Goal: Task Accomplishment & Management: Complete application form

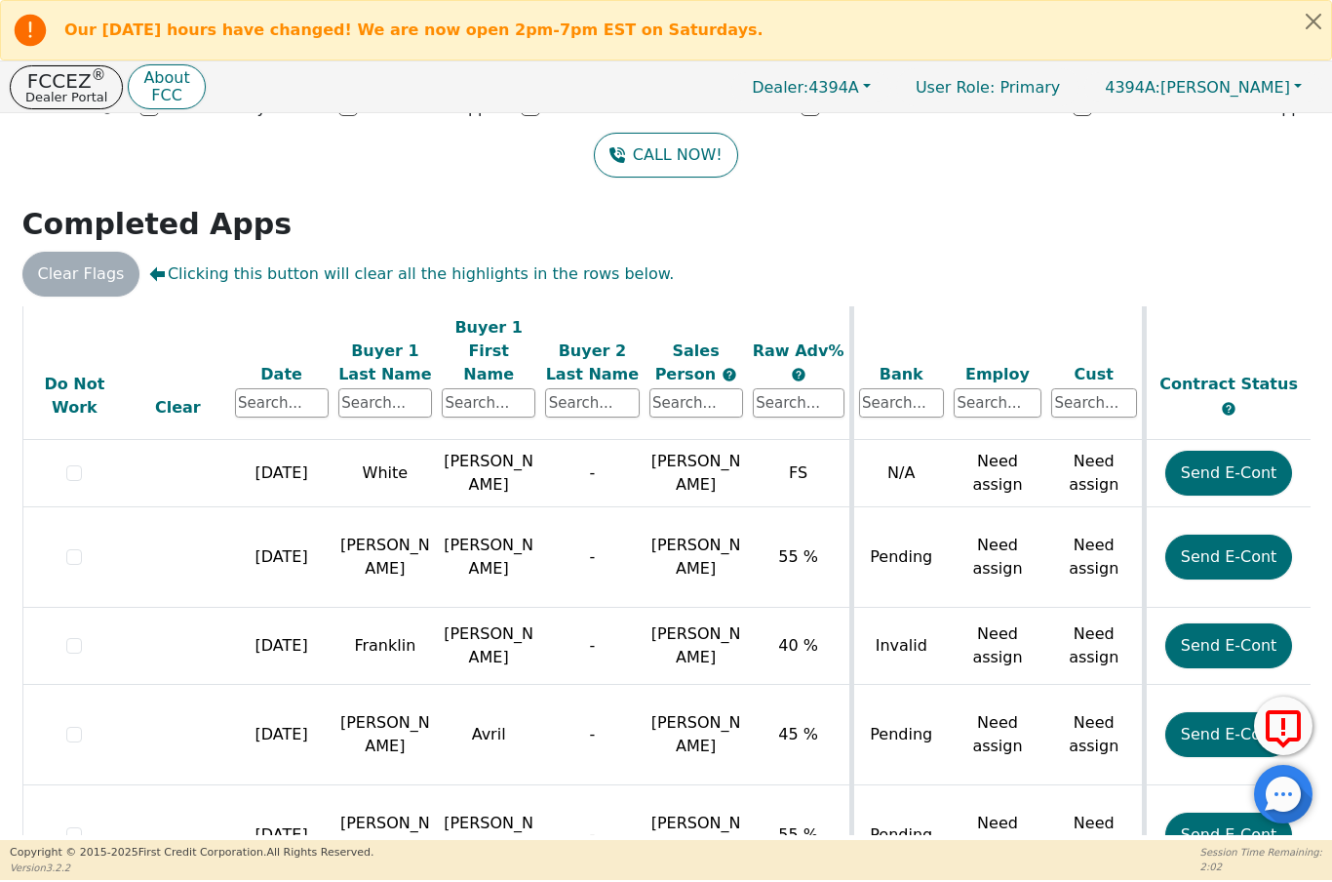
scroll to position [1193, 0]
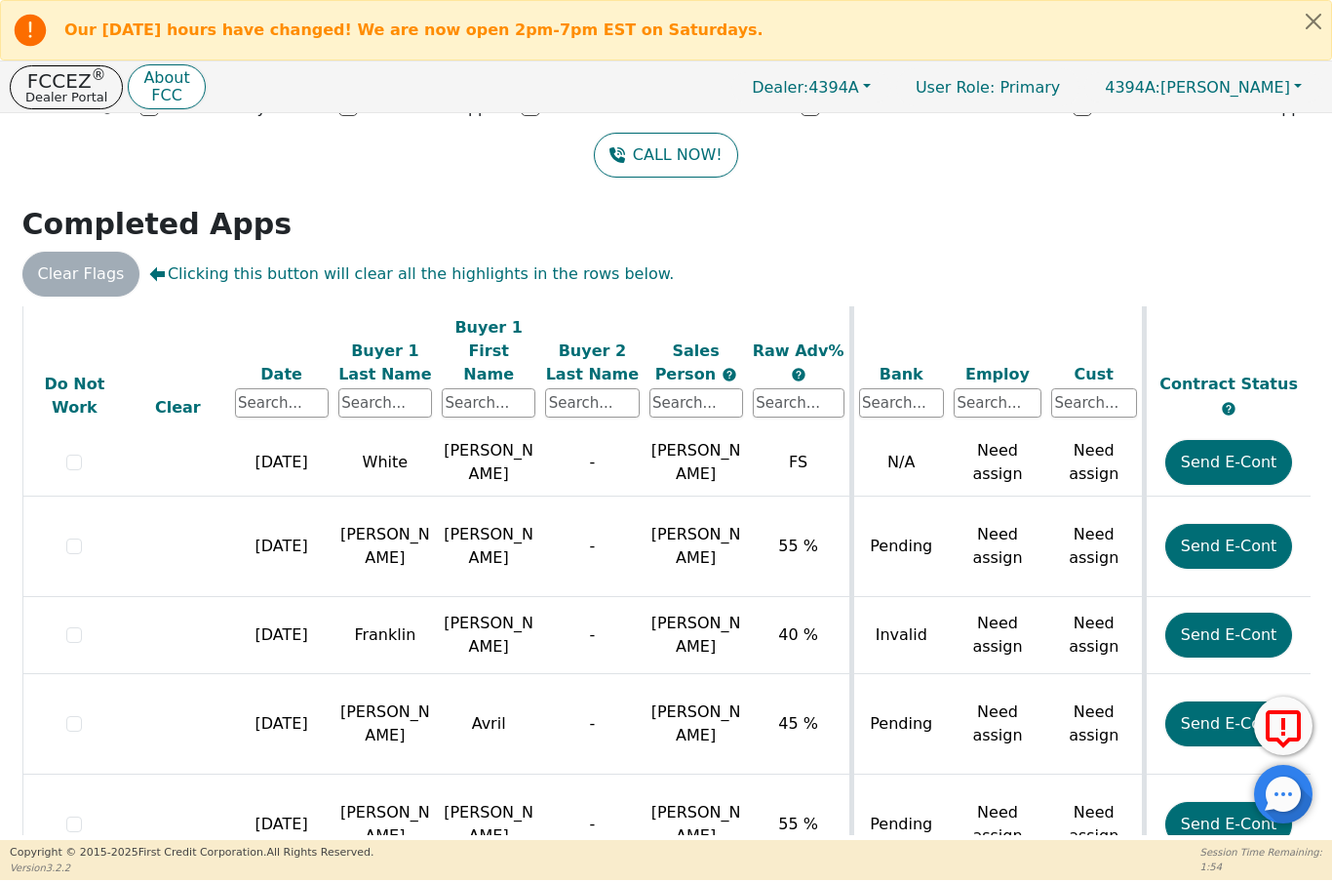
click at [1233, 612] on button "Send E-Cont" at bounding box center [1229, 634] width 128 height 45
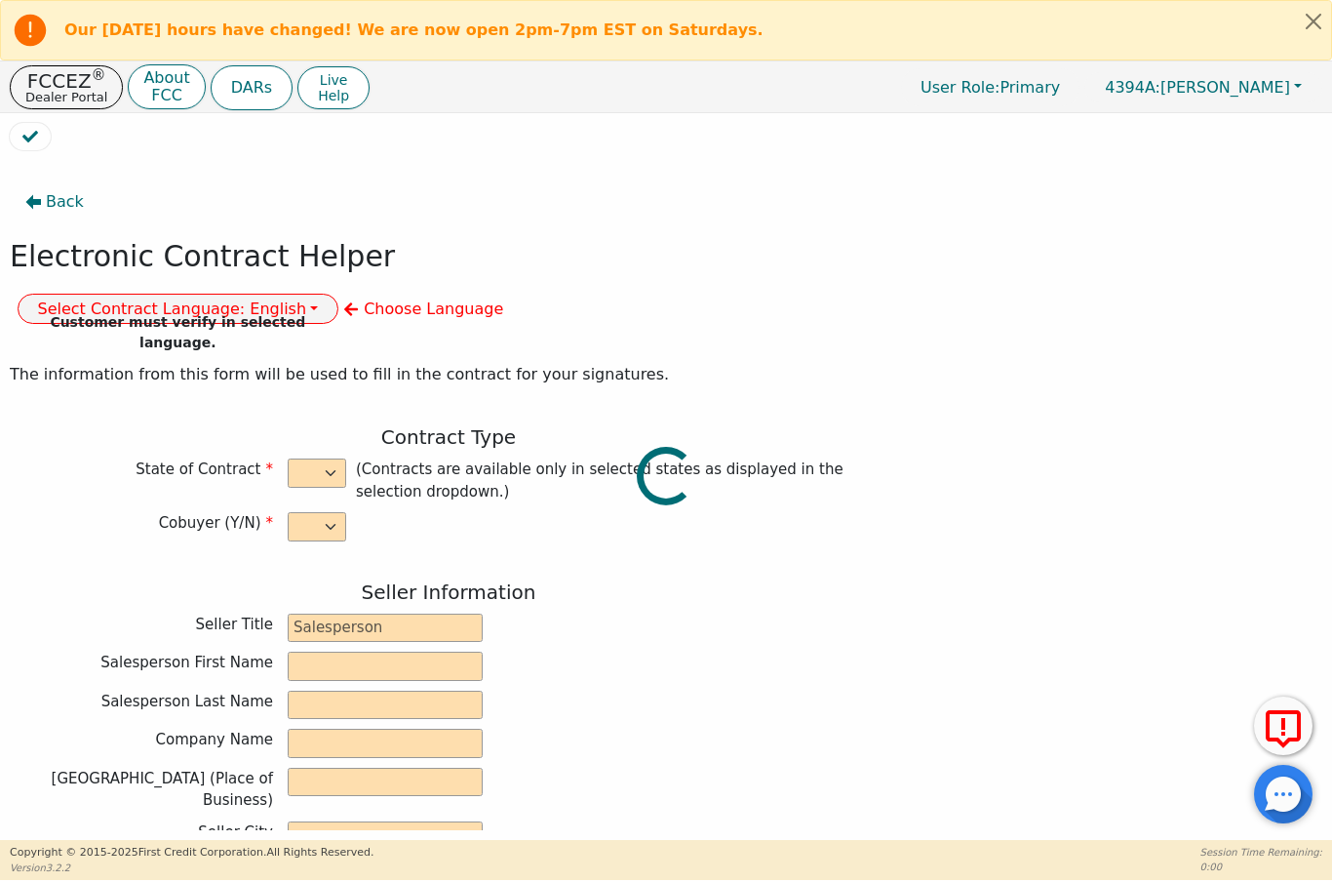
select select "n"
type input "President"
type input "ALDONY"
type input "MARTINEAU"
type input "ALLSELL DBA EAU PURE WATER"
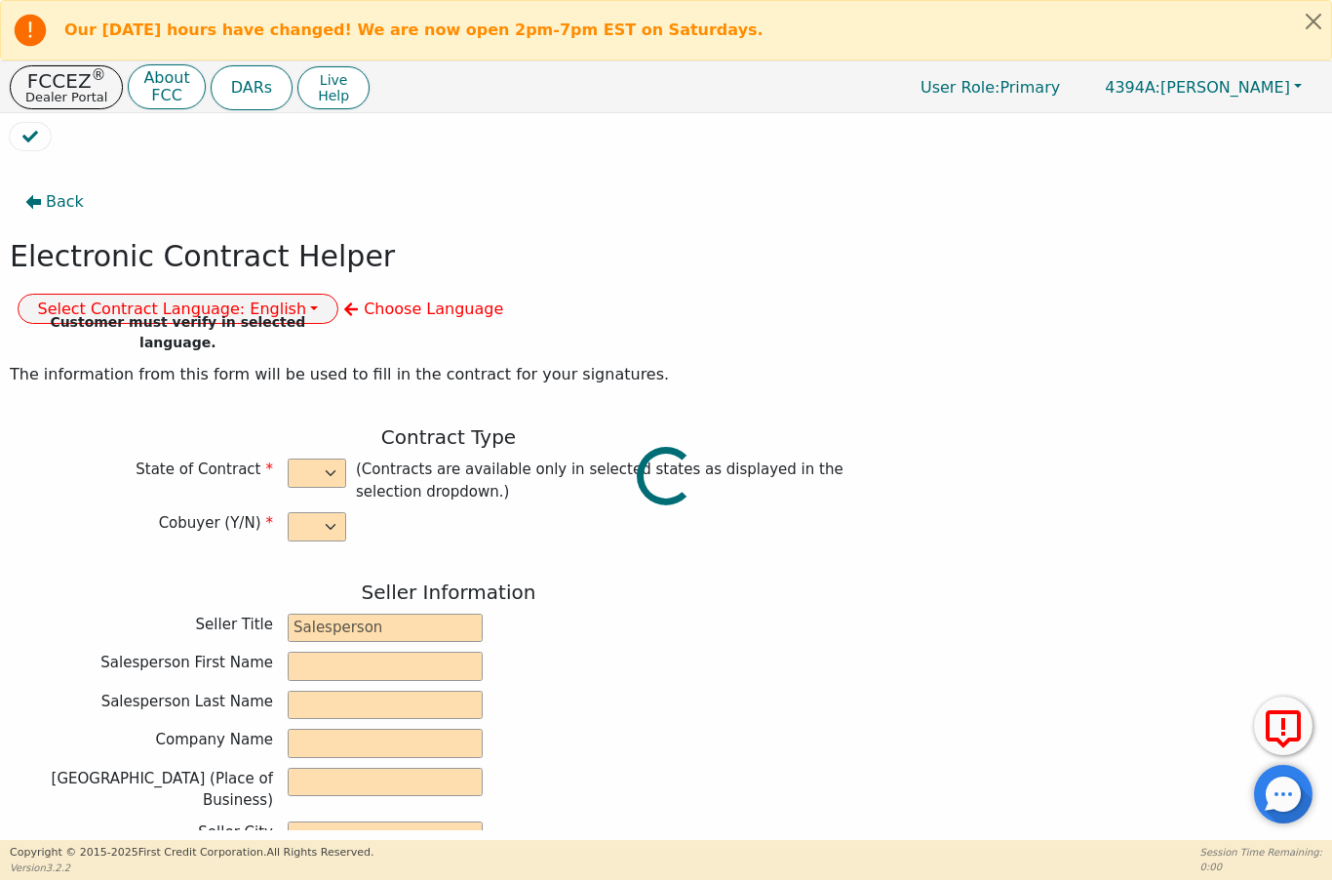
type input "10561 FENWAY PLACE"
type input "BOCA RATON"
select select "FL"
type input "33498"
type input "Earl"
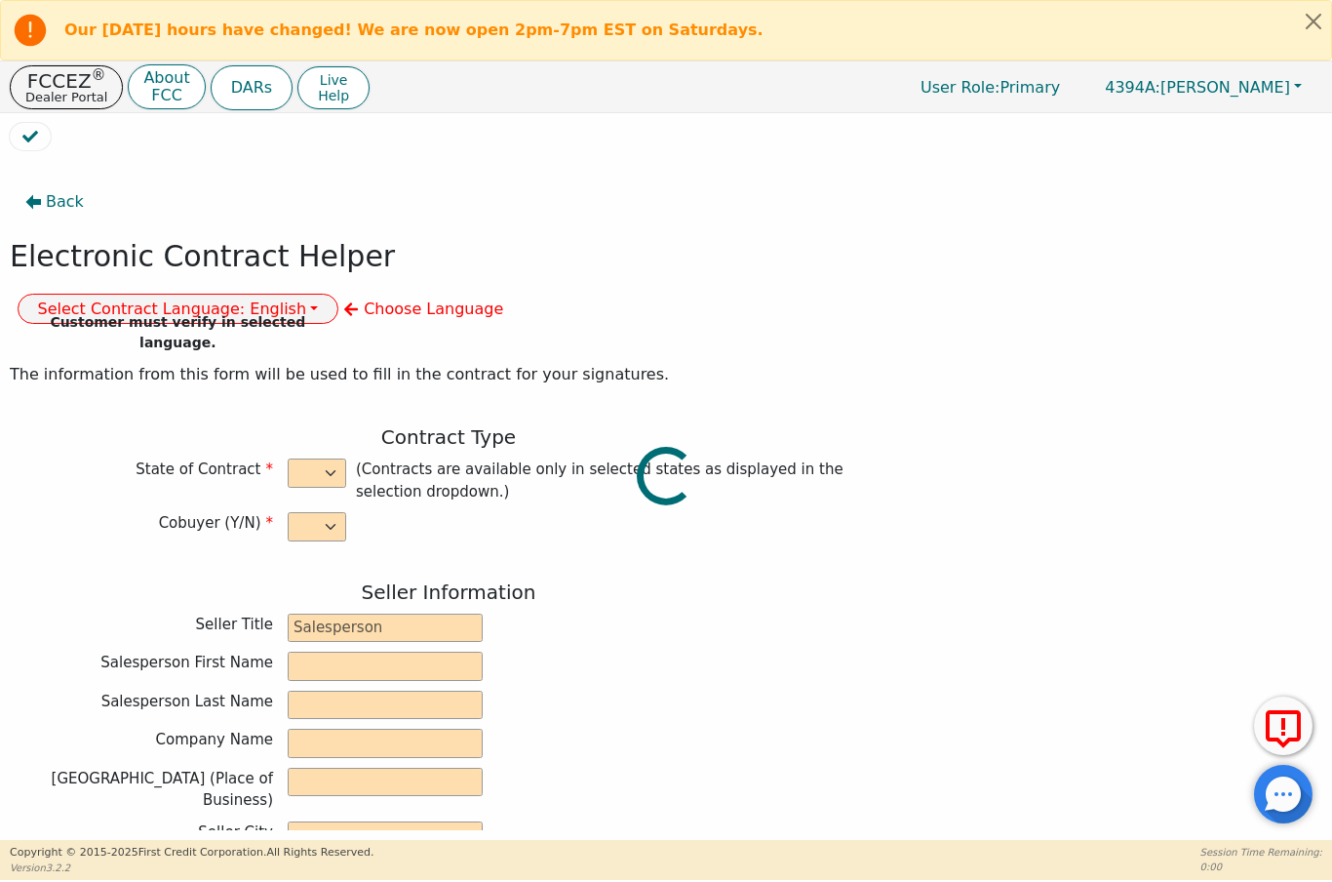
type input "Franklin"
type input "5006 SparklingPines Cir"
type input "Fort Pierce"
select select "FL"
type input "34951"
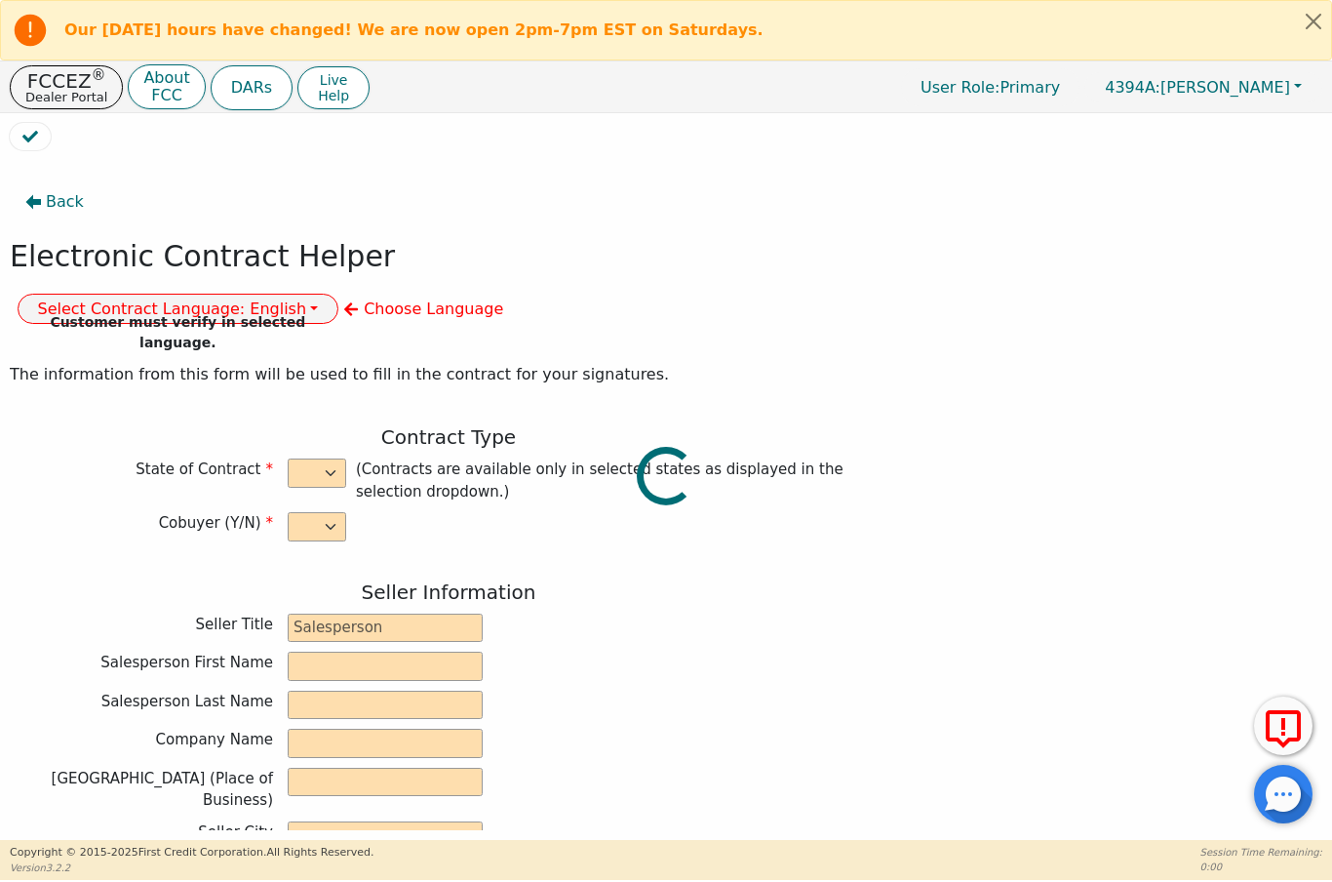
type input "2025-09-19"
type input "17.90"
type input "2025-10-02"
type input "60"
type input "0"
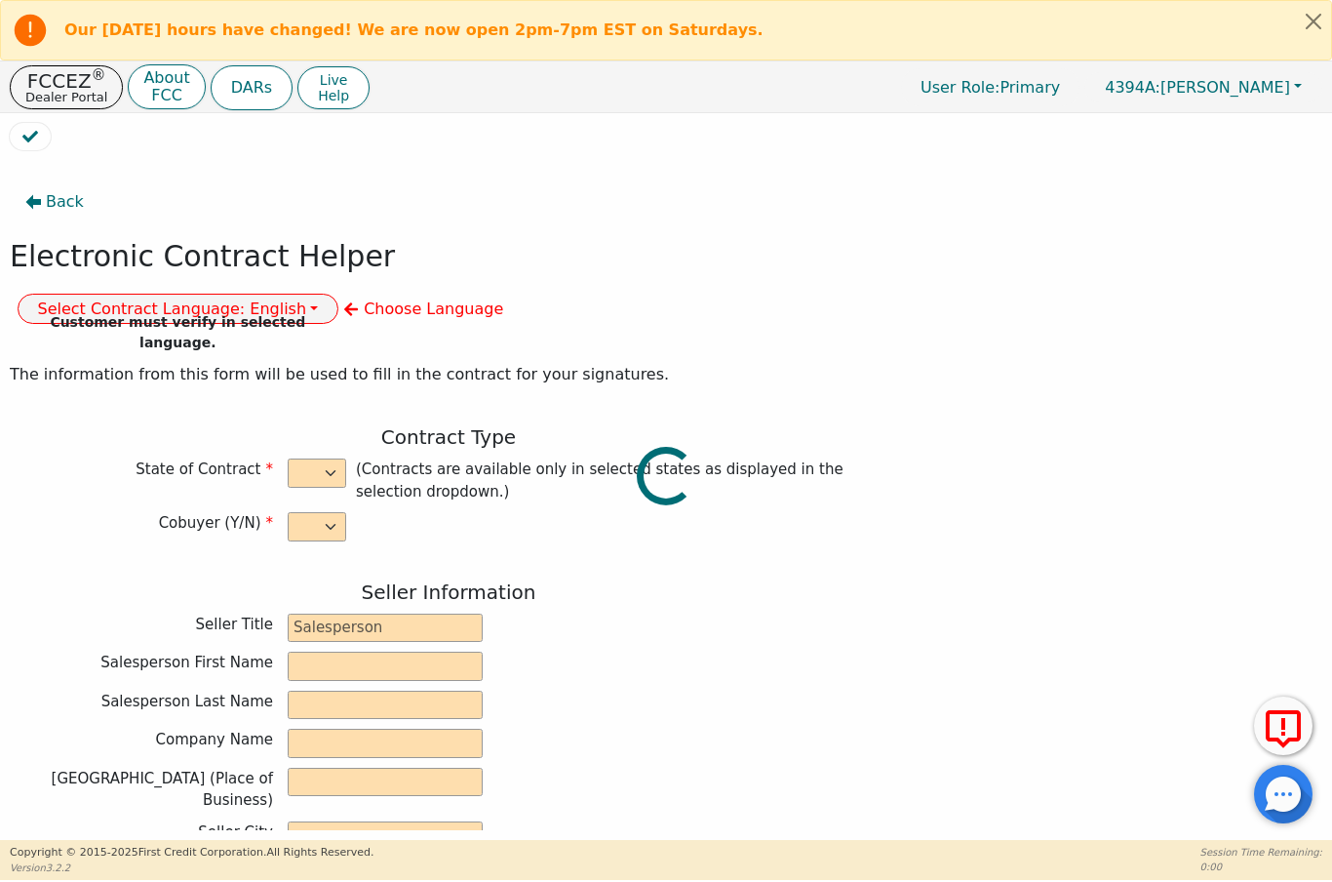
type input "6080181169680"
type input "2000.00"
type input "0.00"
type input "2000.00"
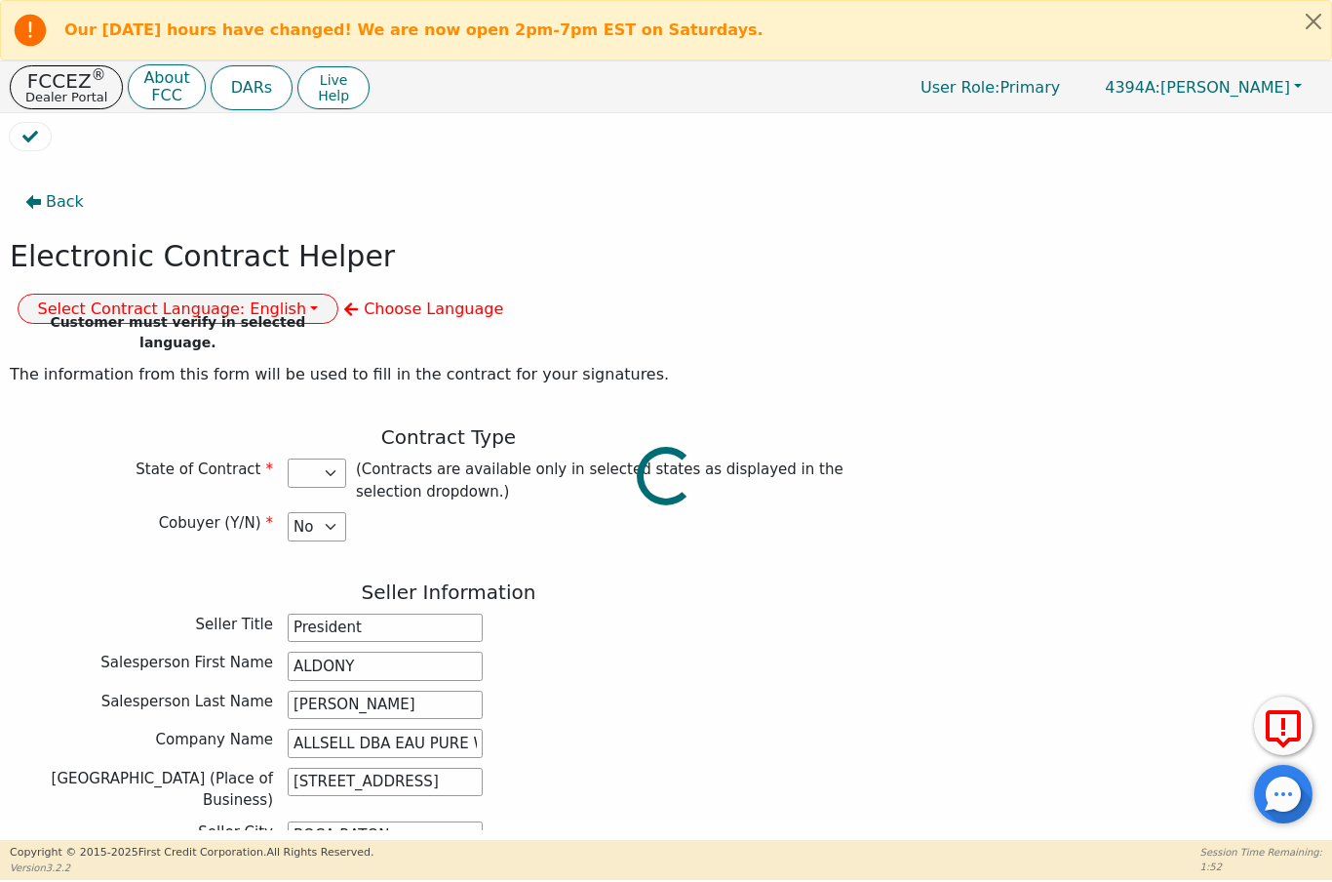
select select "FL"
click at [339, 294] on button "Select Contract Language: English" at bounding box center [179, 309] width 322 height 30
click at [173, 337] on link "English" at bounding box center [96, 350] width 154 height 26
click at [886, 512] on div "Cobuyer (Y/N) Yes No" at bounding box center [449, 526] width 878 height 29
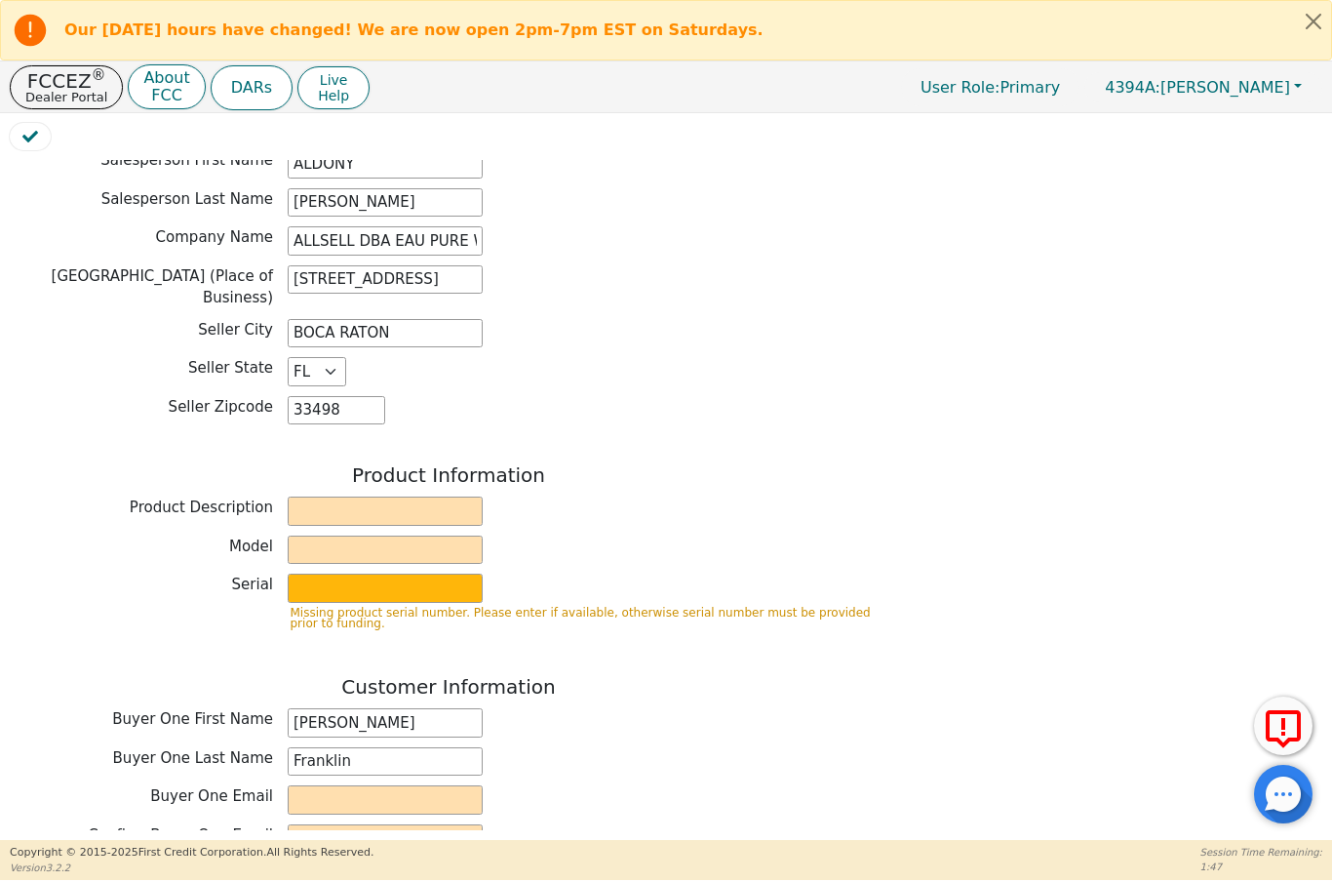
scroll to position [520, 0]
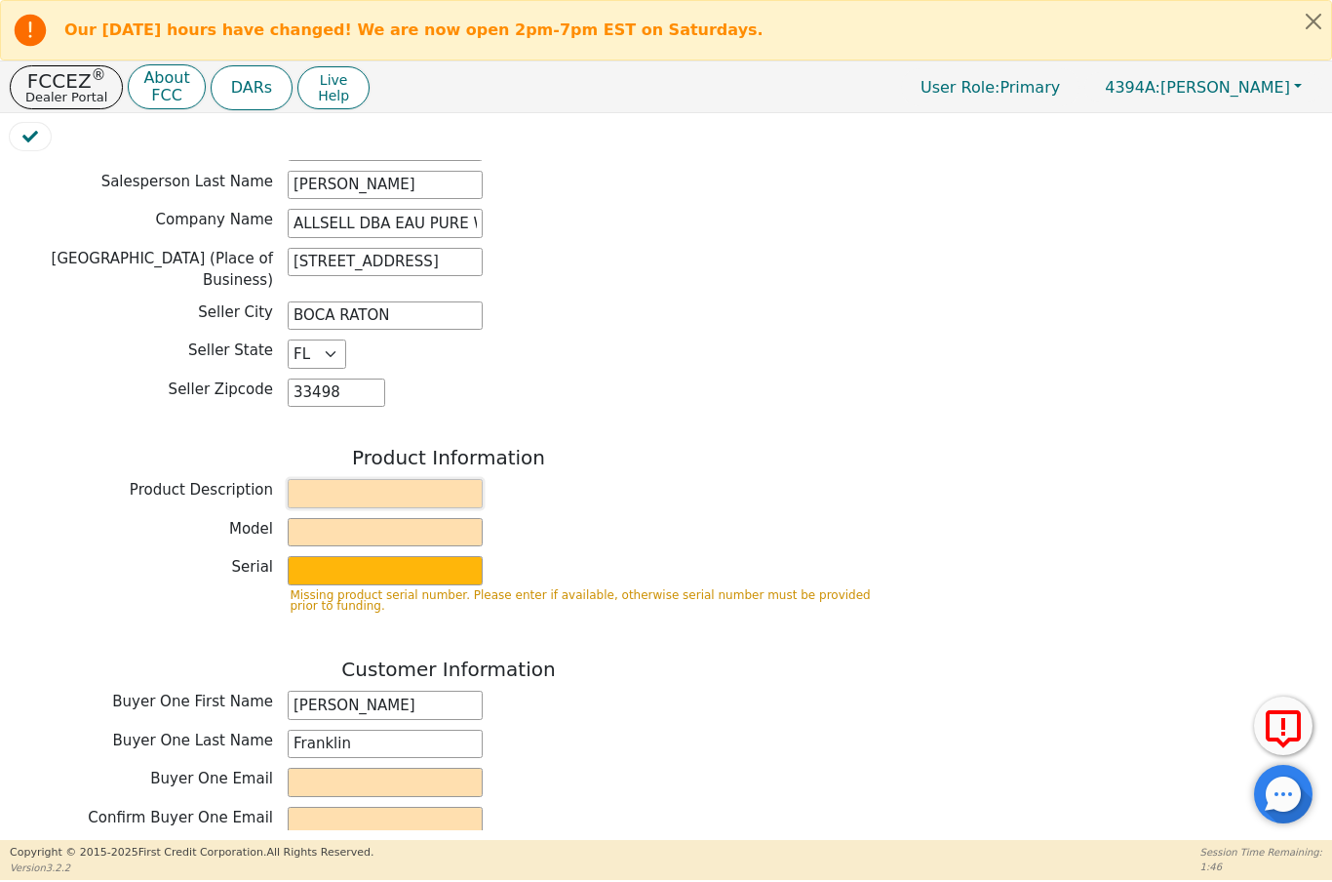
click at [406, 479] on input "text" at bounding box center [385, 493] width 195 height 29
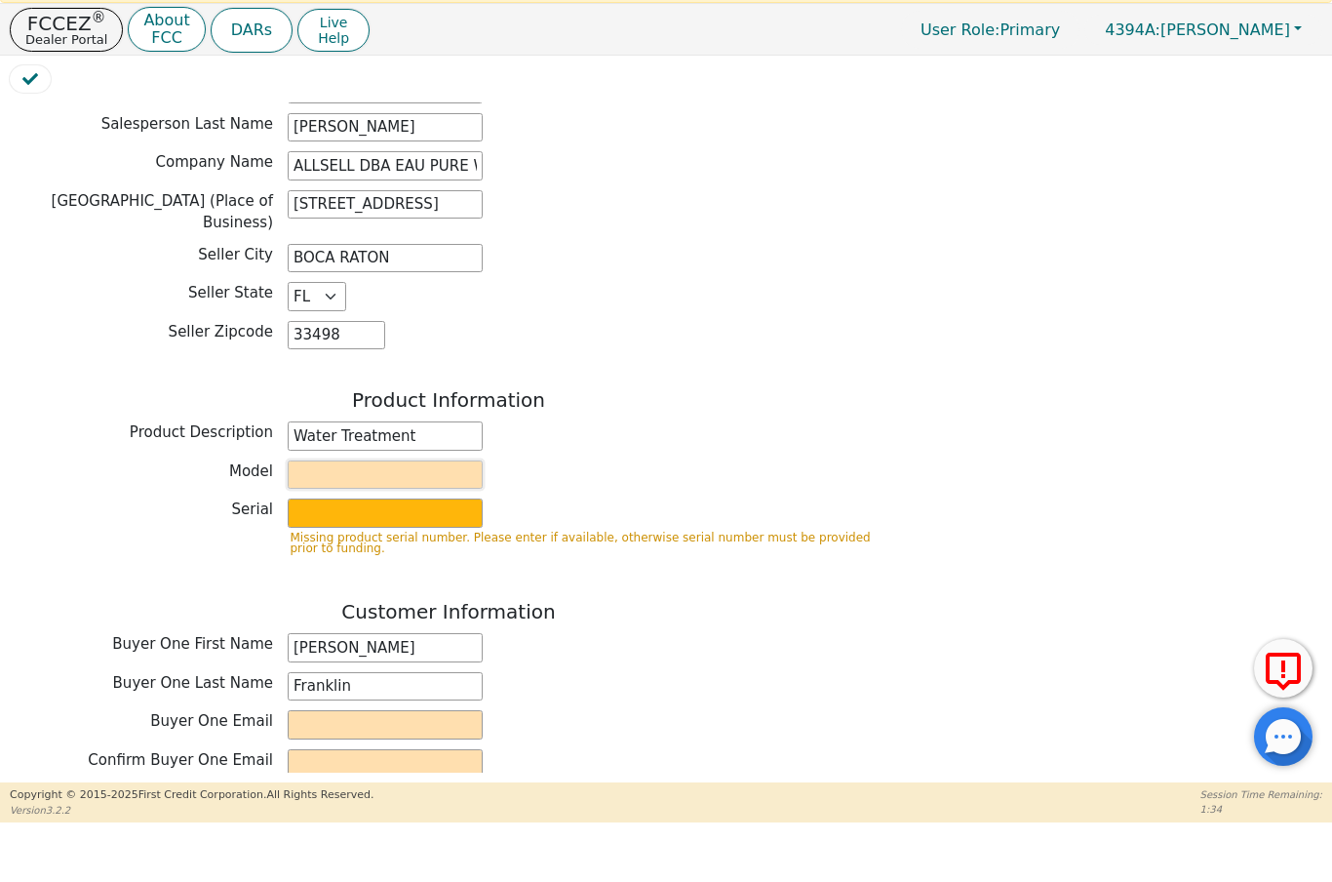
click at [345, 518] on input "text" at bounding box center [385, 532] width 195 height 29
type input "Water Treatment"
type input "Gen RO"
click at [302, 556] on input "text" at bounding box center [385, 570] width 195 height 29
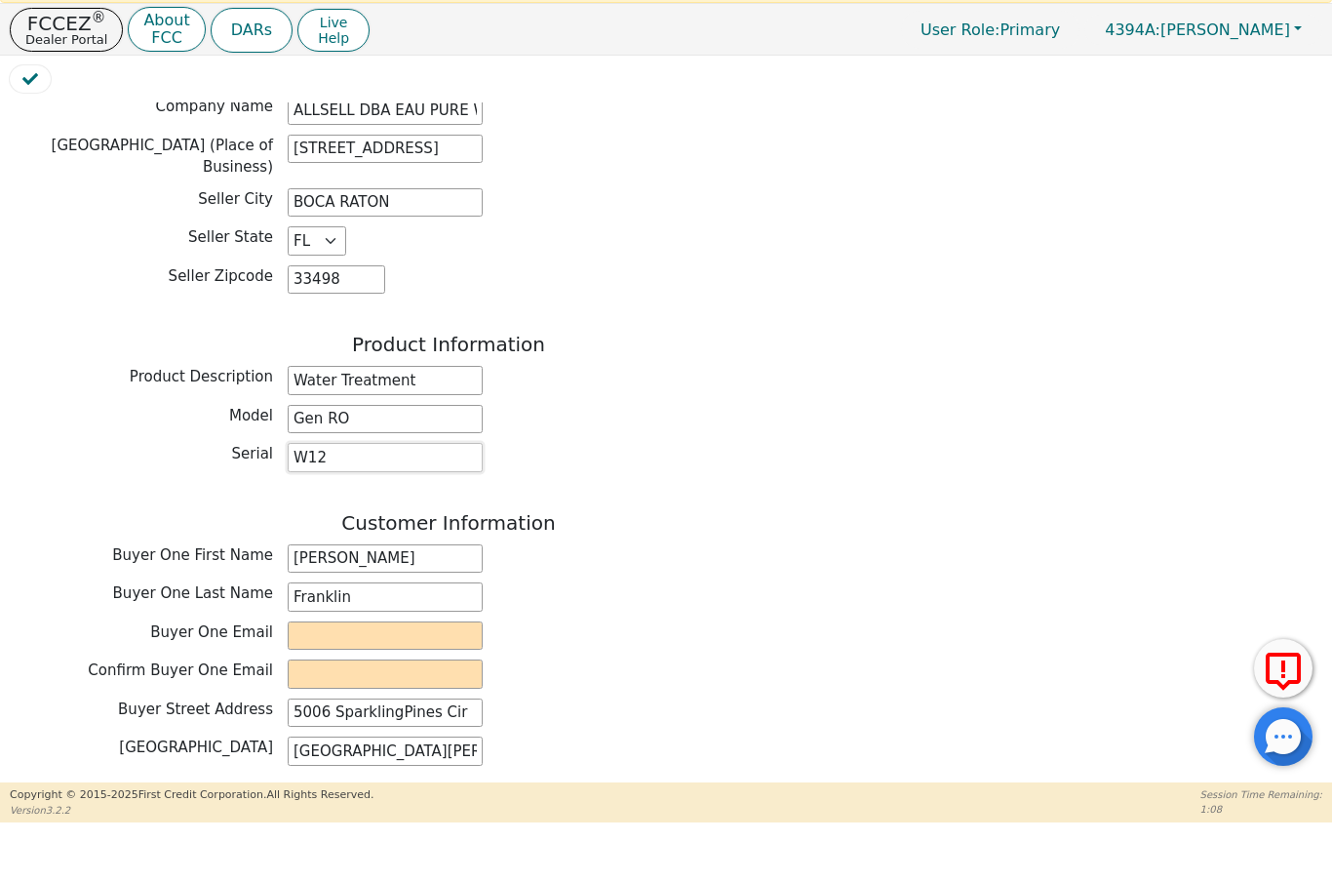
scroll to position [568, 0]
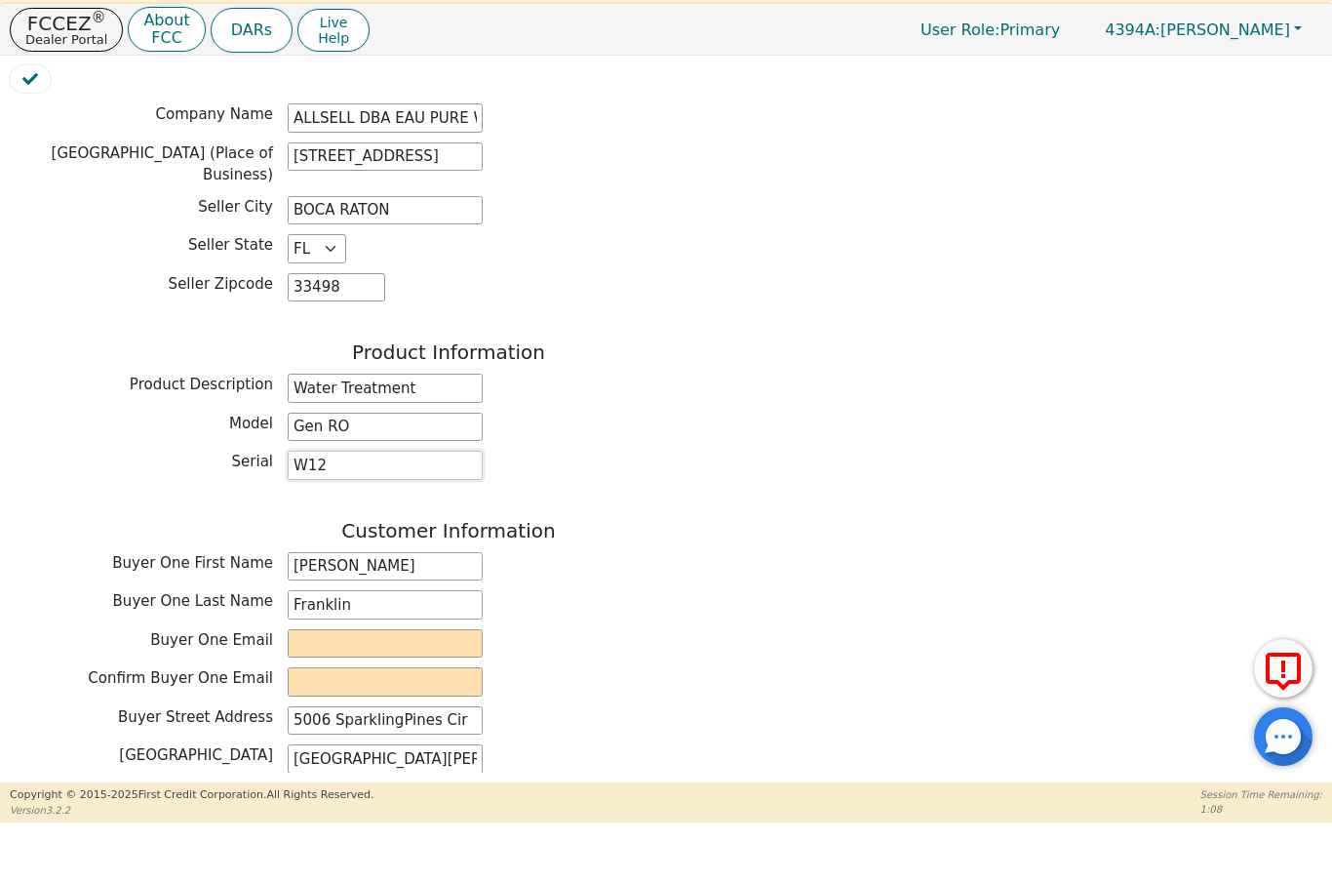
click at [400, 508] on input "W12" at bounding box center [385, 522] width 195 height 29
type input "W1"
click at [357, 687] on input "email" at bounding box center [385, 701] width 195 height 29
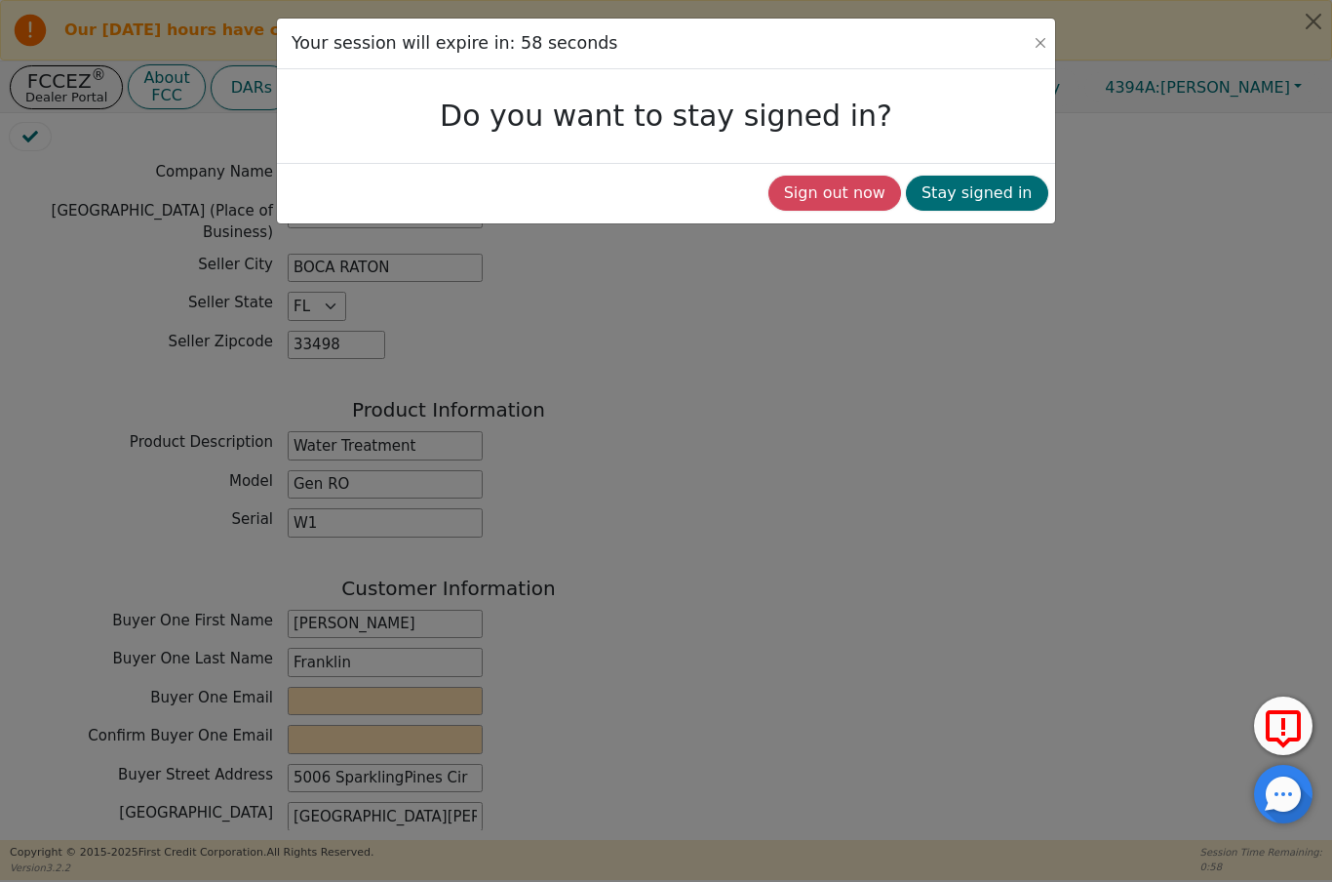
click at [1001, 191] on button "Stay signed in" at bounding box center [977, 193] width 142 height 35
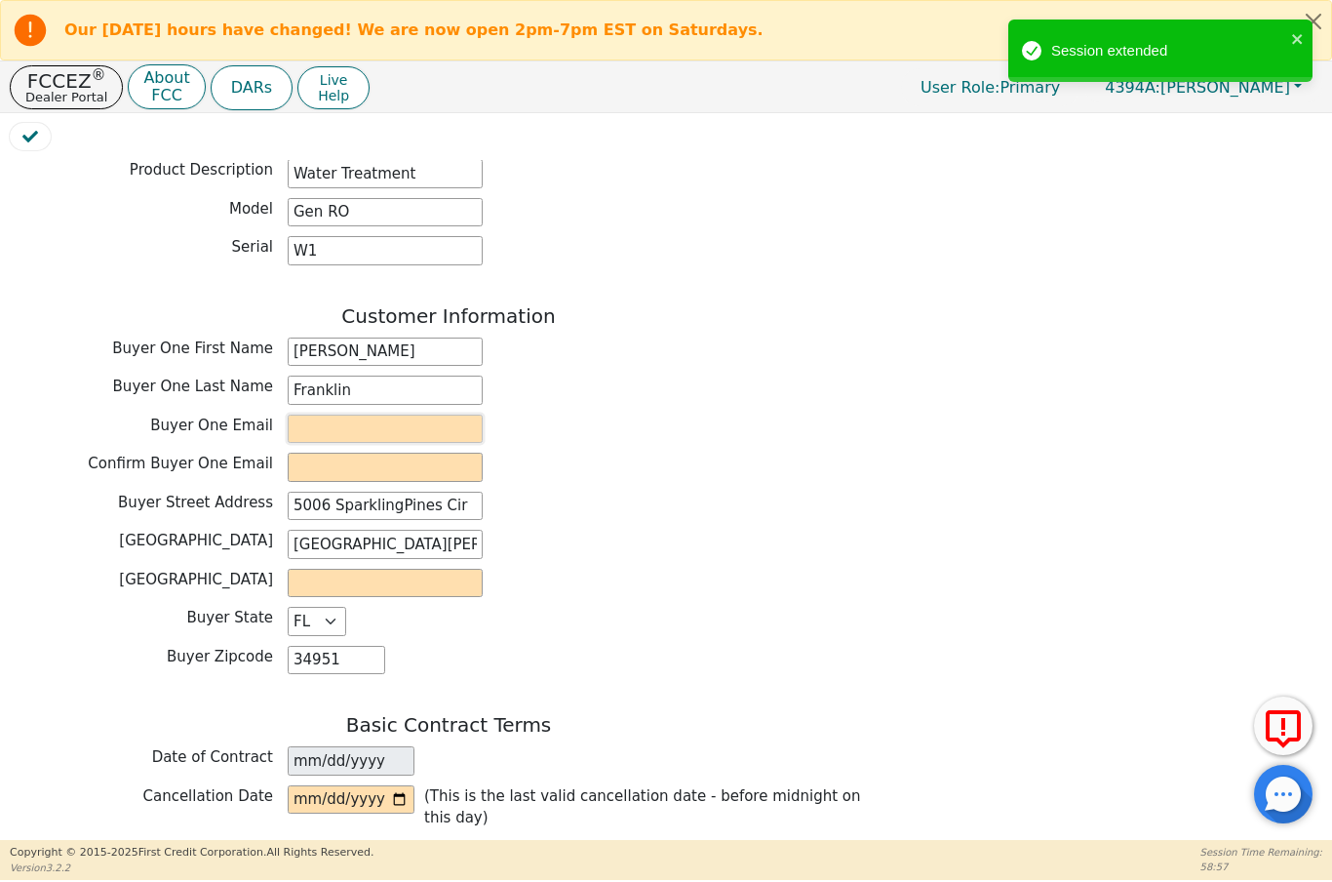
scroll to position [841, 0]
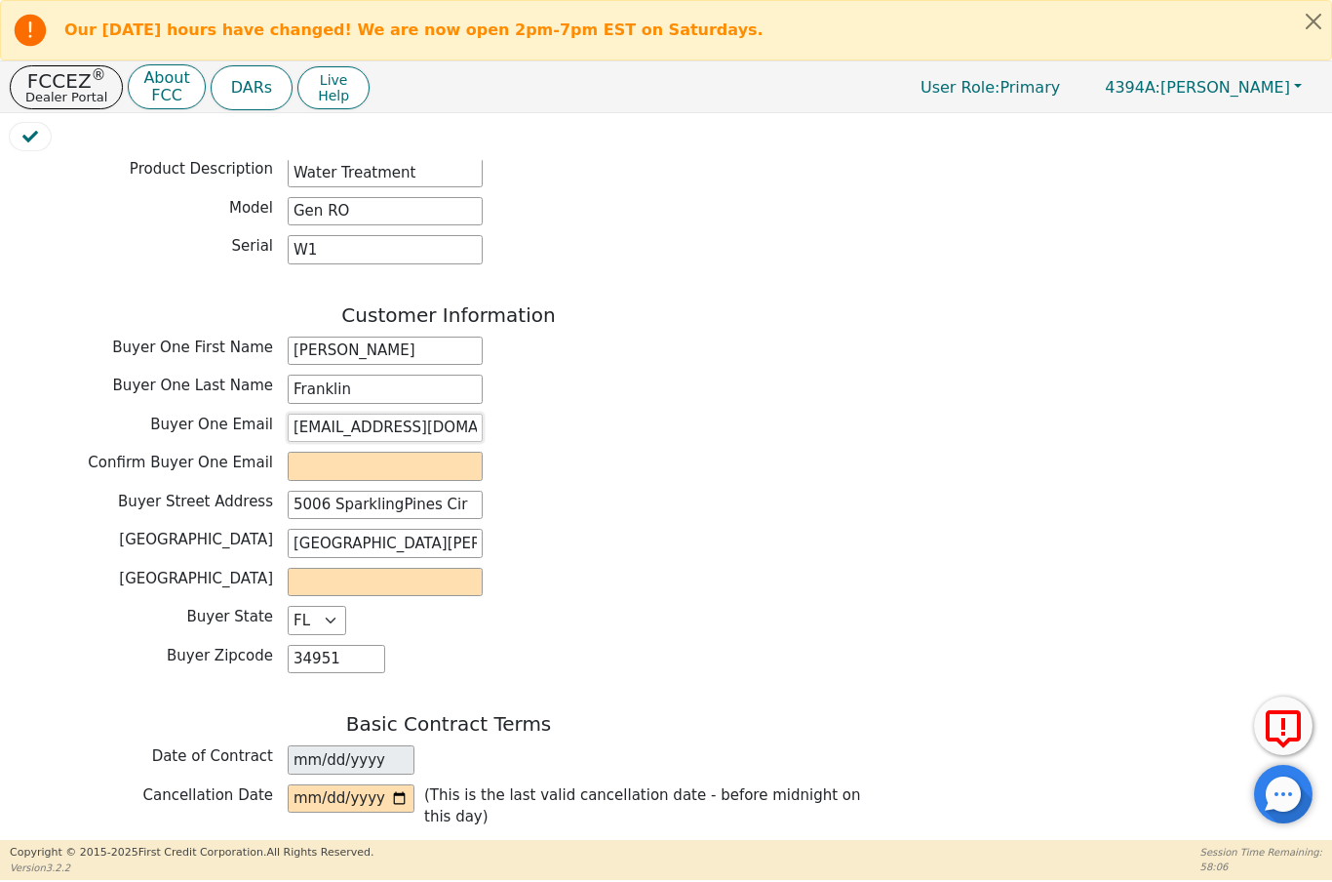
type input "earlfranklin917@gmail.com"
click at [376, 452] on input "email" at bounding box center [385, 466] width 195 height 29
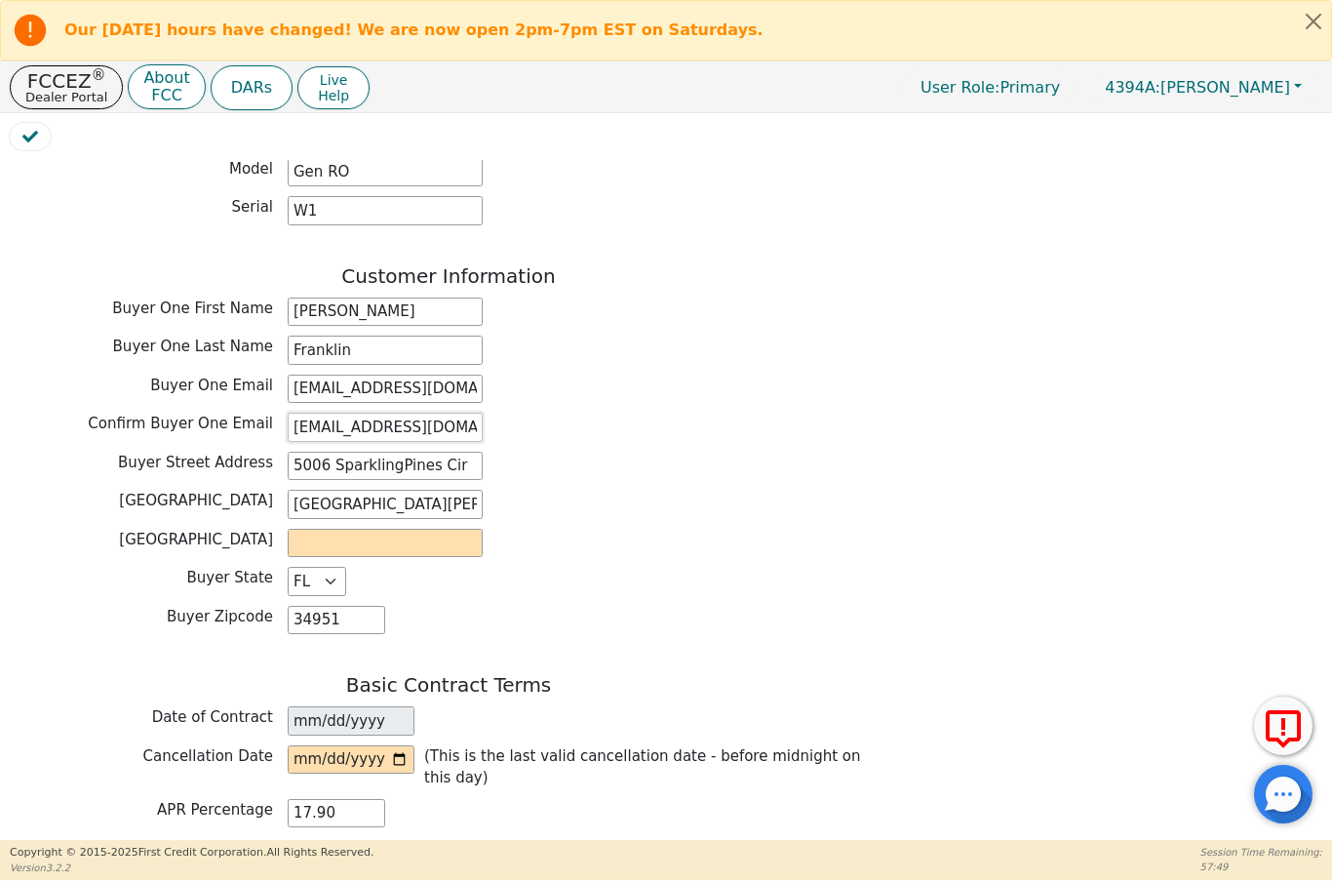
scroll to position [888, 0]
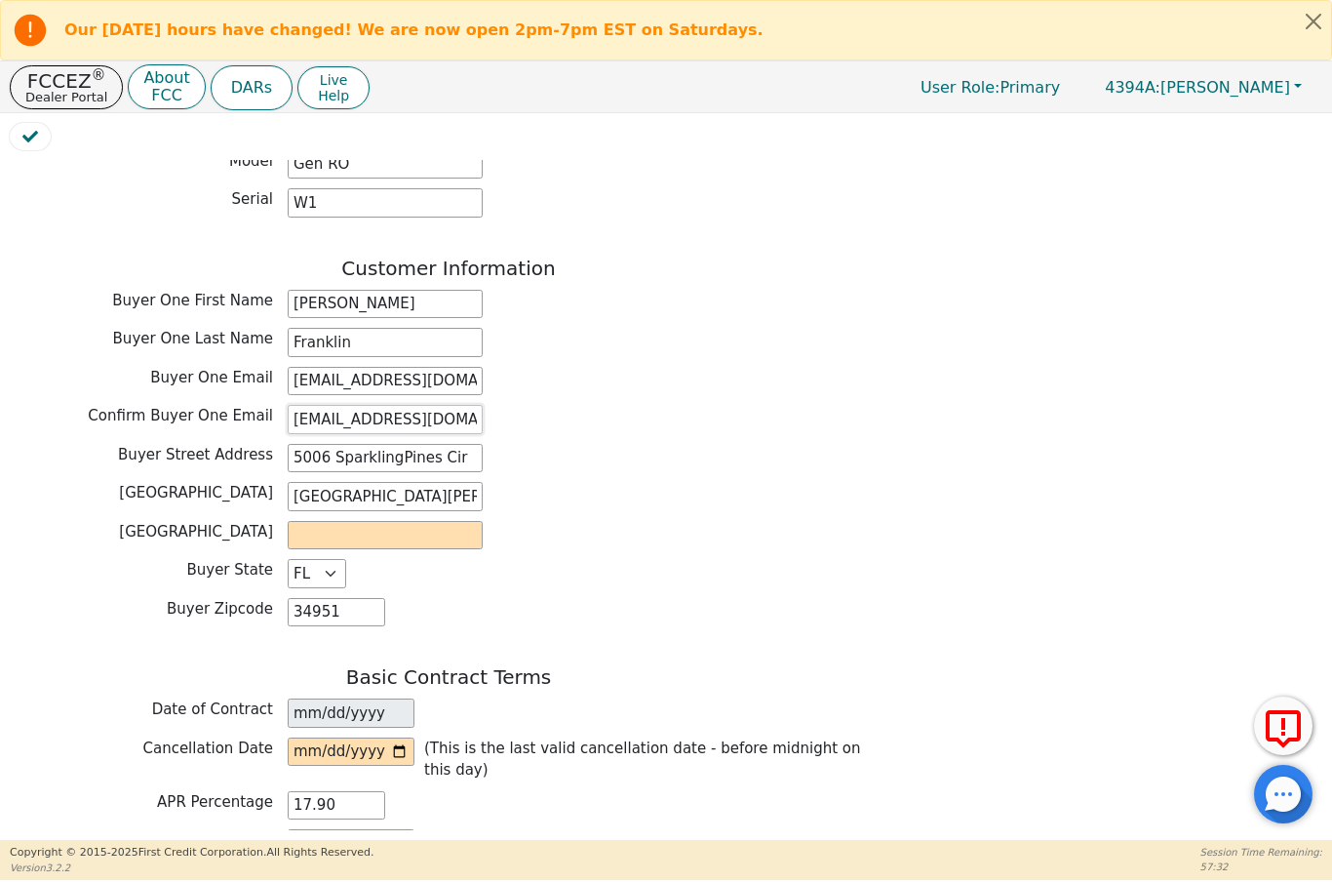
type input "earlfranklin917@gmail.com"
click at [416, 521] on input "text" at bounding box center [385, 535] width 195 height 29
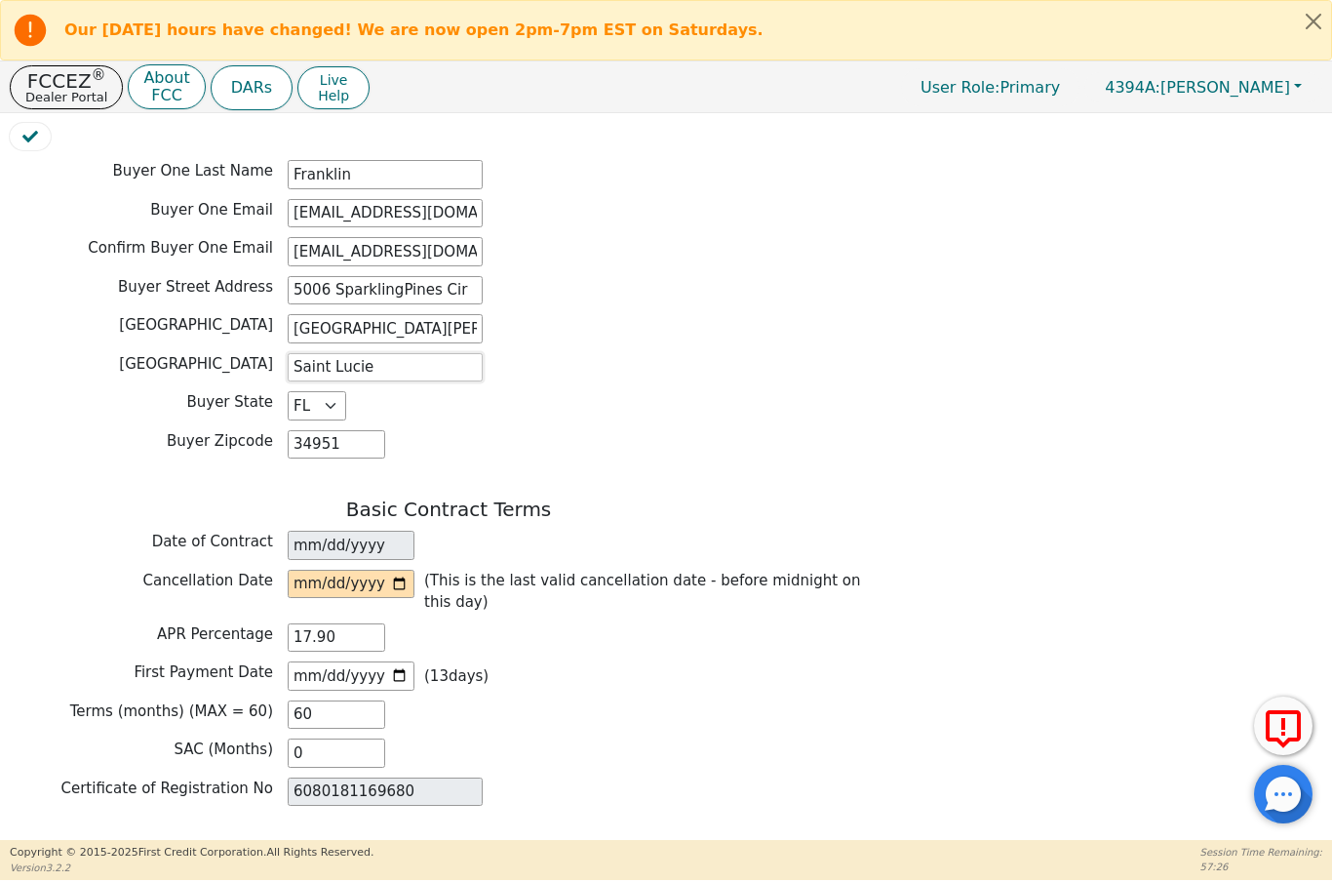
scroll to position [1056, 0]
click at [371, 569] on input "date" at bounding box center [351, 583] width 127 height 29
type input "Saint Lucie"
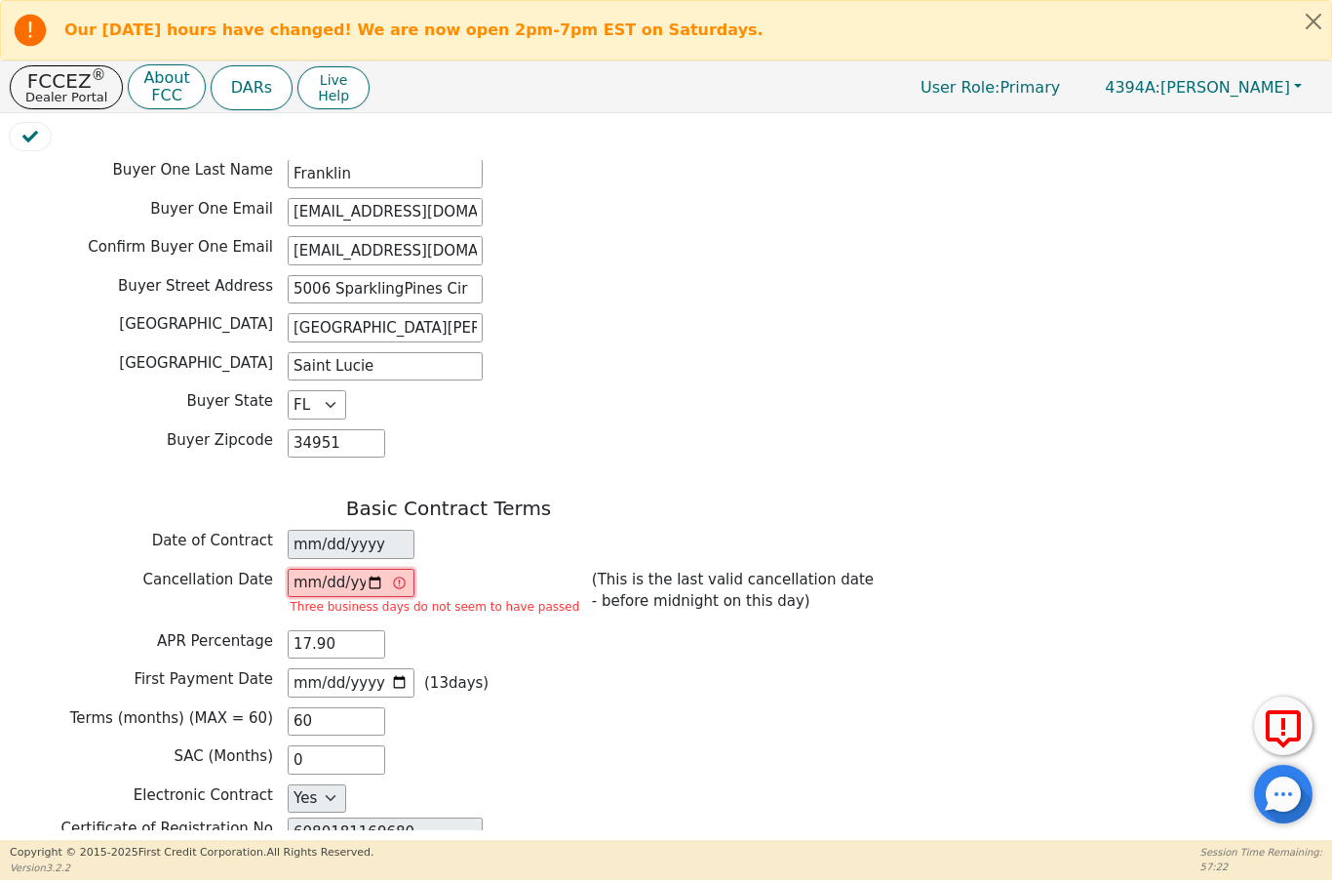
type input "2025-09-23"
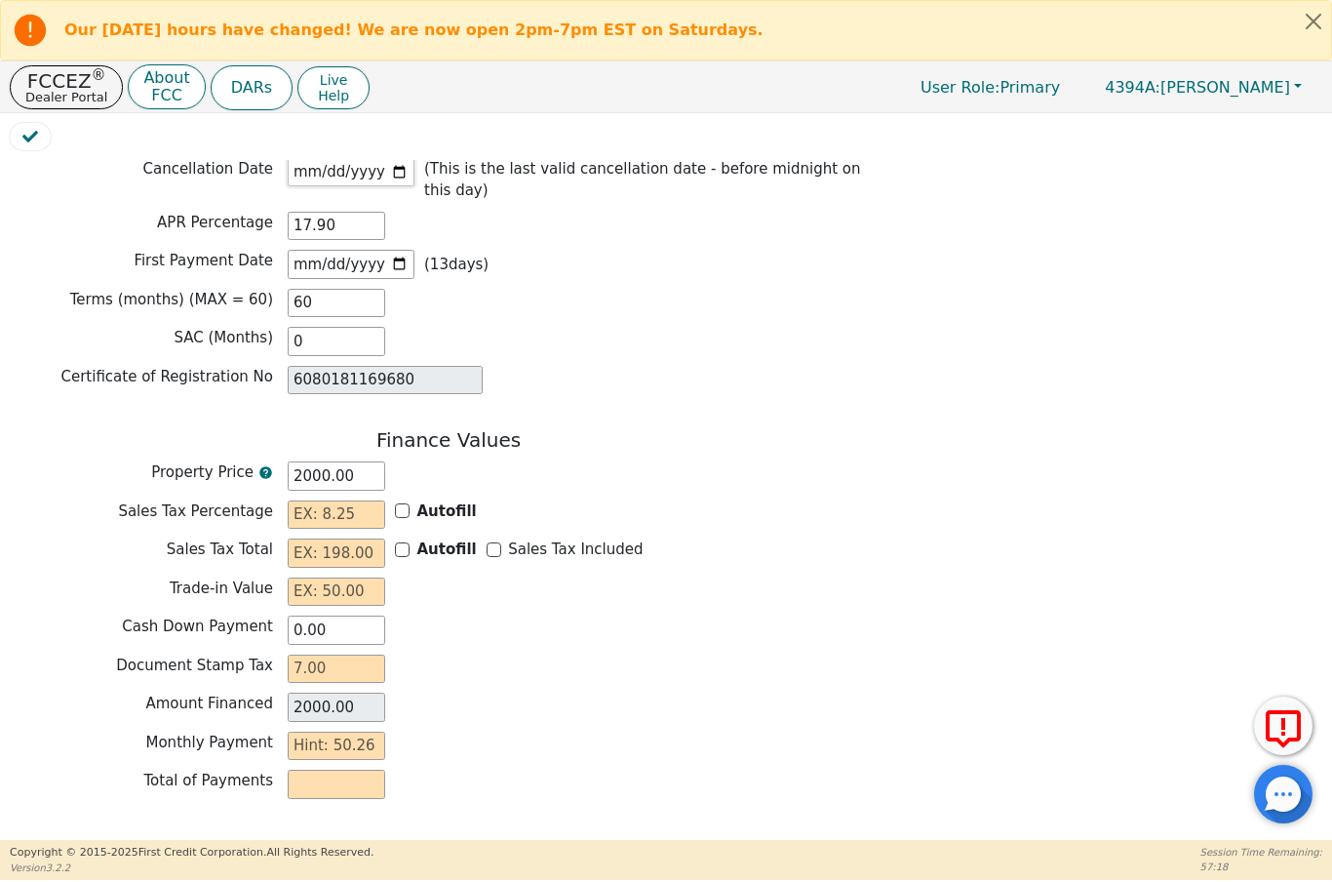
scroll to position [1471, 0]
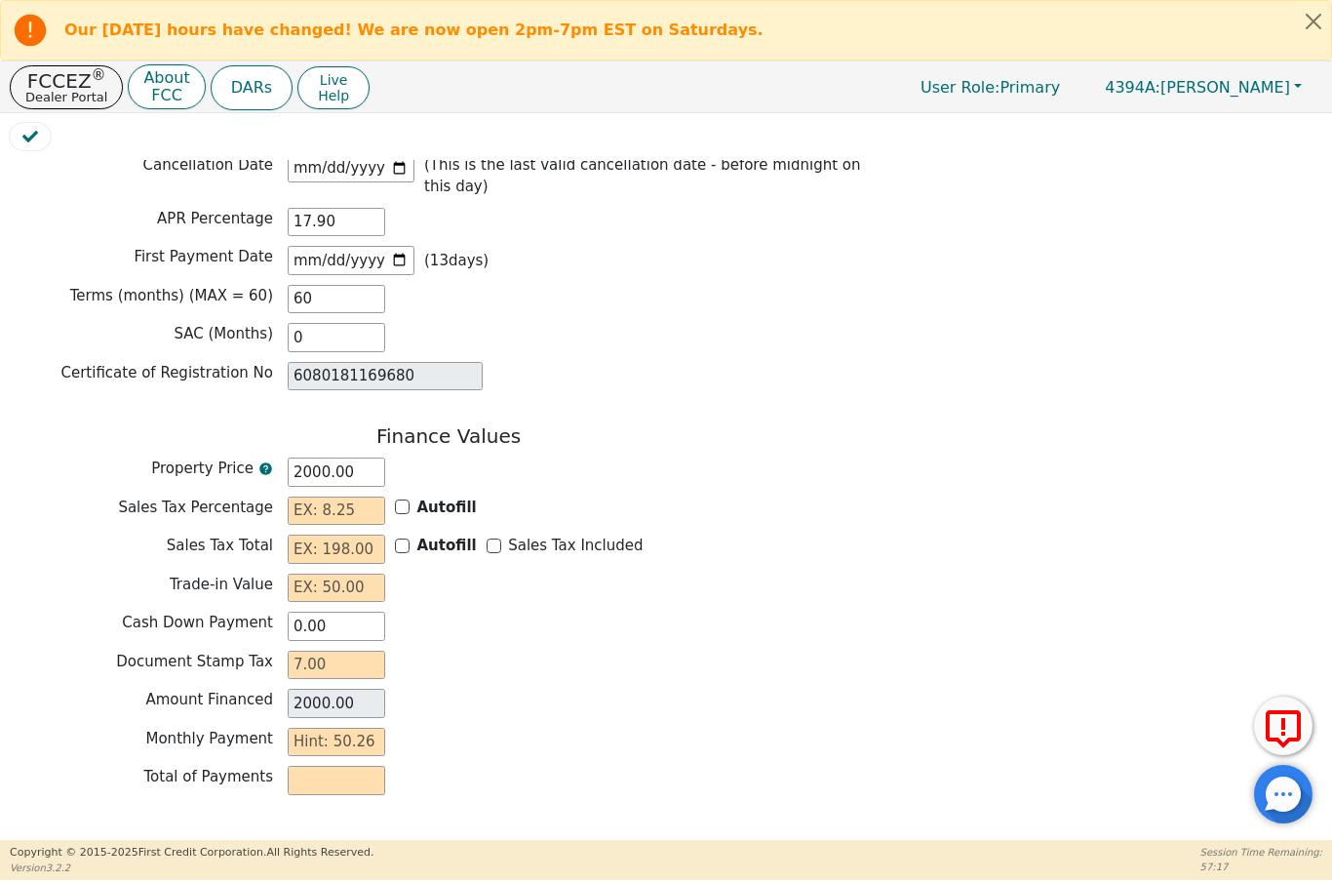
click at [407, 499] on input "Autofill" at bounding box center [402, 506] width 15 height 15
checkbox input "true"
type input "0.00"
click at [492, 538] on input "Sales Tax Included" at bounding box center [494, 545] width 15 height 15
checkbox input "true"
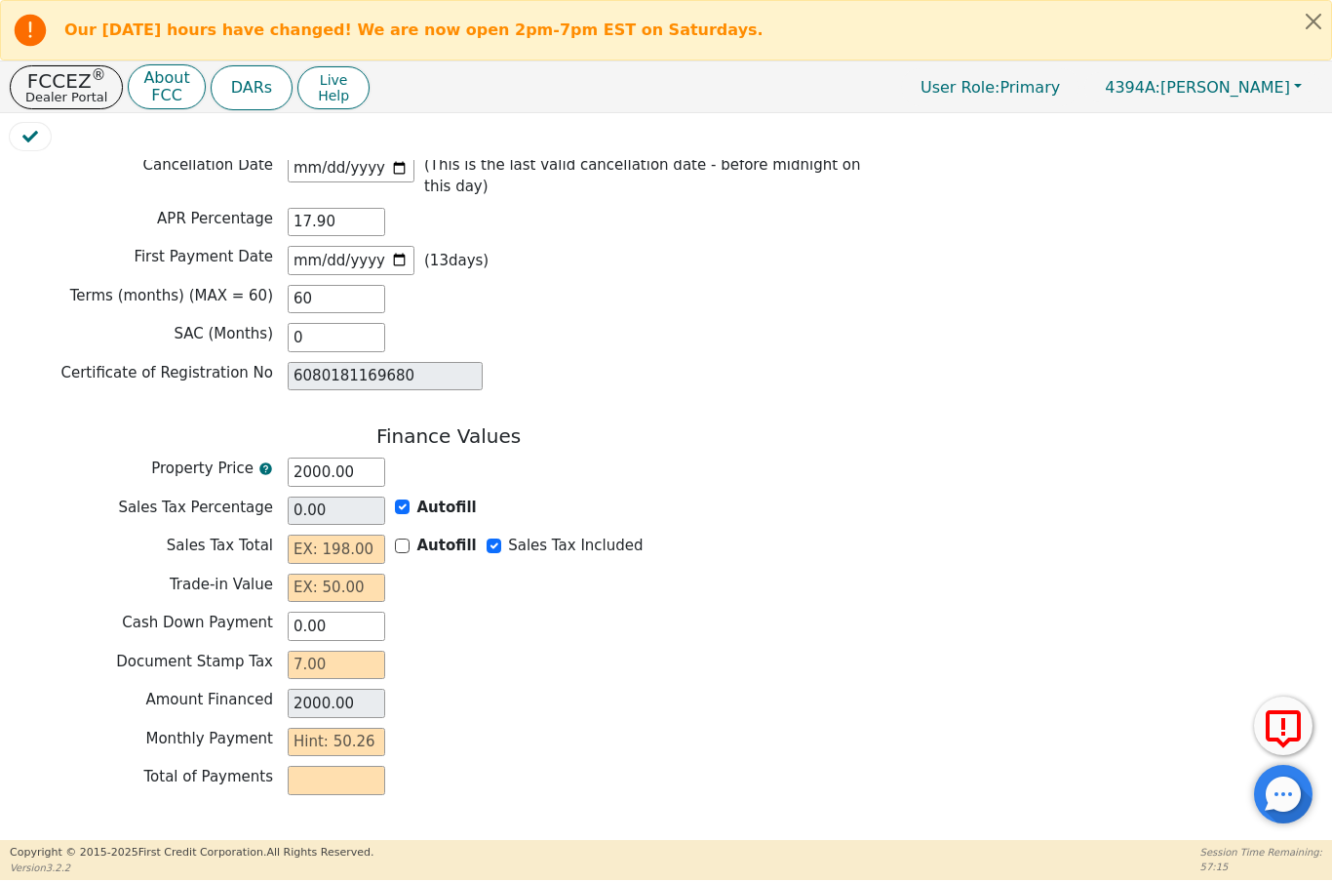
type input "0.00"
click at [301, 573] on input "text" at bounding box center [337, 587] width 98 height 29
click at [306, 651] on input "text" at bounding box center [337, 665] width 98 height 29
type input "0.00"
type input "7"
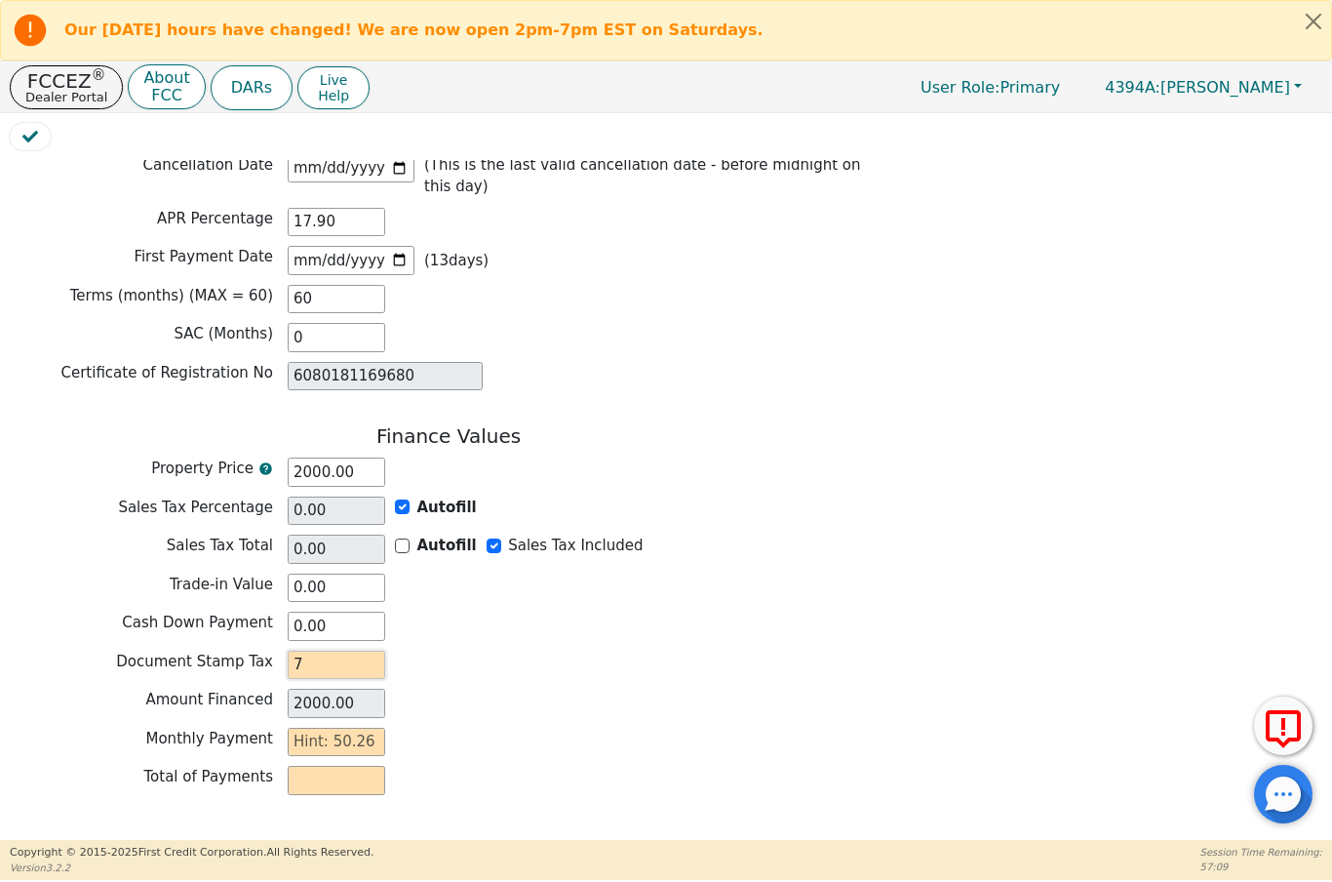
type input "2007.00"
type input "7.00"
click at [299, 728] on input "text" at bounding box center [337, 742] width 98 height 29
type input "5"
type input "300.00"
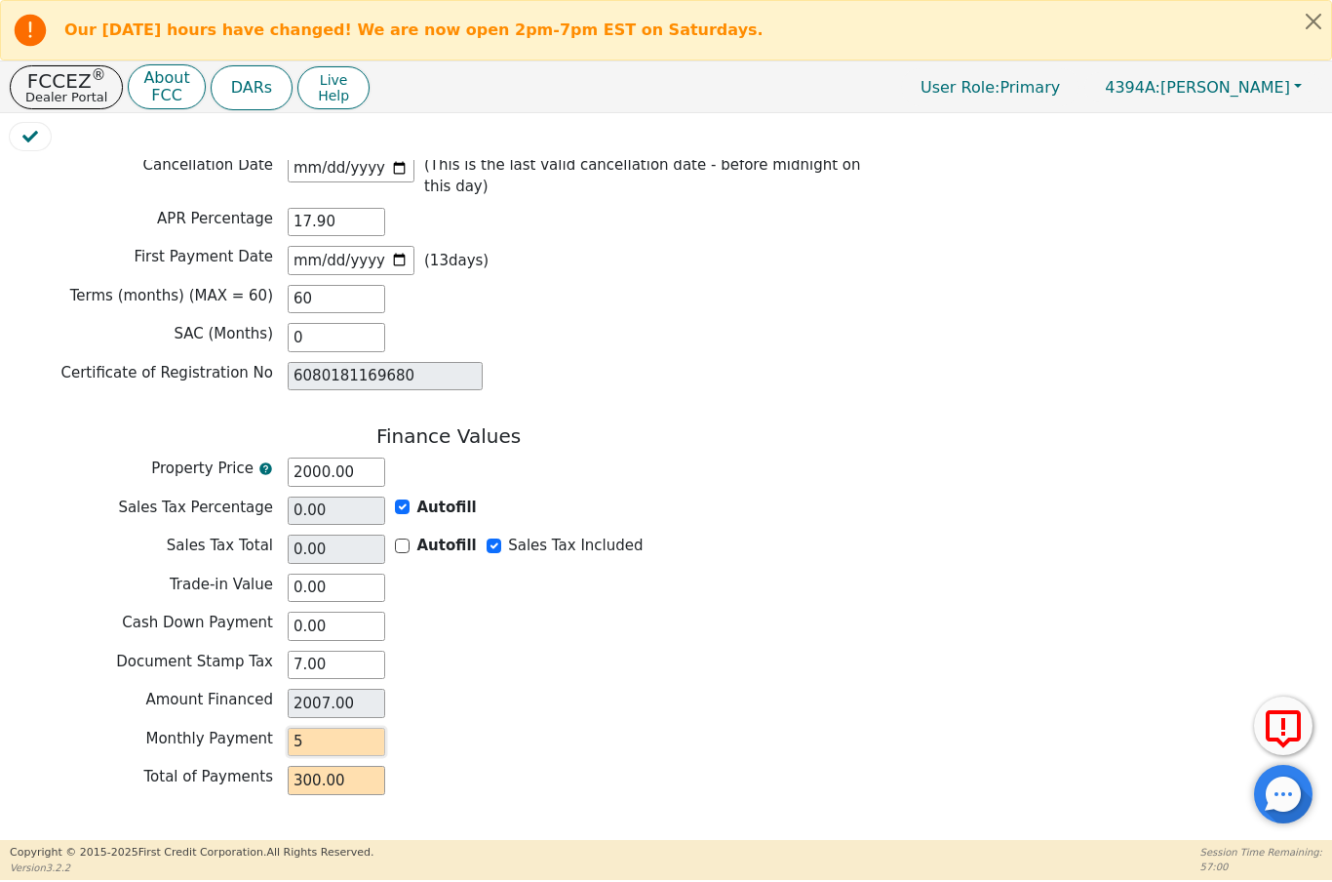
type input "50"
type input "3000.00"
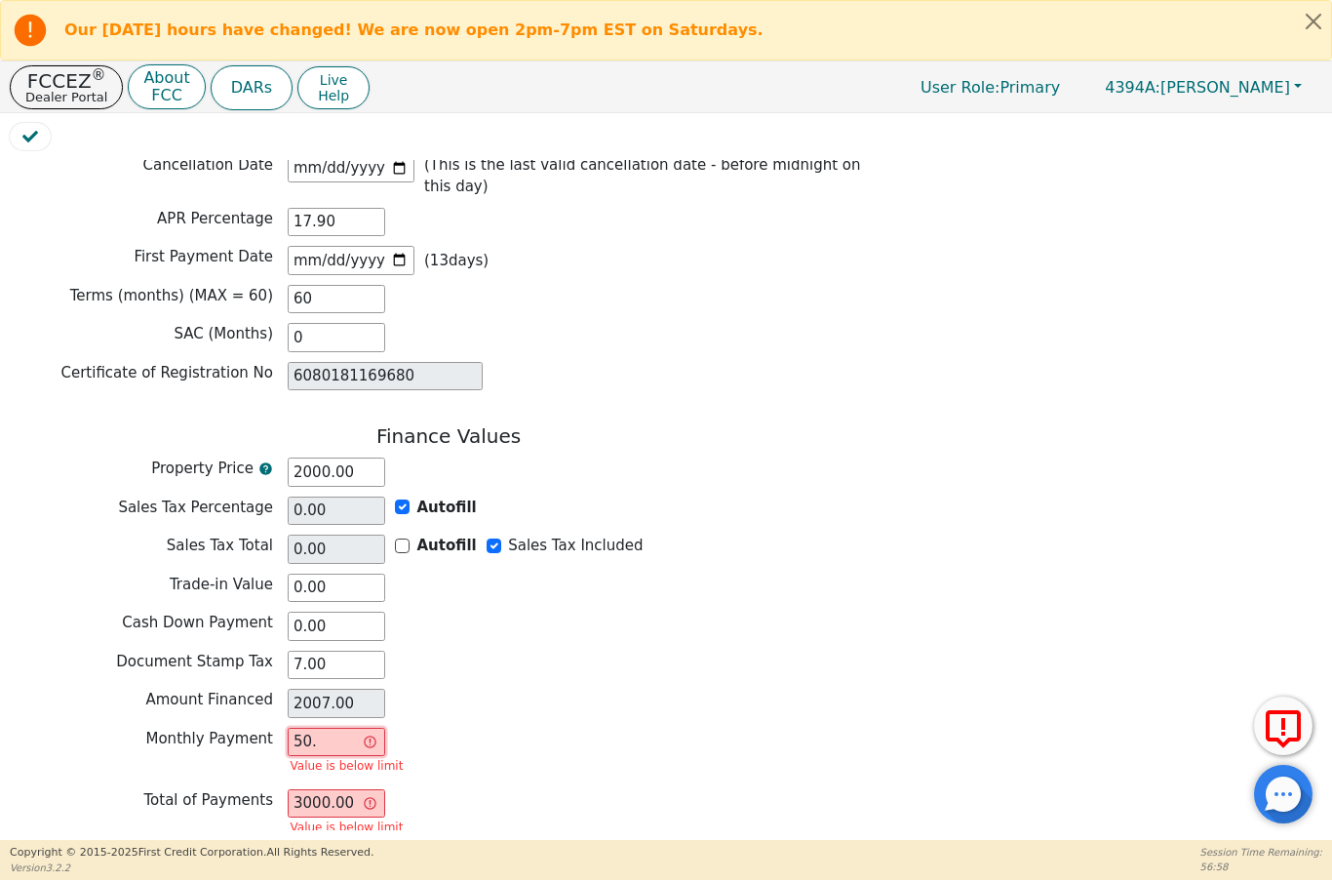
type input "50.4"
type input "3024.00"
type input "50.43"
type input "3025.80"
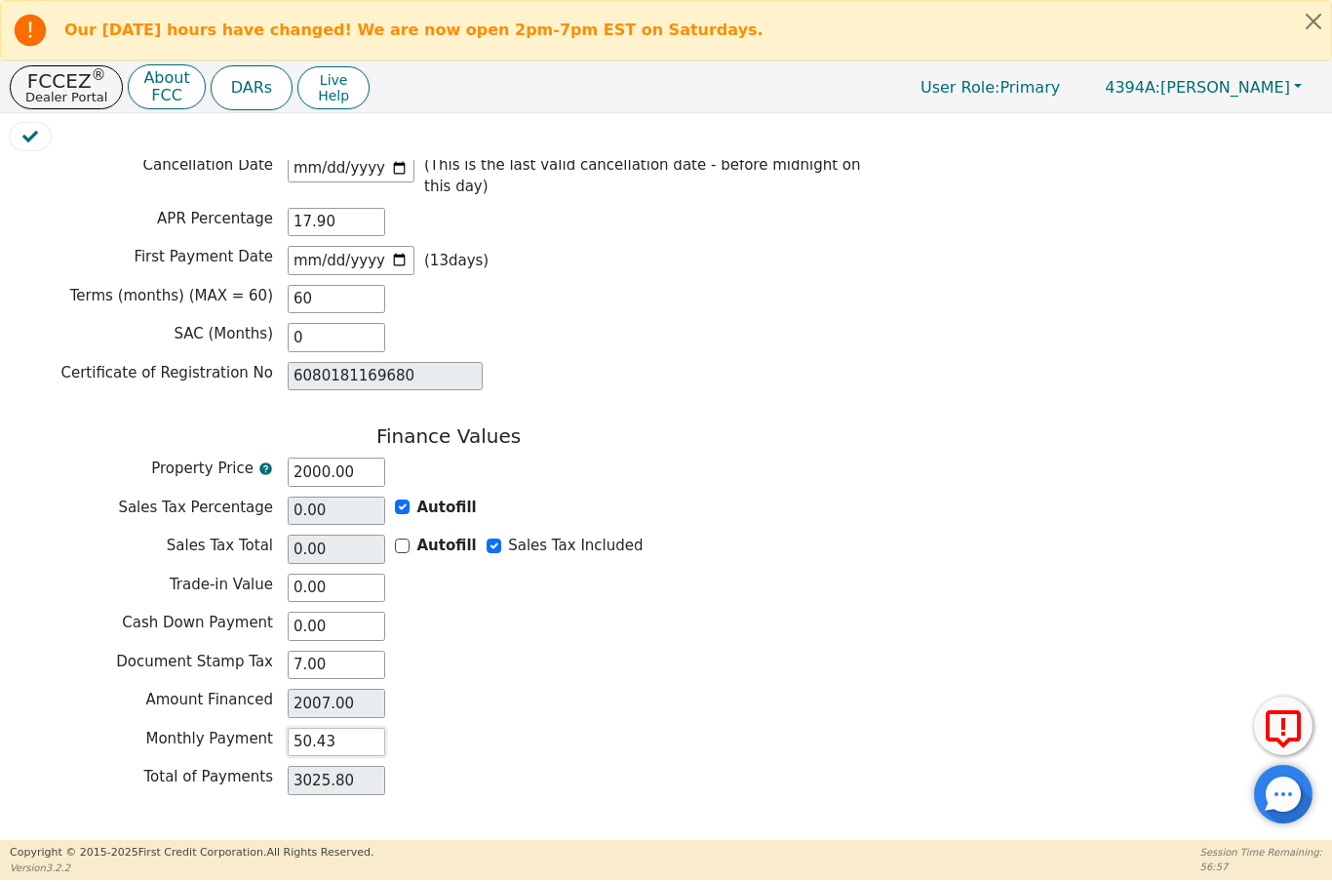
type input "50.43"
click at [733, 689] on div "Amount Financed 2007.00" at bounding box center [449, 706] width 878 height 34
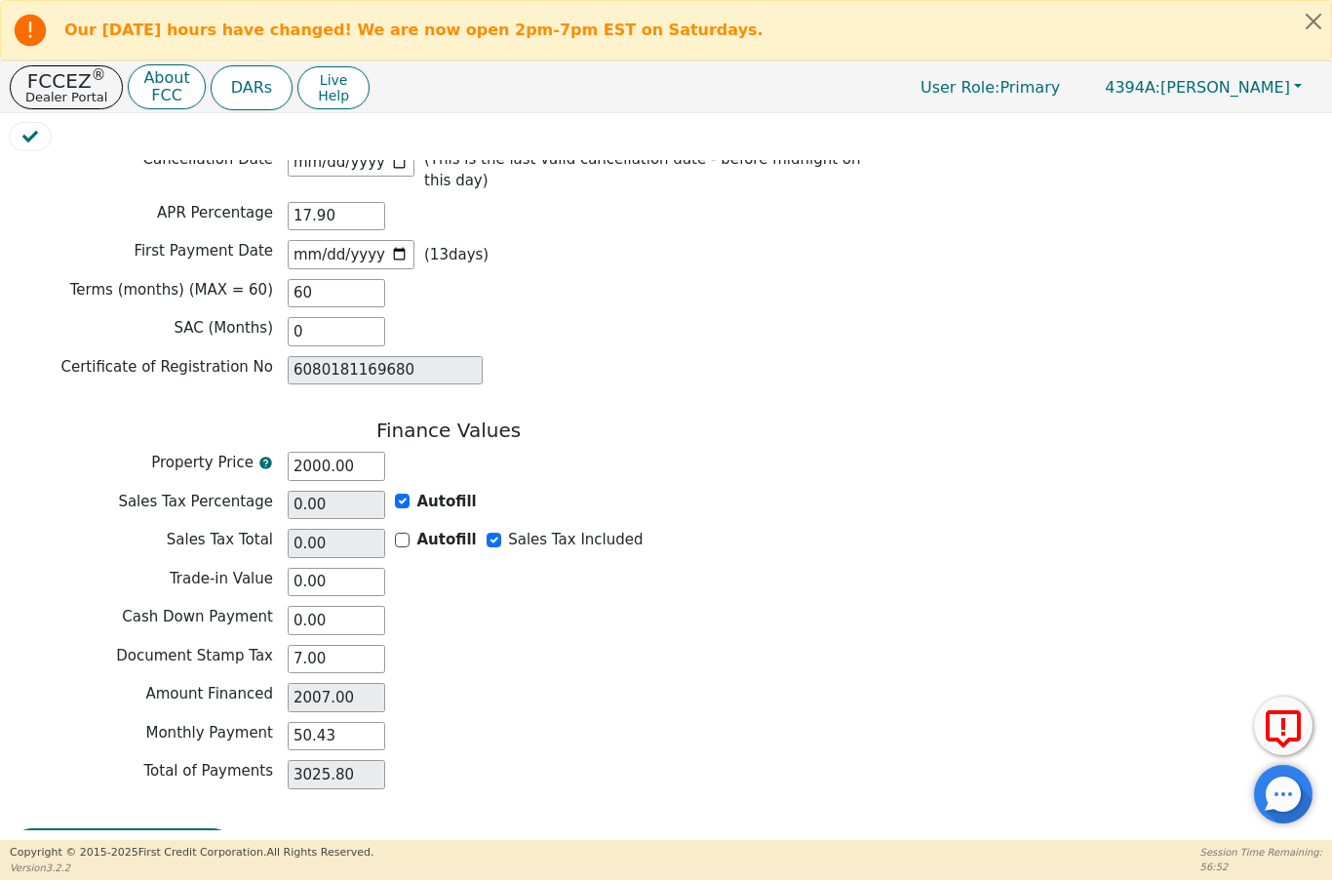
scroll to position [1476, 0]
click at [135, 829] on button "Review & Begin Contract" at bounding box center [122, 851] width 225 height 45
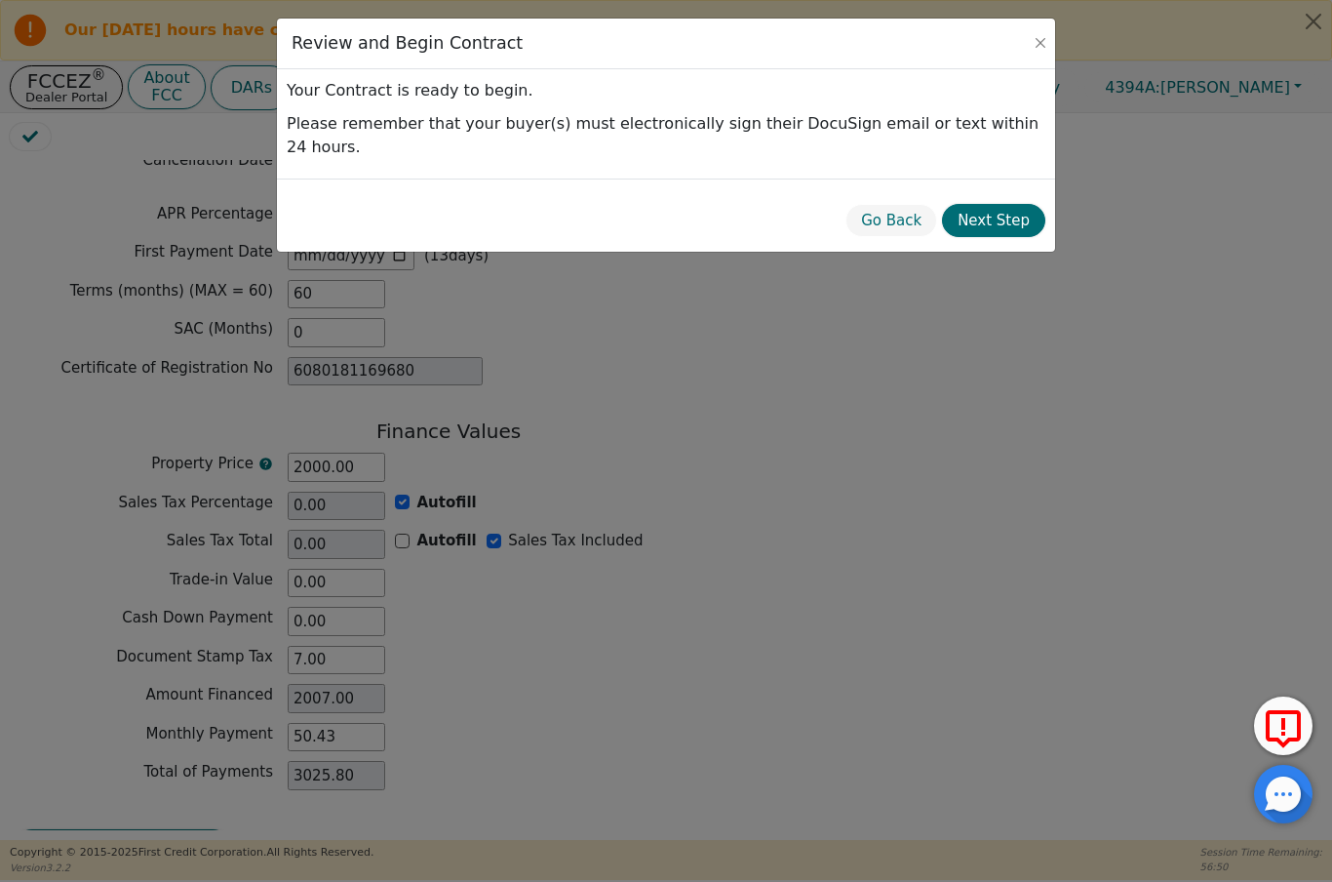
click at [1015, 204] on button "Next Step" at bounding box center [993, 221] width 103 height 34
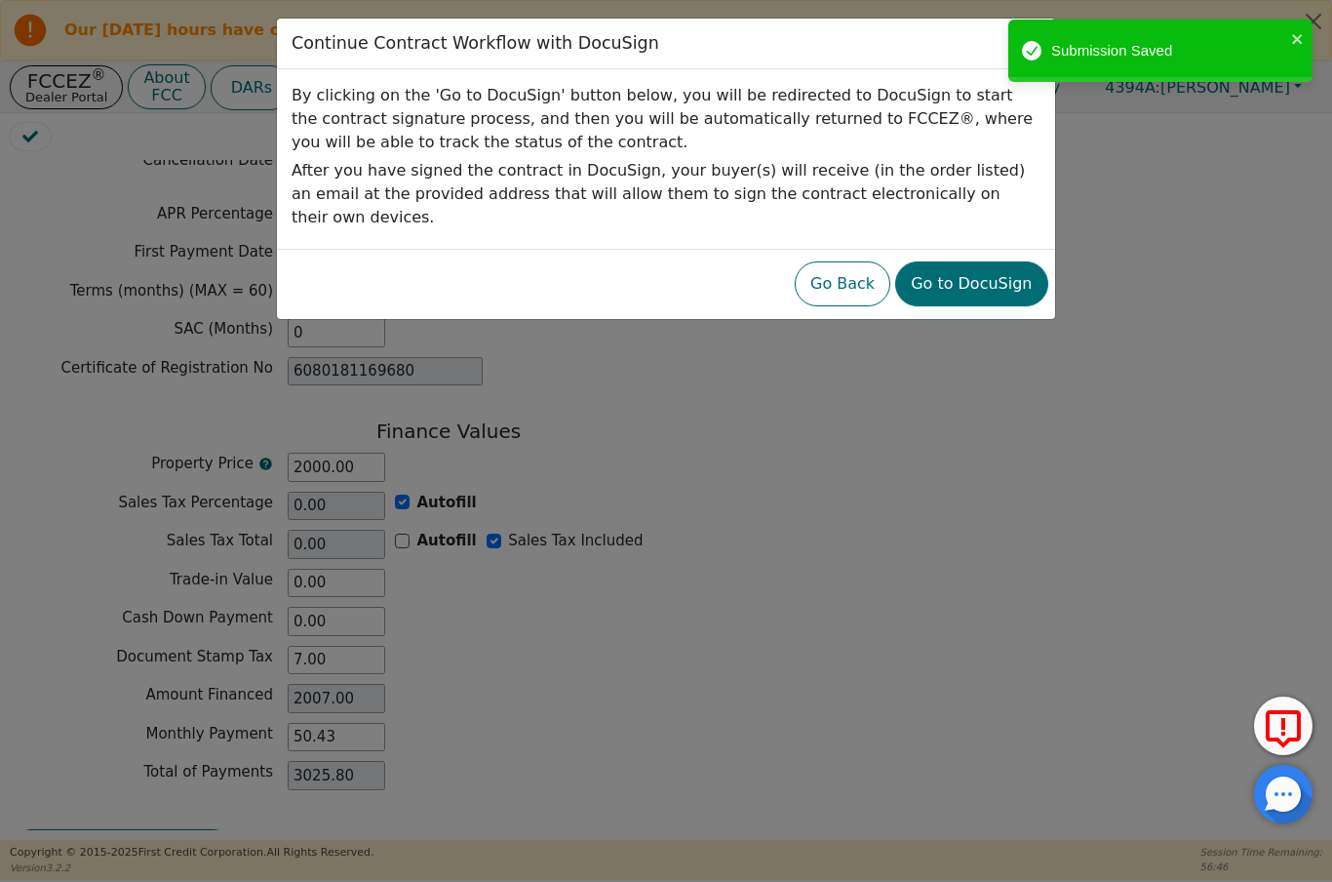
click at [985, 266] on button "Go to DocuSign" at bounding box center [971, 283] width 152 height 45
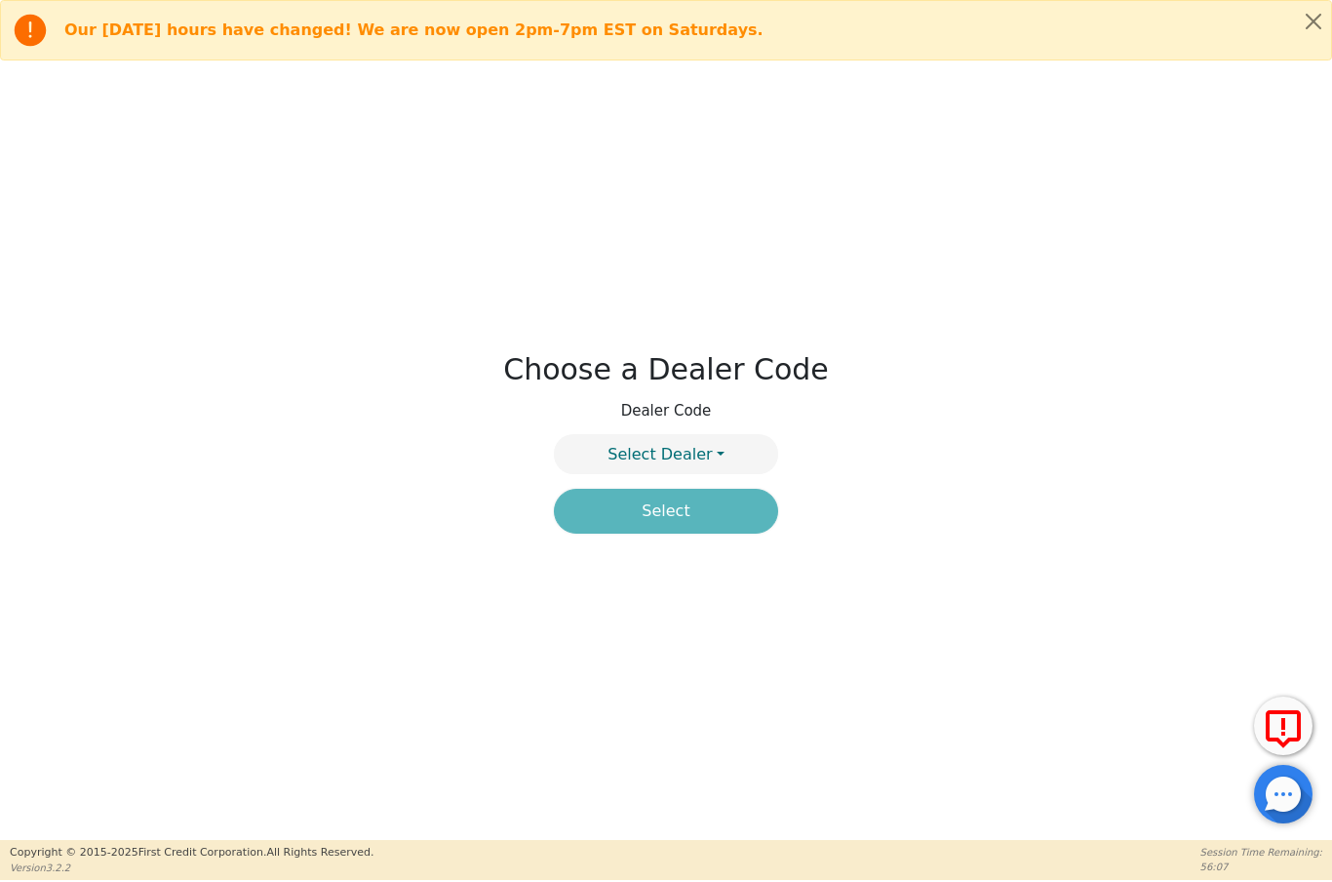
click at [716, 453] on button "Select Dealer" at bounding box center [666, 454] width 224 height 40
click at [711, 502] on link "4394A" at bounding box center [666, 501] width 222 height 26
click at [718, 510] on button "Select" at bounding box center [666, 511] width 224 height 45
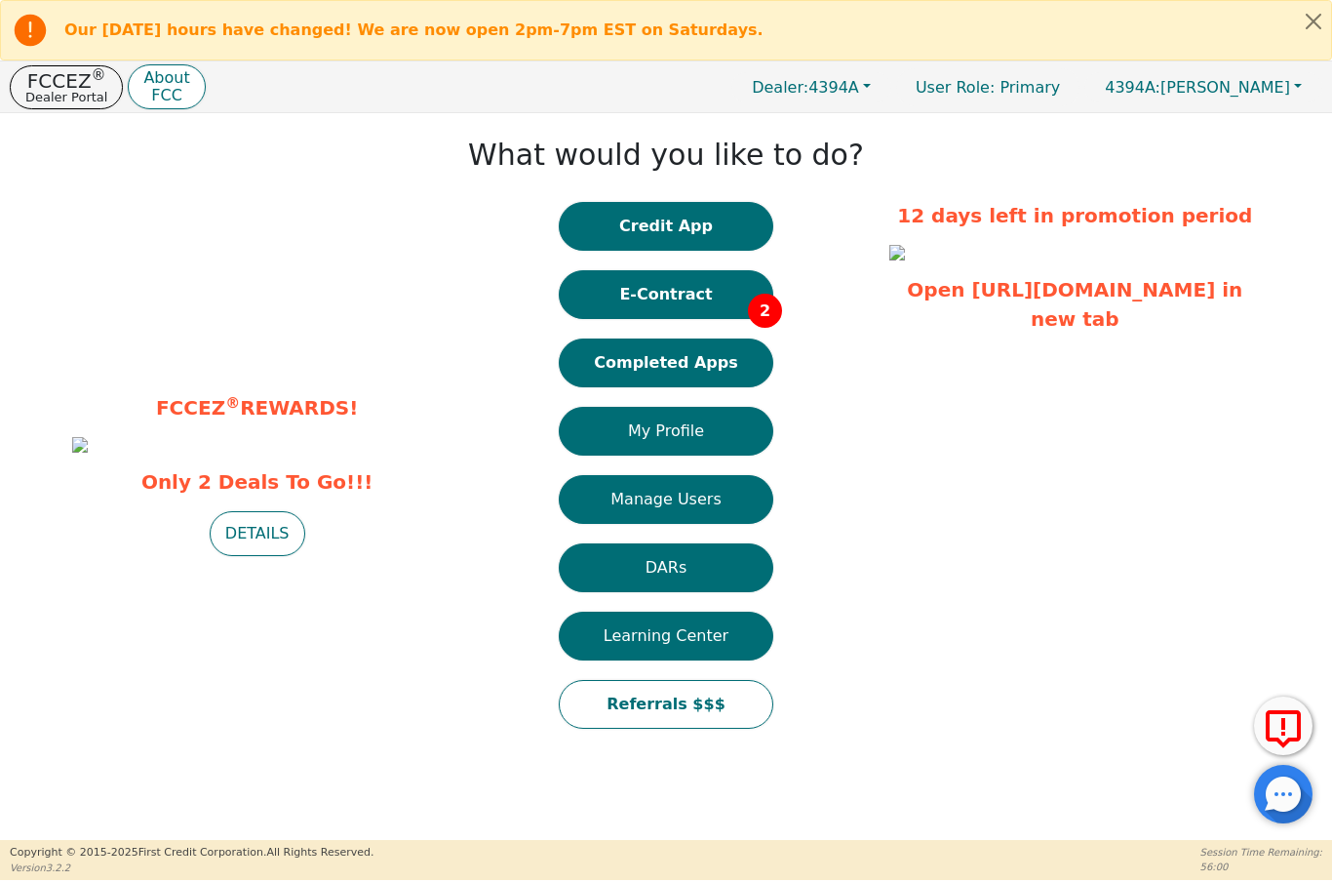
click at [721, 297] on button "E-Contract 2" at bounding box center [666, 294] width 215 height 49
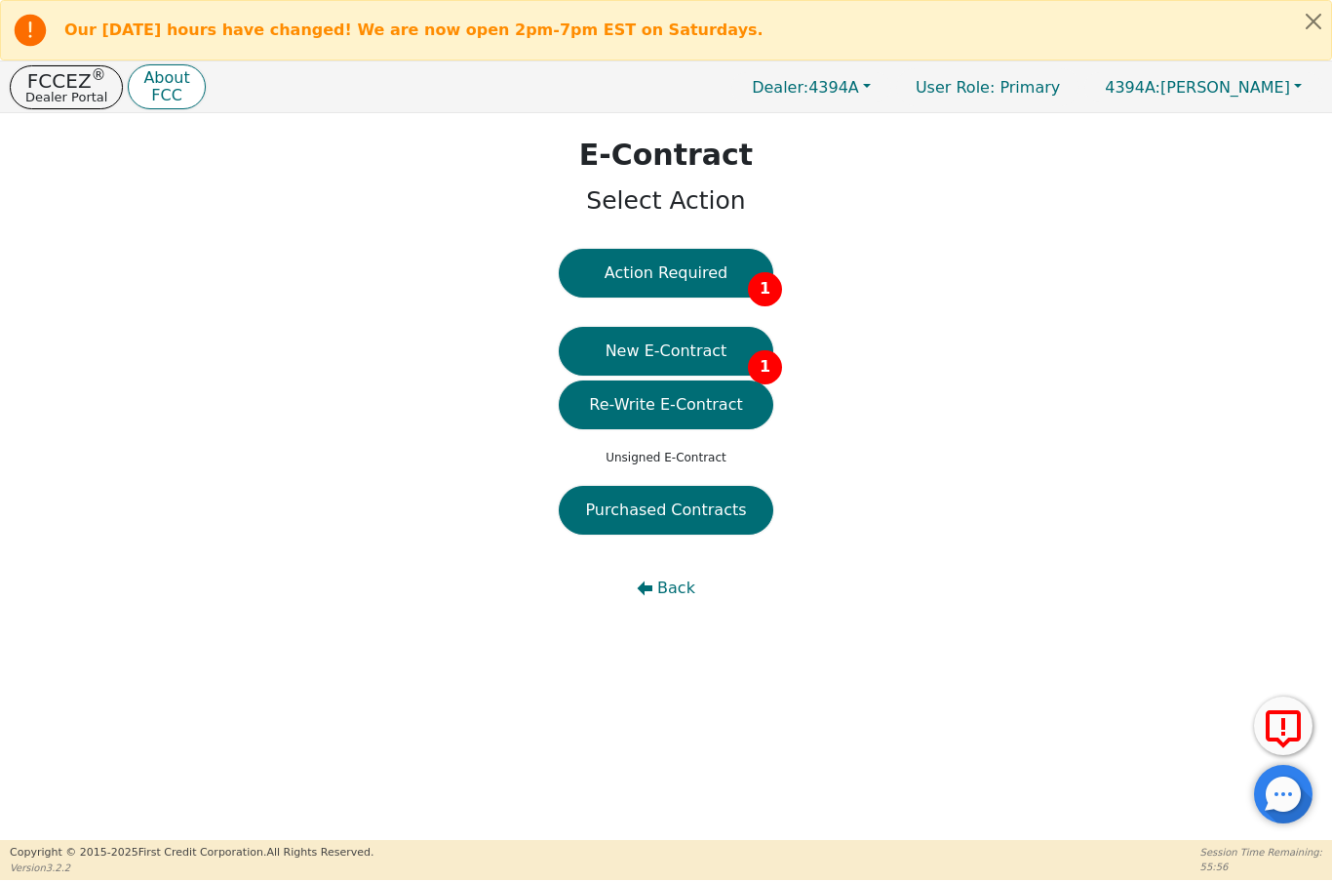
click at [701, 270] on button "Action Required 1" at bounding box center [666, 273] width 215 height 49
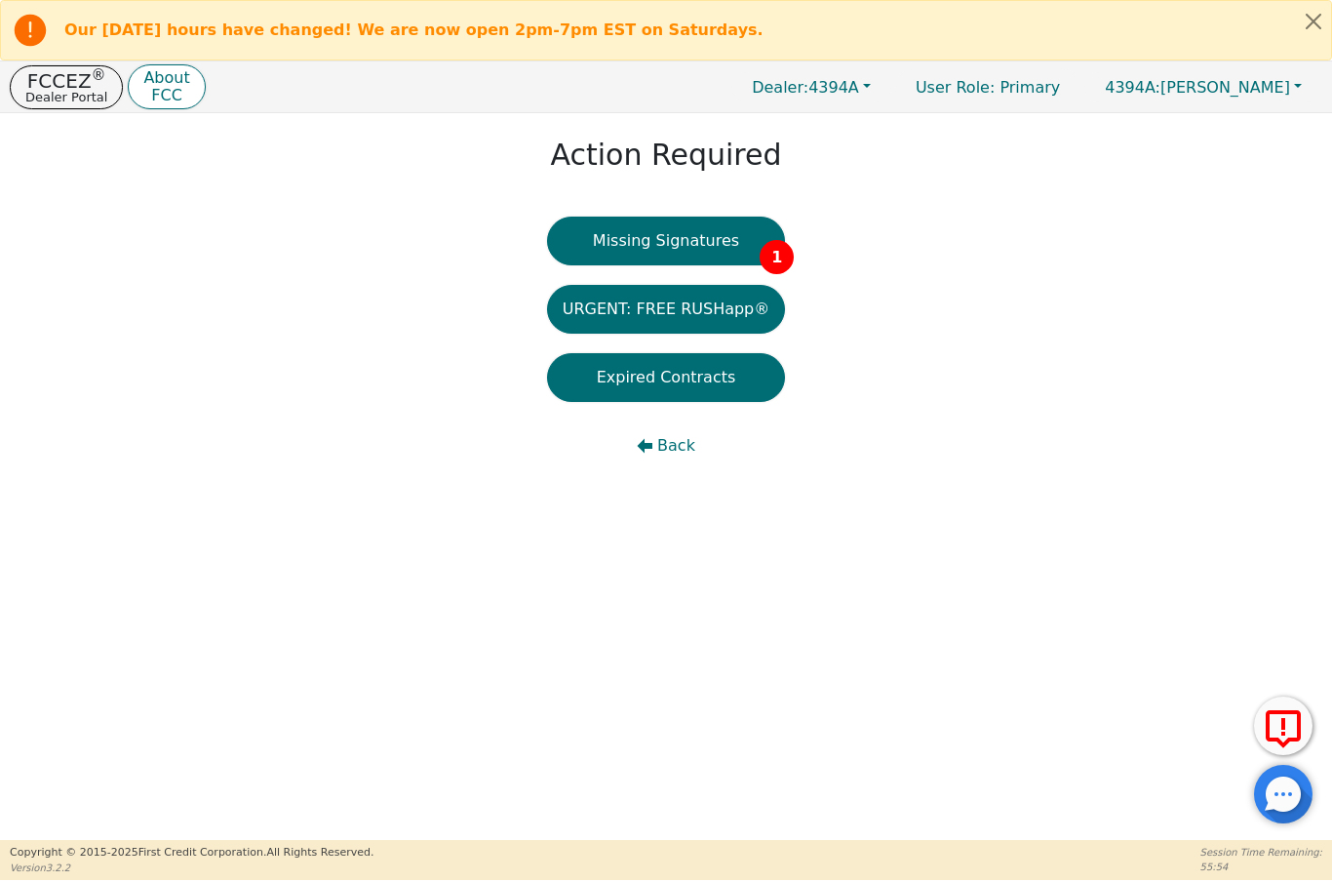
click at [705, 233] on button "Missing Signatures 1" at bounding box center [666, 241] width 239 height 49
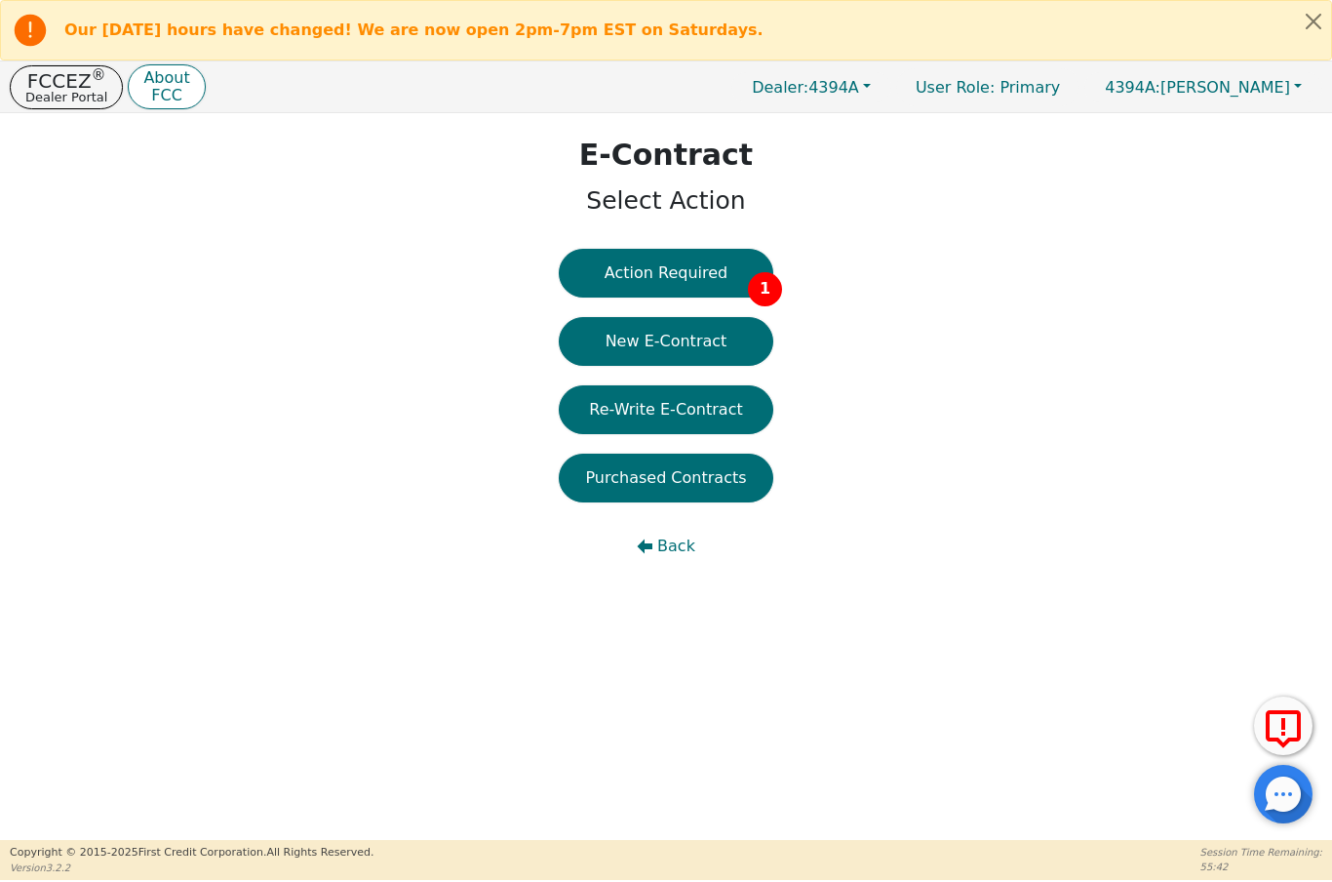
click at [691, 270] on button "Action Required 1" at bounding box center [666, 273] width 215 height 49
click at [694, 341] on button "New E-Contract" at bounding box center [666, 341] width 215 height 49
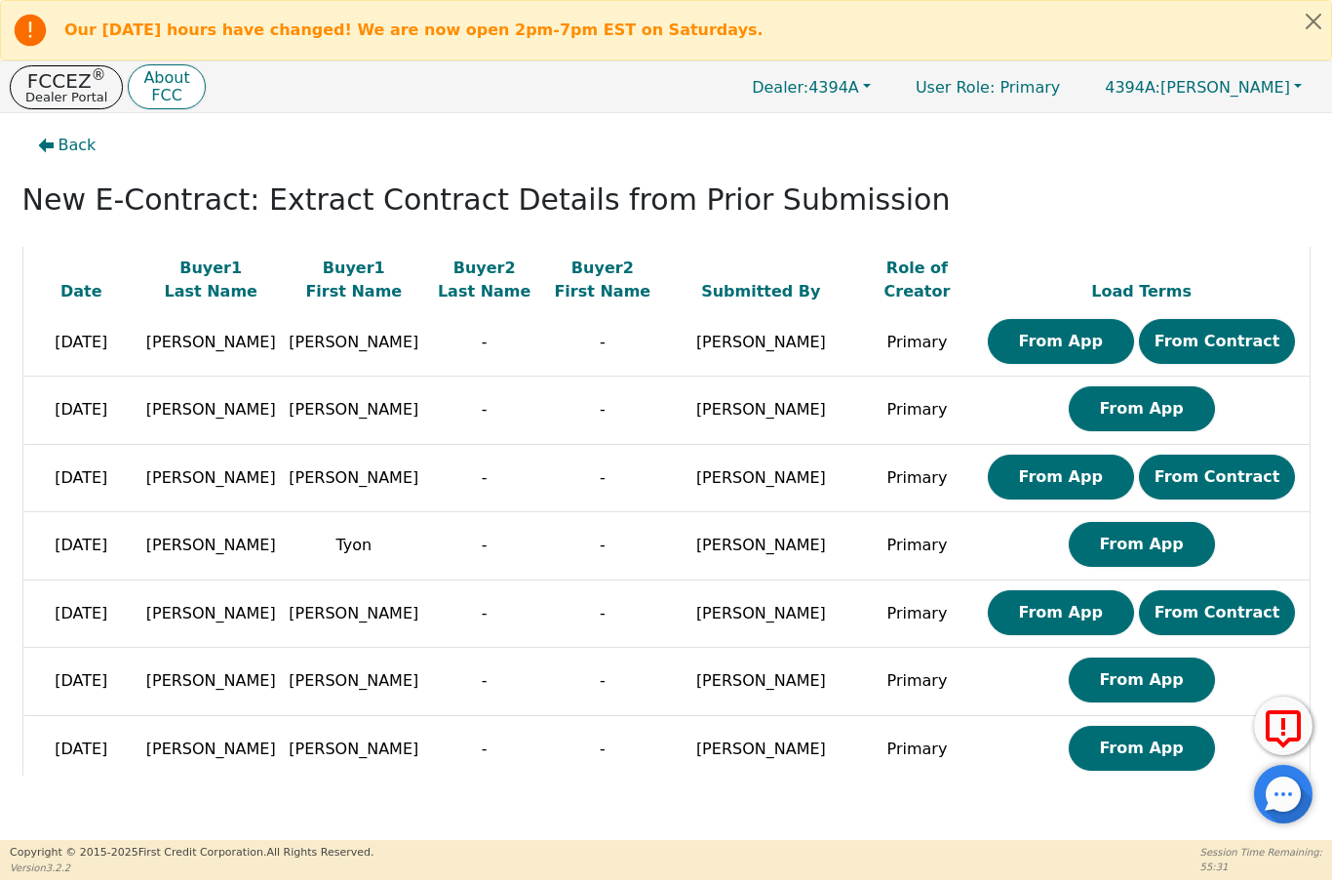
scroll to position [479, 0]
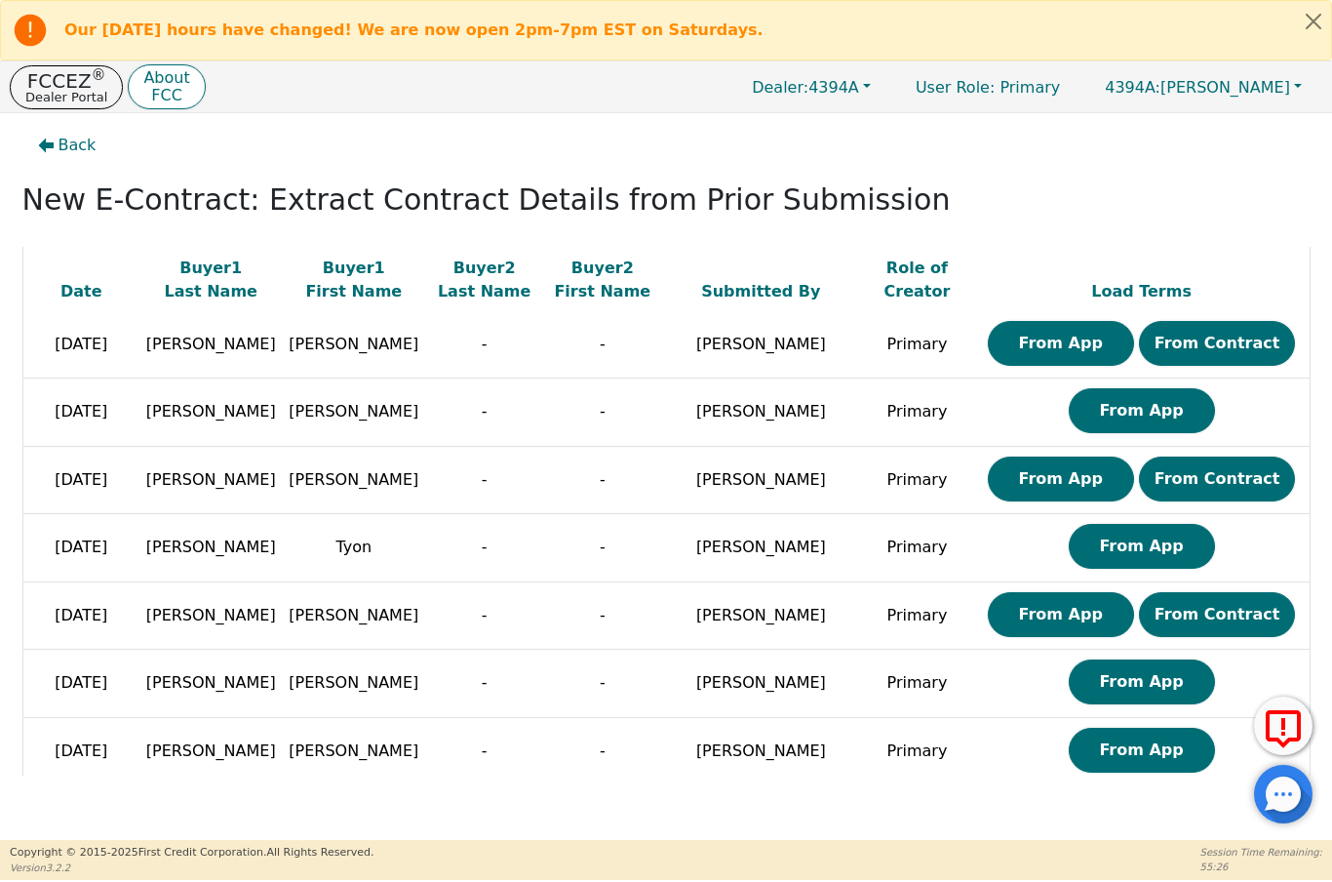
click at [1228, 618] on button "From Contract" at bounding box center [1217, 614] width 157 height 45
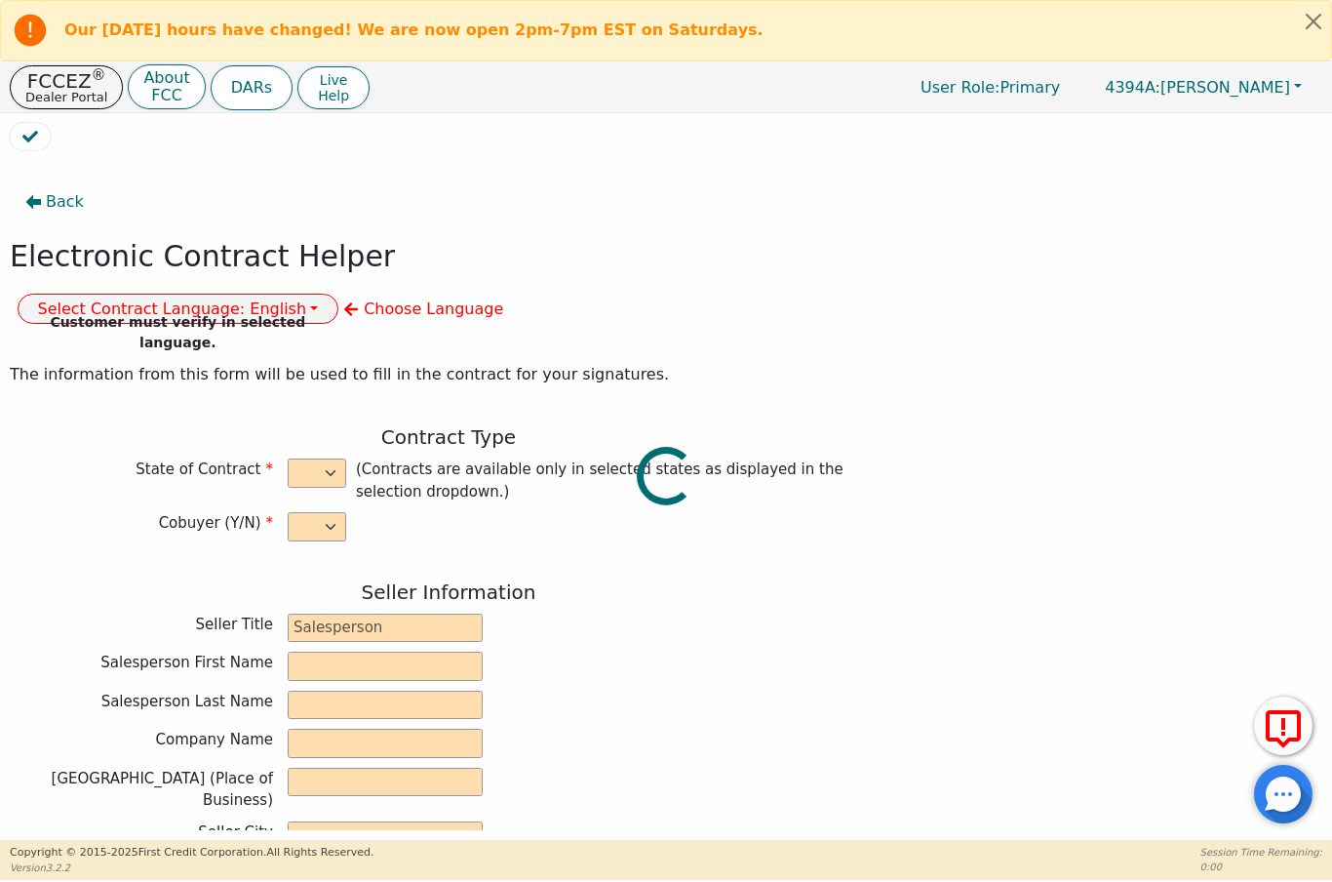
select select "n"
type input "President"
type input "ALDONY"
type input "MARTINEAU"
type input "ALLSELL DBA EAU PURE WATER"
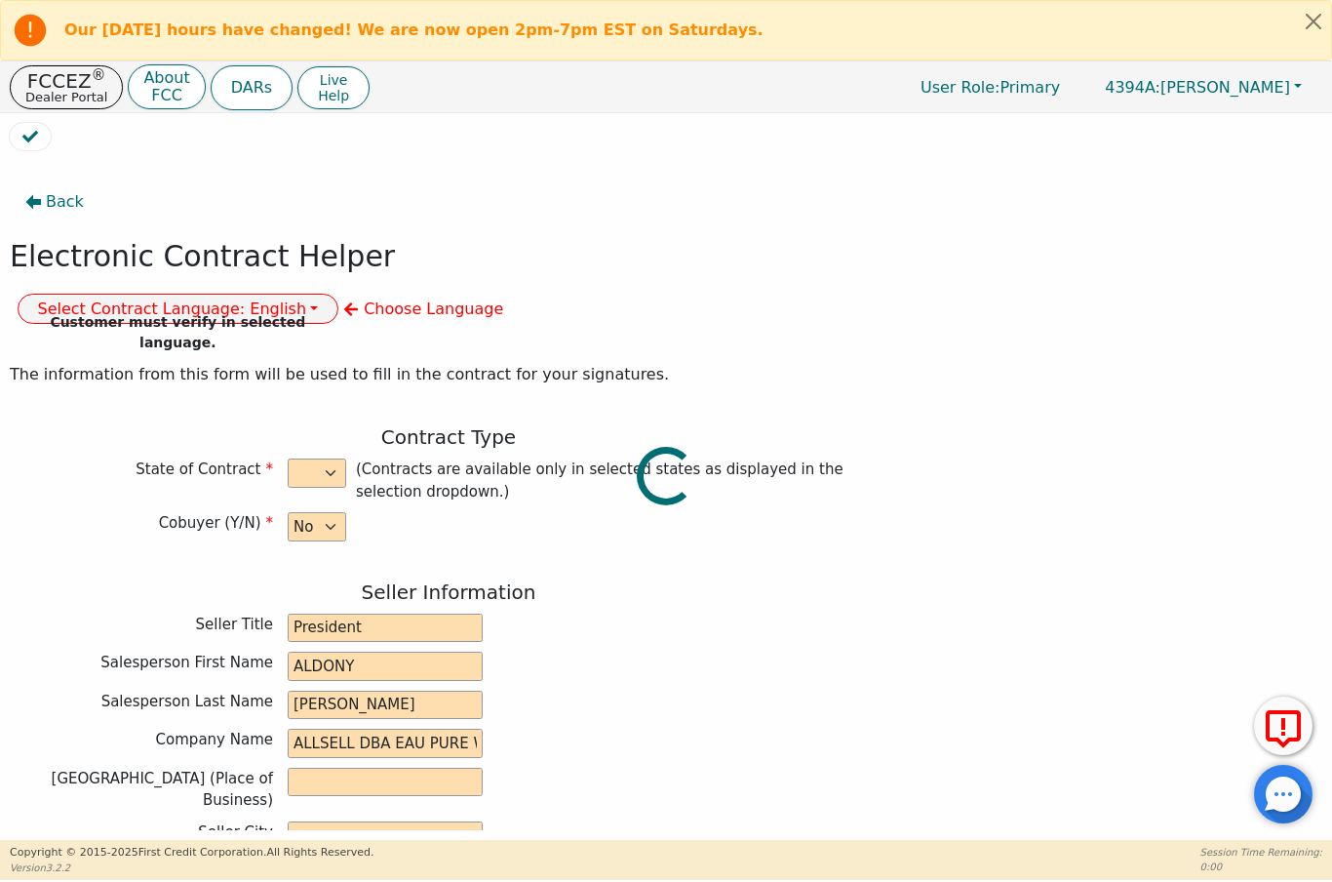
type input "10561 FENWAY PLACE"
type input "BOCA RATON"
select select "FL"
type input "33498"
type input "Water Treatment"
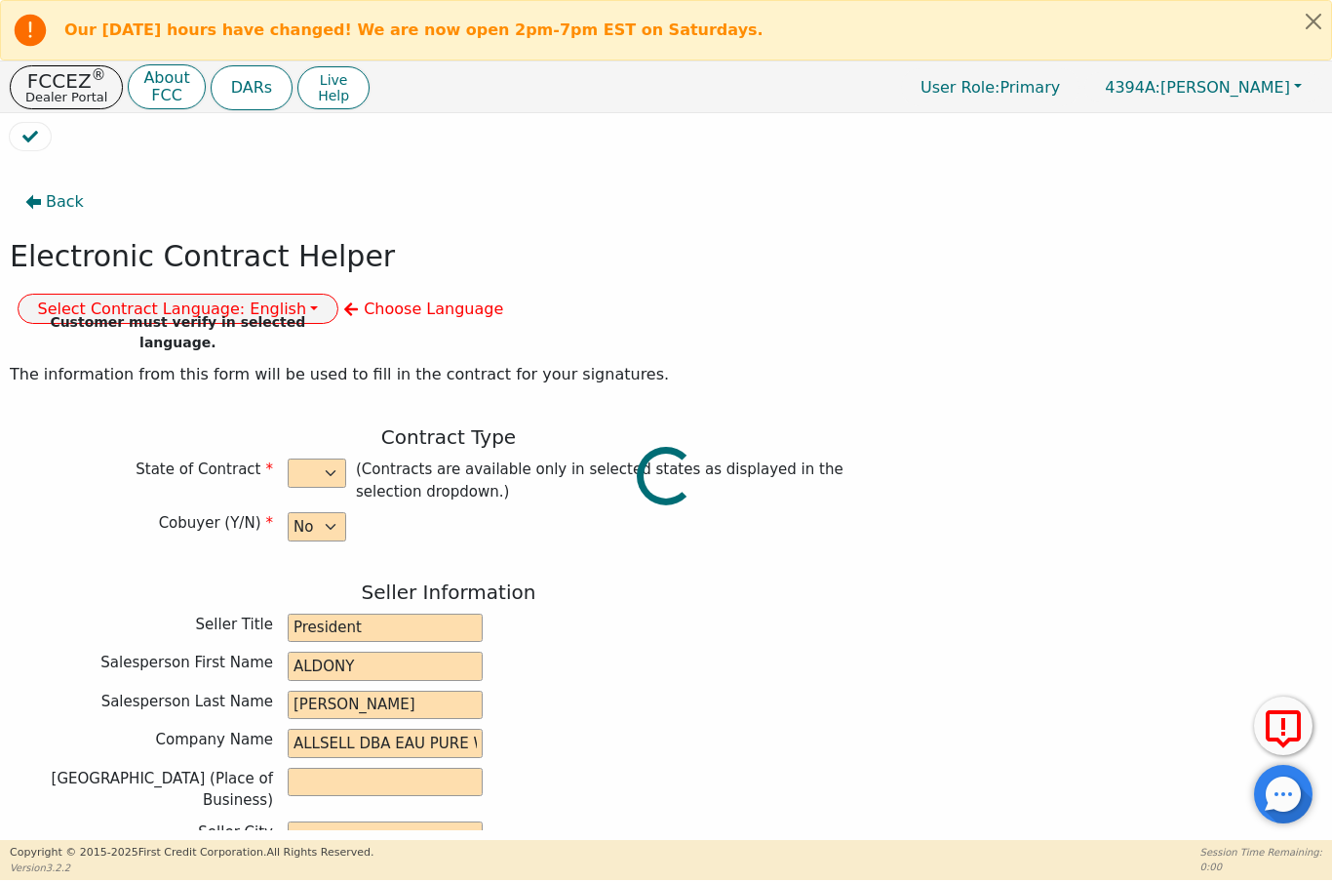
type input "Gener"
type input "2343"
type input "Viola"
type input "Anderson"
type input "nads1945@gmail.com"
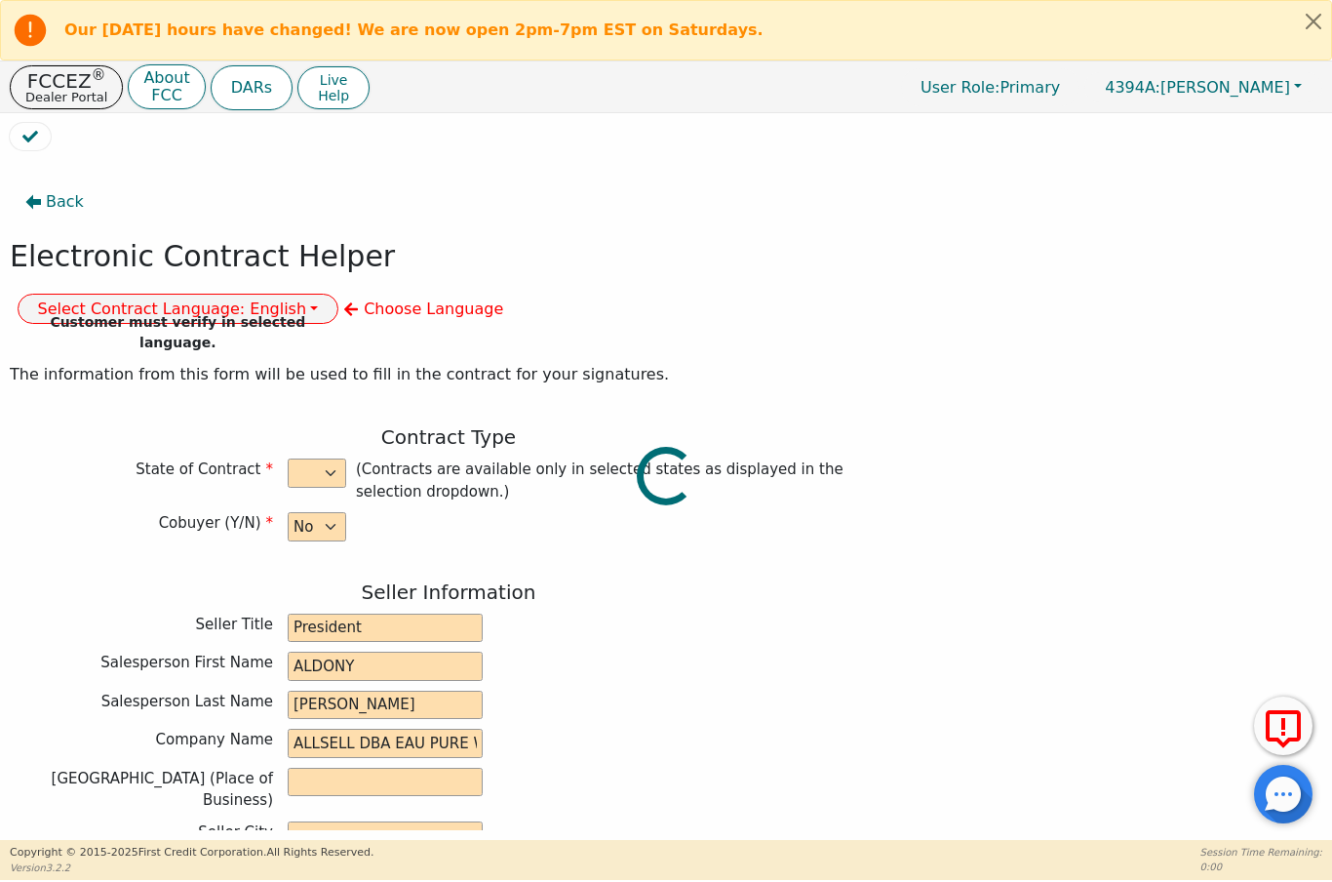
type input "nads1945@gmail.com"
type input "12421 SW 42ND ST"
type input "Miramar"
type input "Broward"
select select "FL"
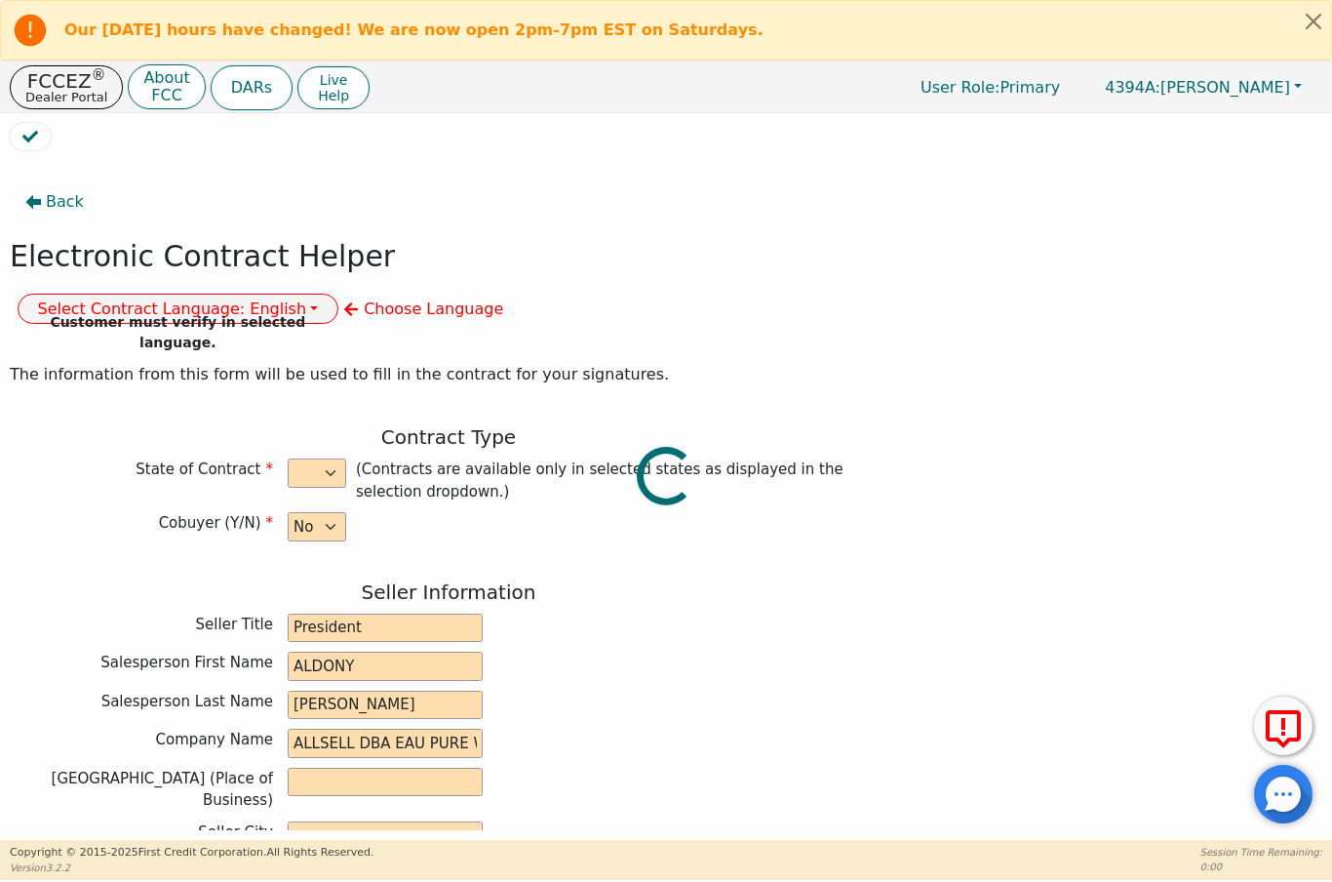
type input "33027"
type input "2025-09-19"
type input "17.99"
type input "2025-10-20"
type input "60"
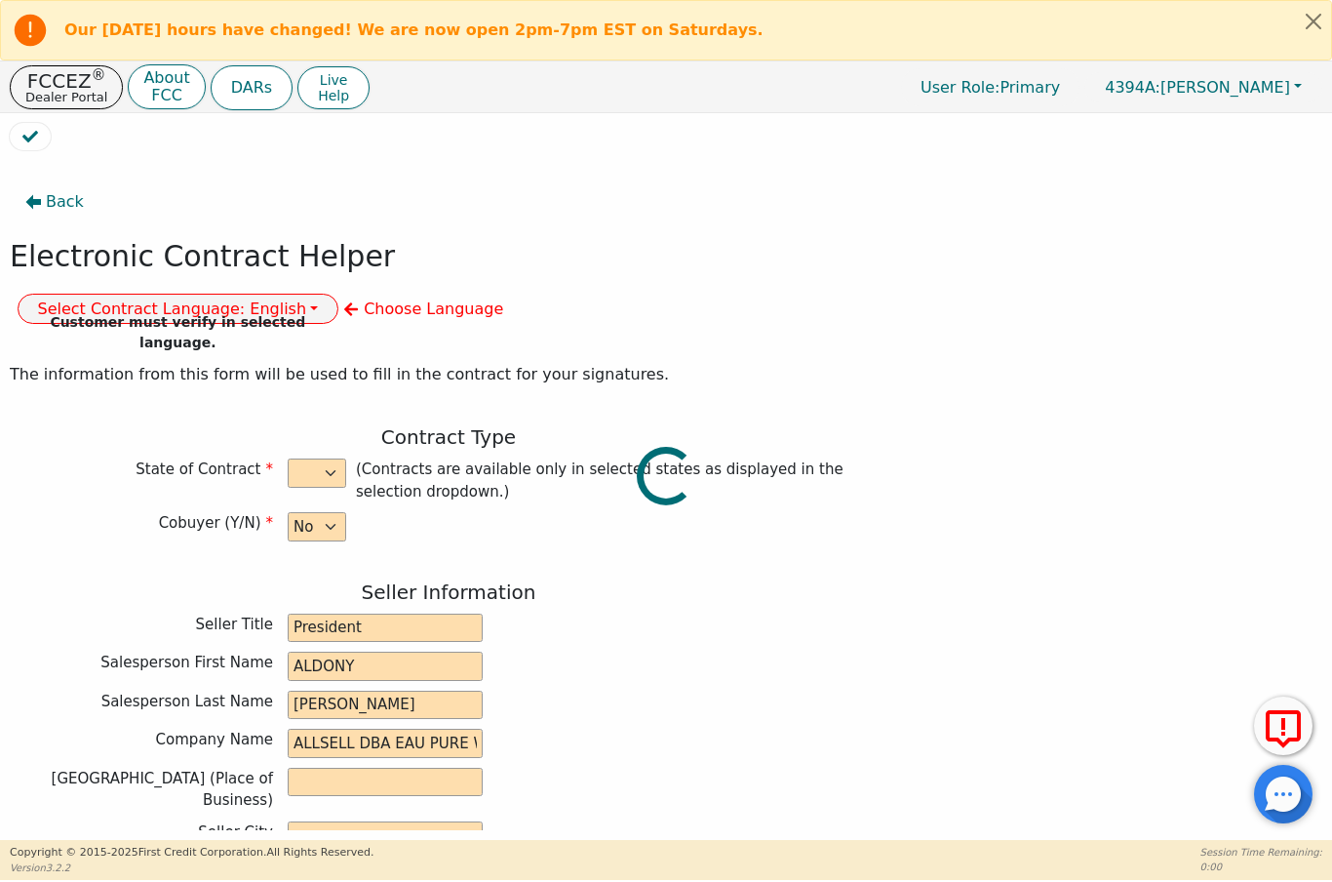
type input "0"
type input "6080181169680"
type input "4500.00"
type input "0.00"
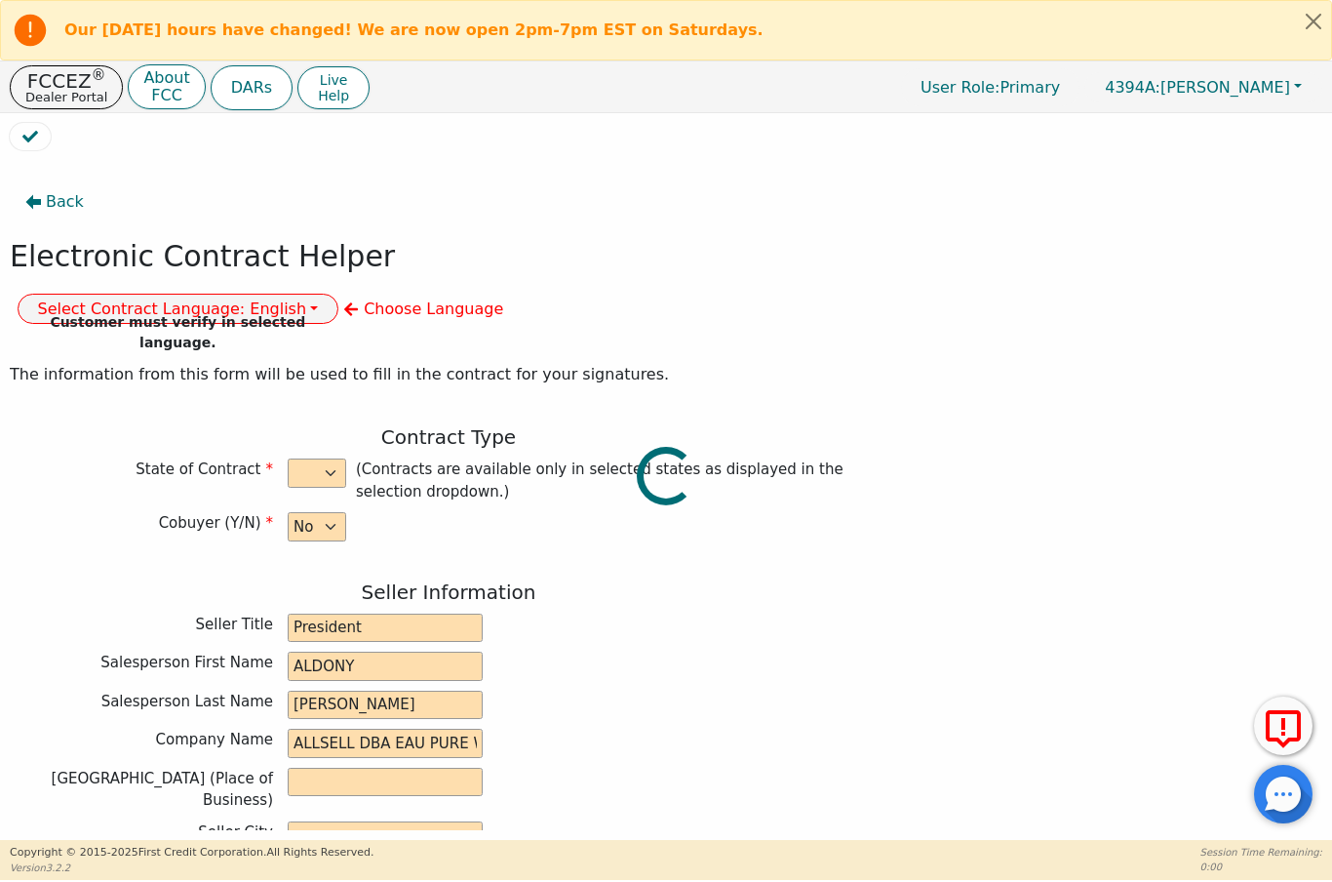
checkbox input "true"
type input "0.00"
type input "15.75"
type input "4515.75"
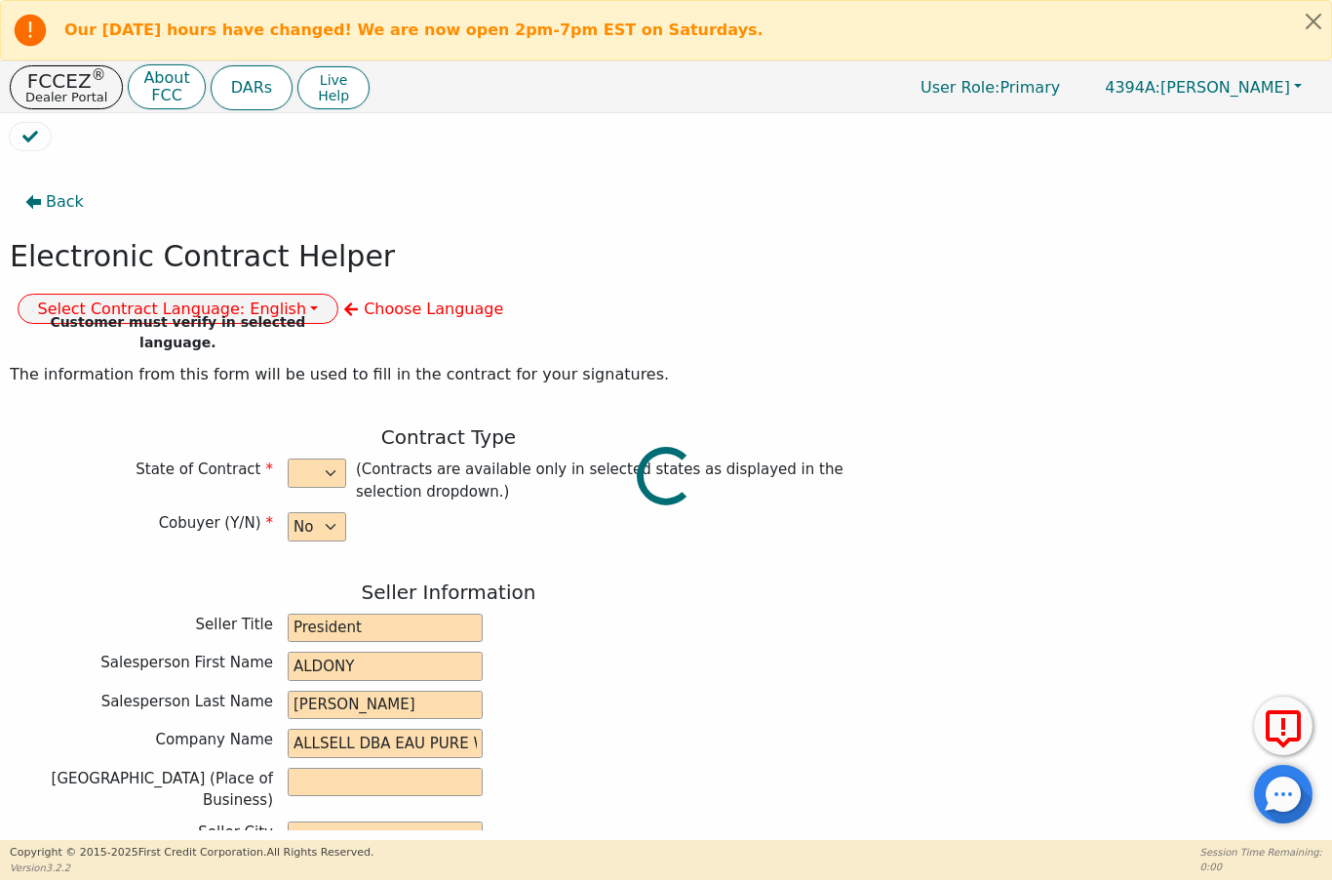
type input "6879.00"
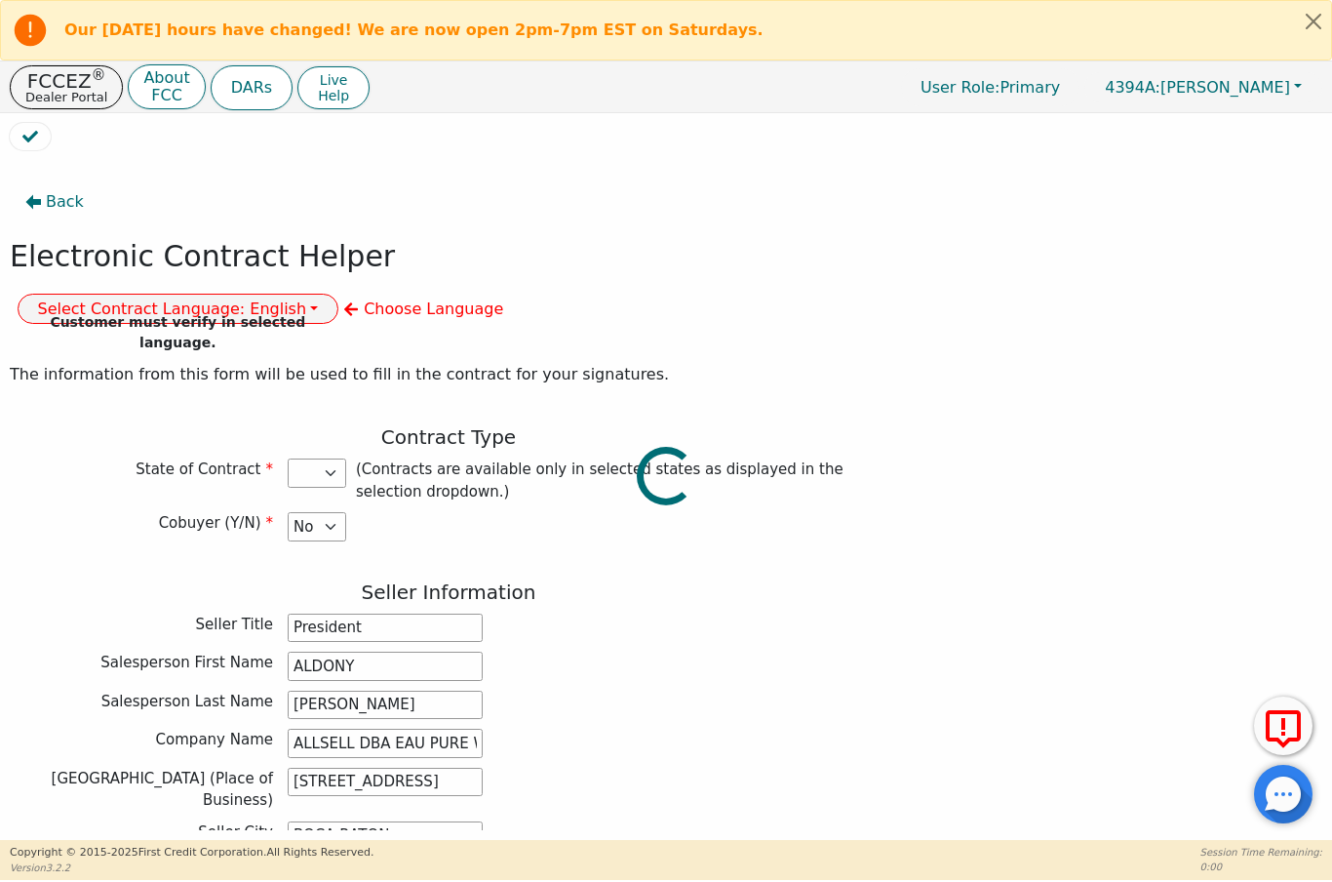
select select "FL"
click at [339, 294] on button "Select Contract Language: English" at bounding box center [179, 309] width 322 height 30
click at [173, 337] on link "English" at bounding box center [96, 350] width 154 height 26
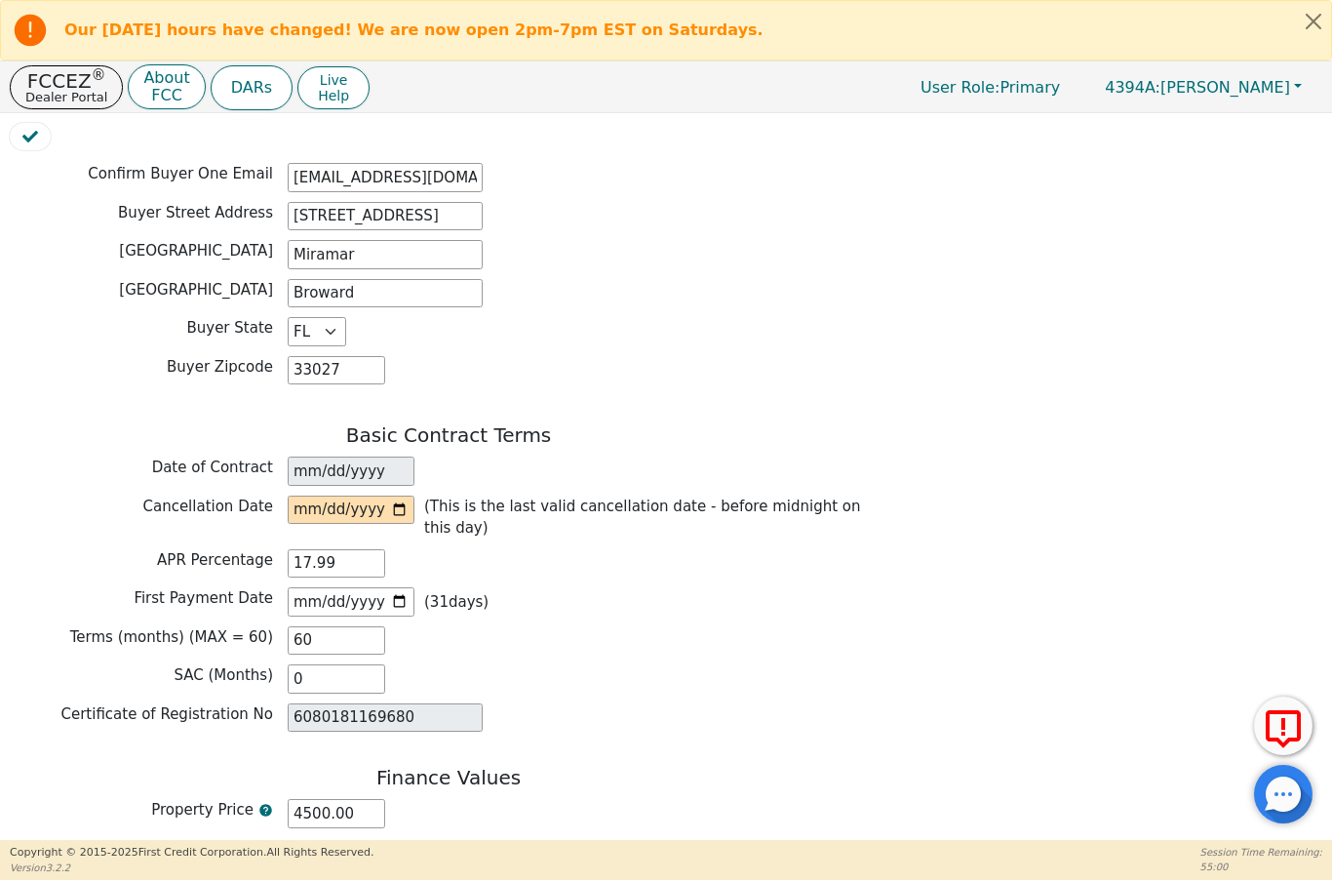
scroll to position [1130, 0]
click at [332, 494] on input "date" at bounding box center [351, 508] width 127 height 29
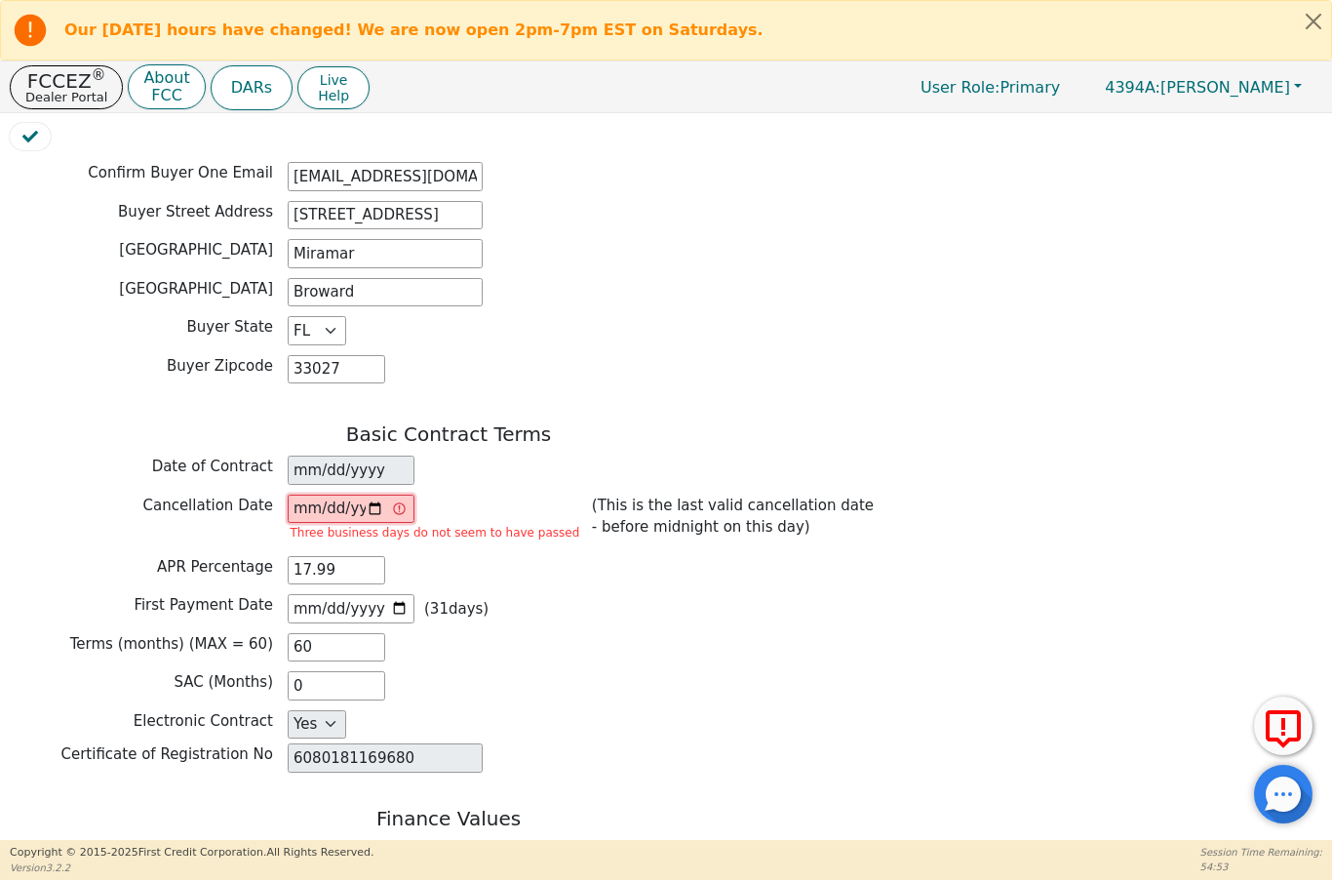
click at [378, 494] on input "2025-09-22" at bounding box center [351, 508] width 127 height 29
type input "2025-09-23"
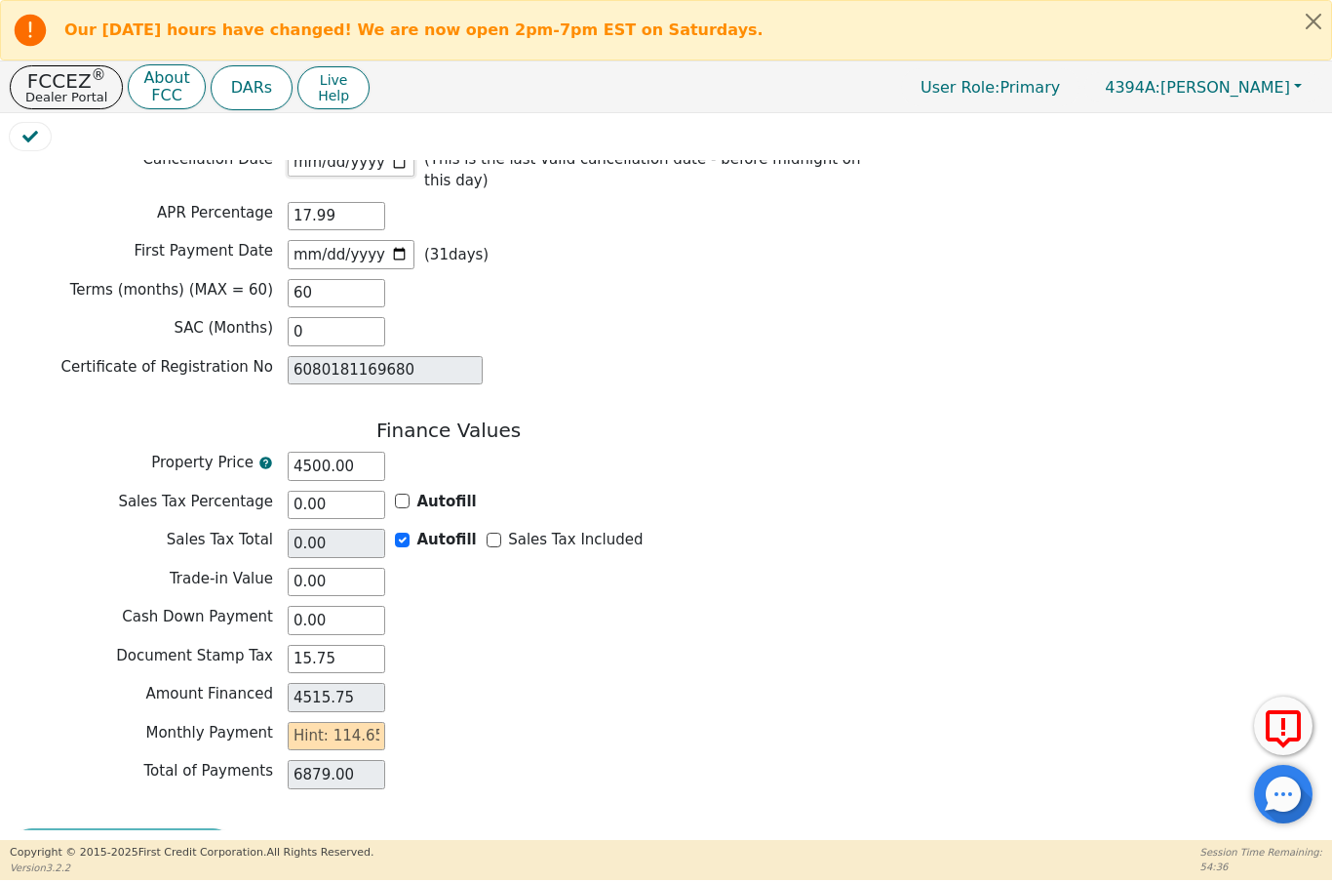
scroll to position [1476, 0]
click at [303, 723] on input "text" at bounding box center [337, 737] width 98 height 29
type input "1"
type input "60.00"
type input "11"
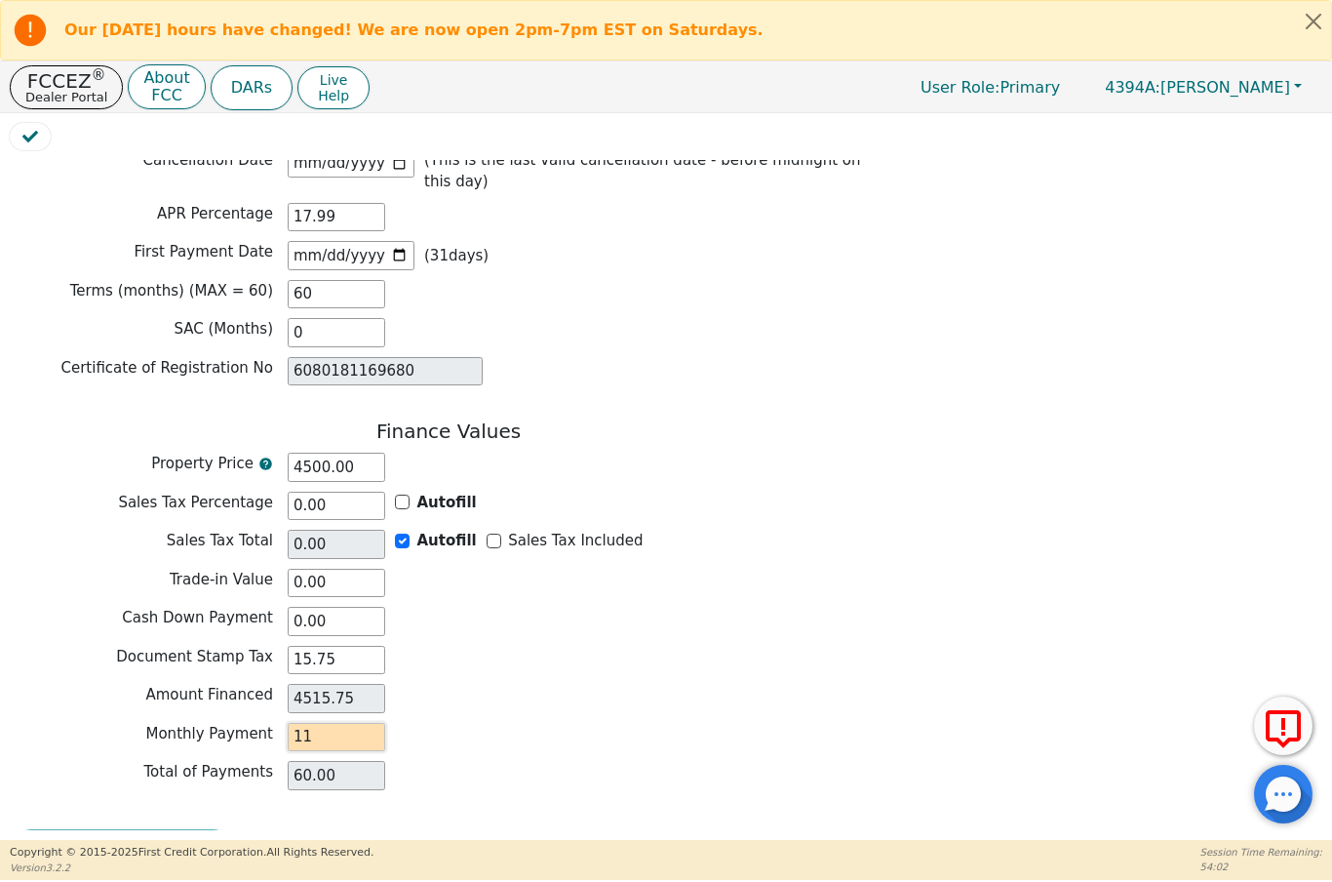
type input "660.00"
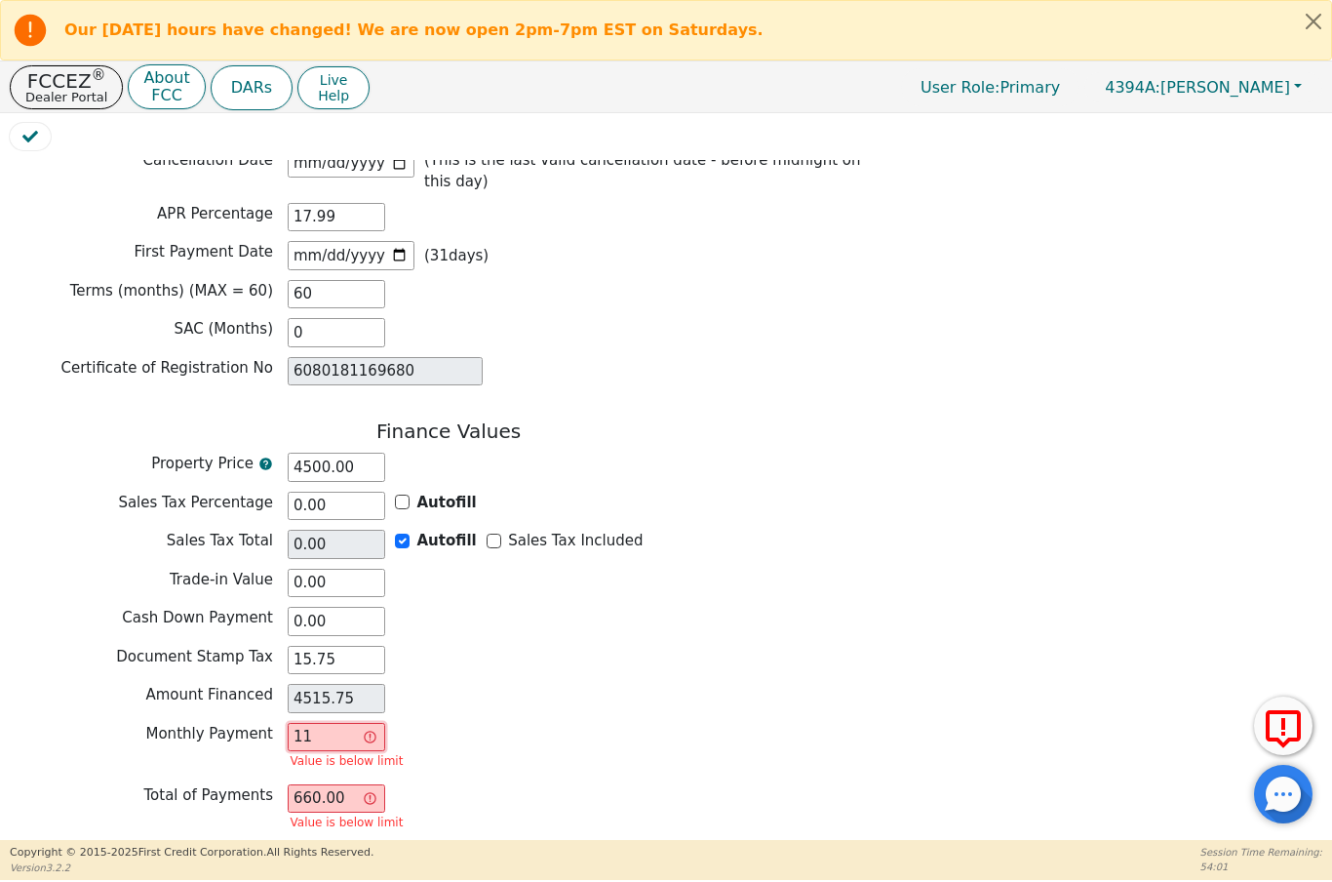
type input "114"
type input "6840.00"
type input "11"
type input "660.00"
type input "1"
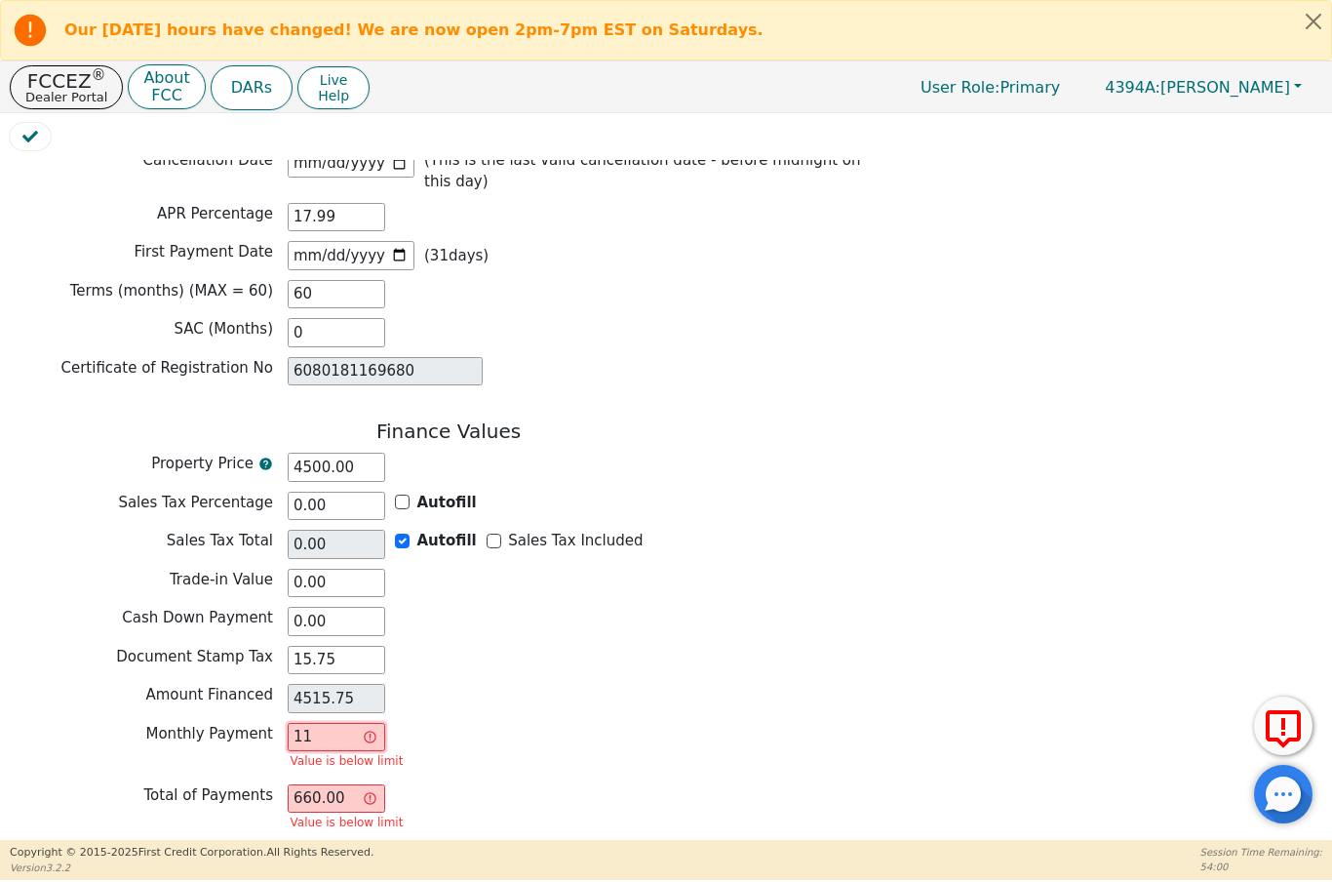
type input "60.00"
type input "0.00"
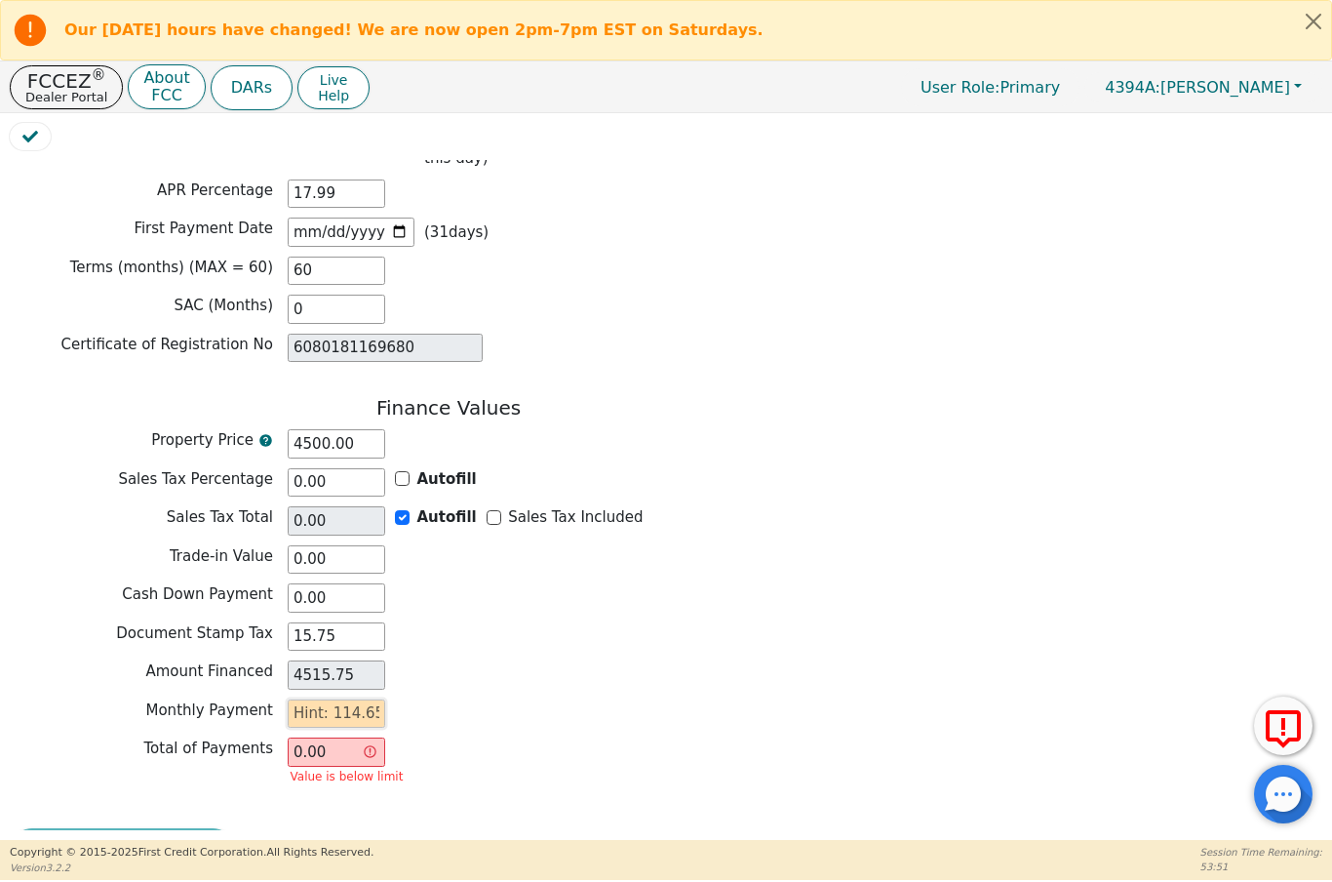
scroll to position [1498, 0]
type input "1"
type input "60.00"
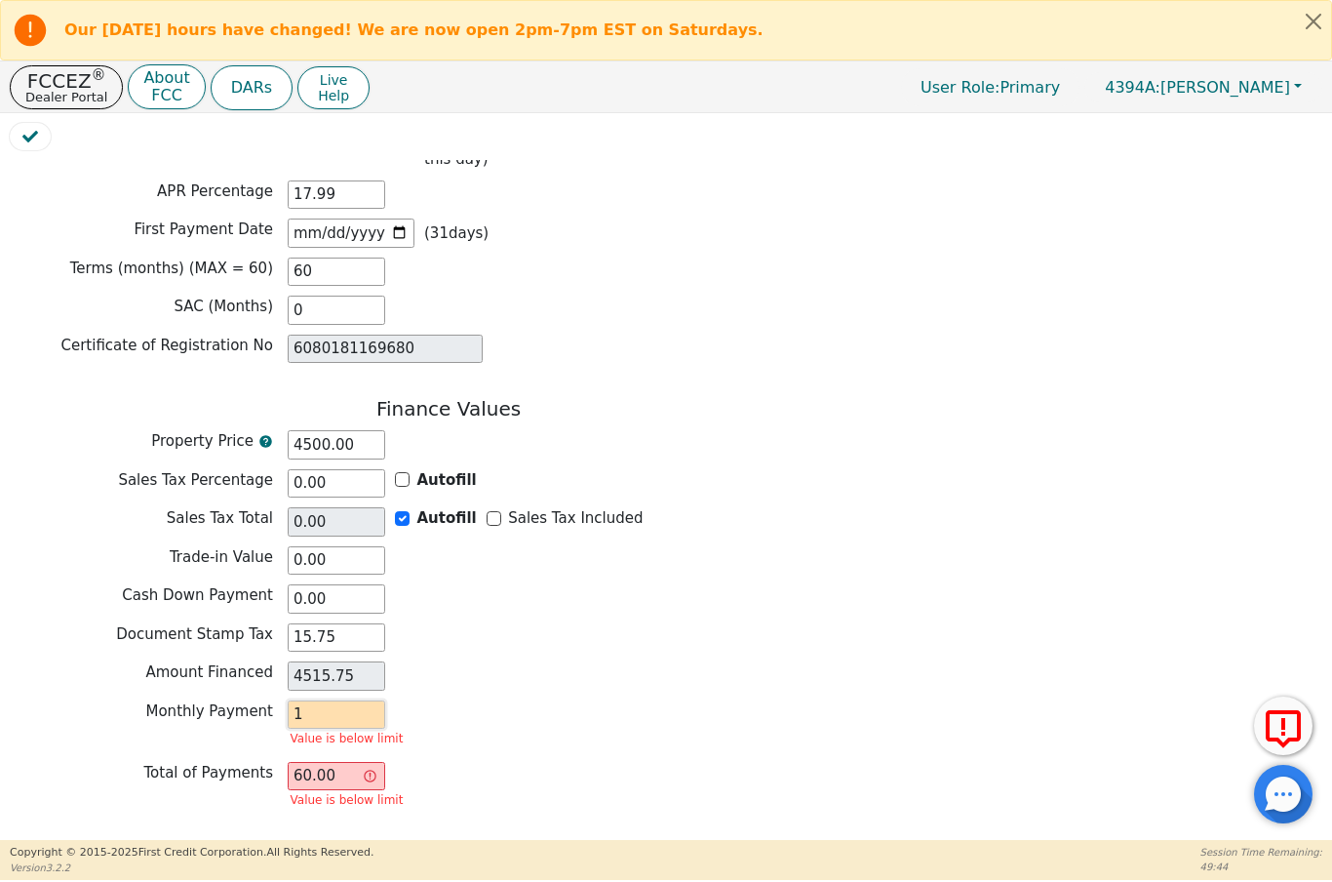
type input "11"
type input "660.00"
type input "111"
type input "6660.00"
type input "11"
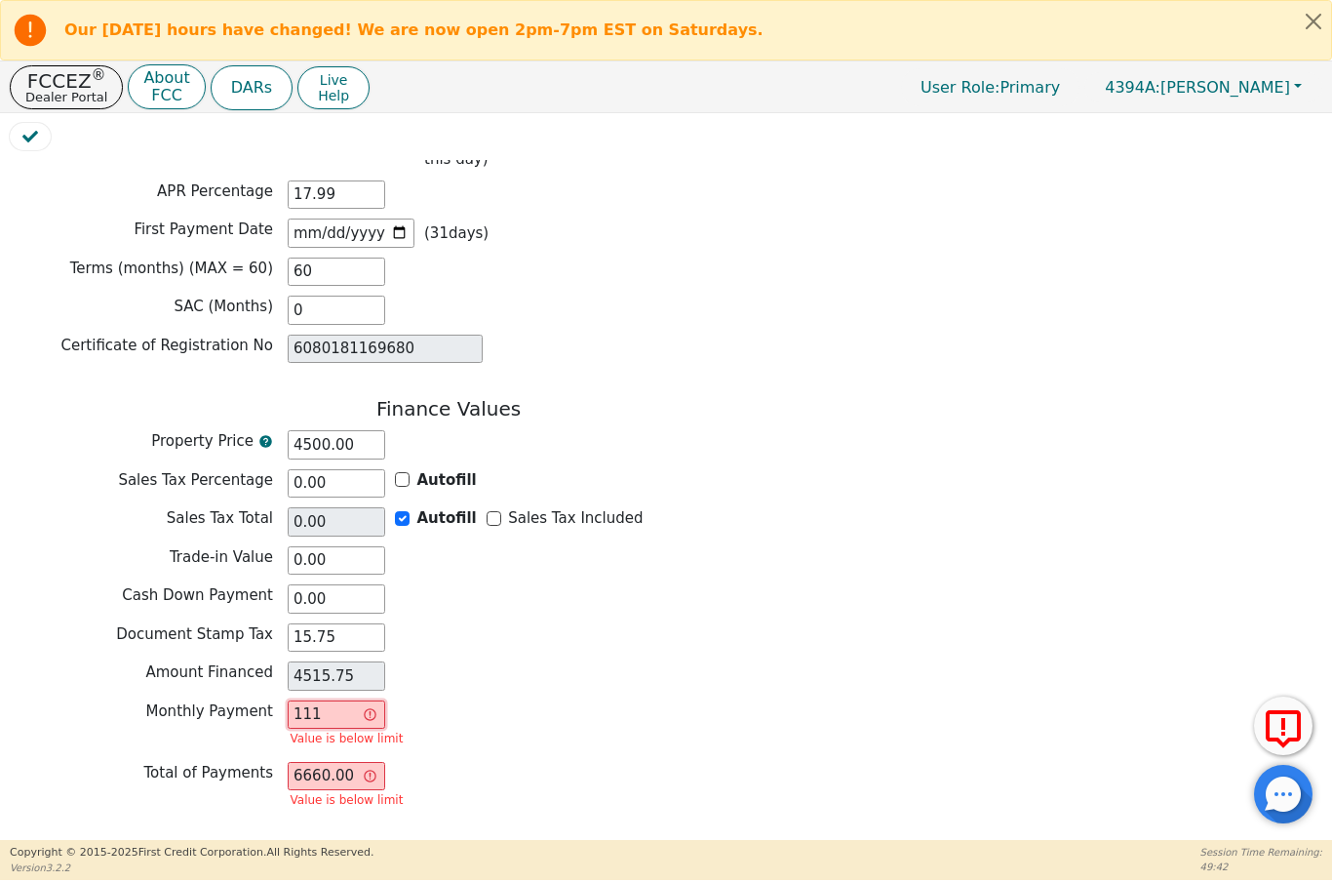
type input "660.00"
type input "114"
type input "6840.00"
type input "114.6"
type input "6876.00"
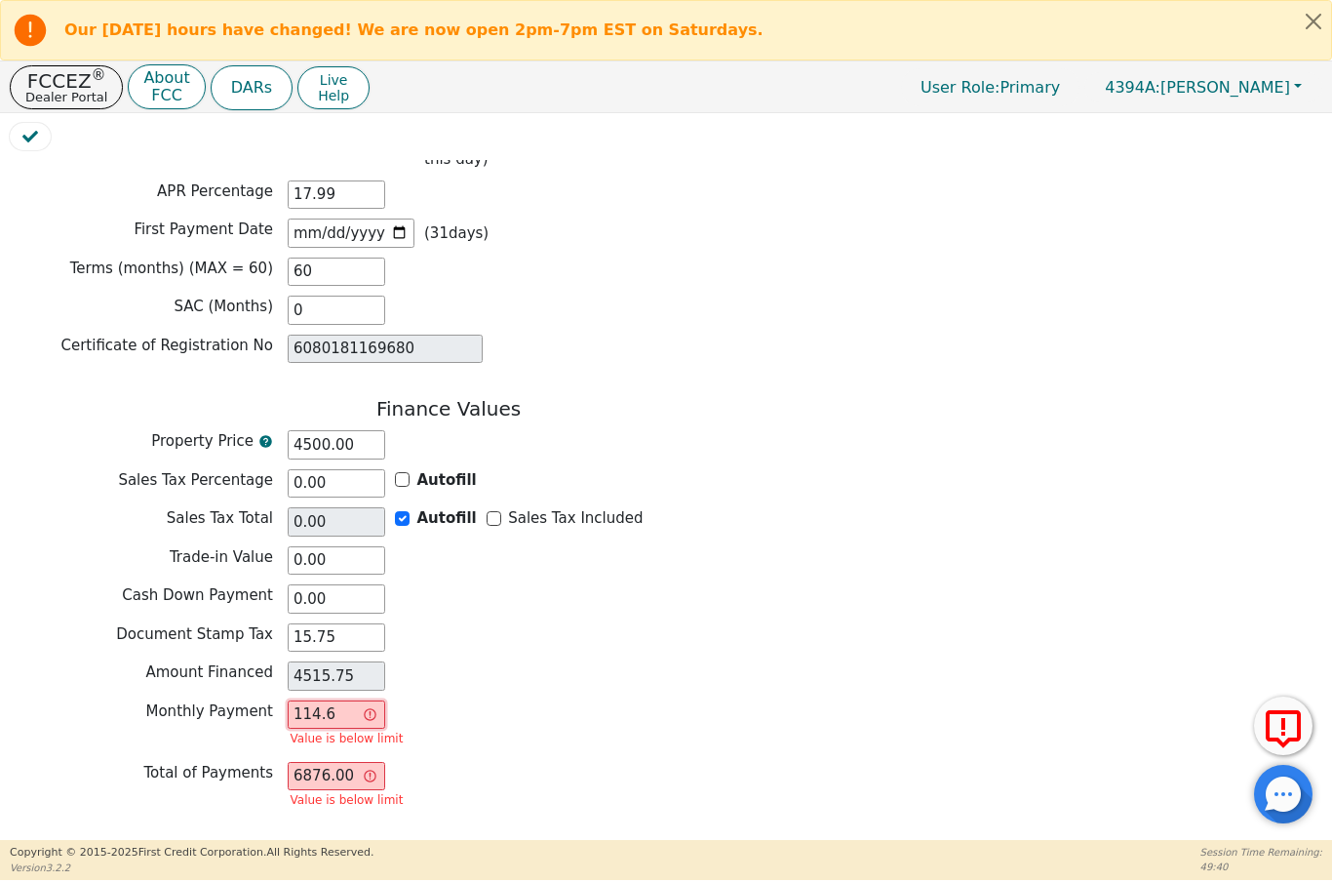
type input "114.65"
type input "6879.00"
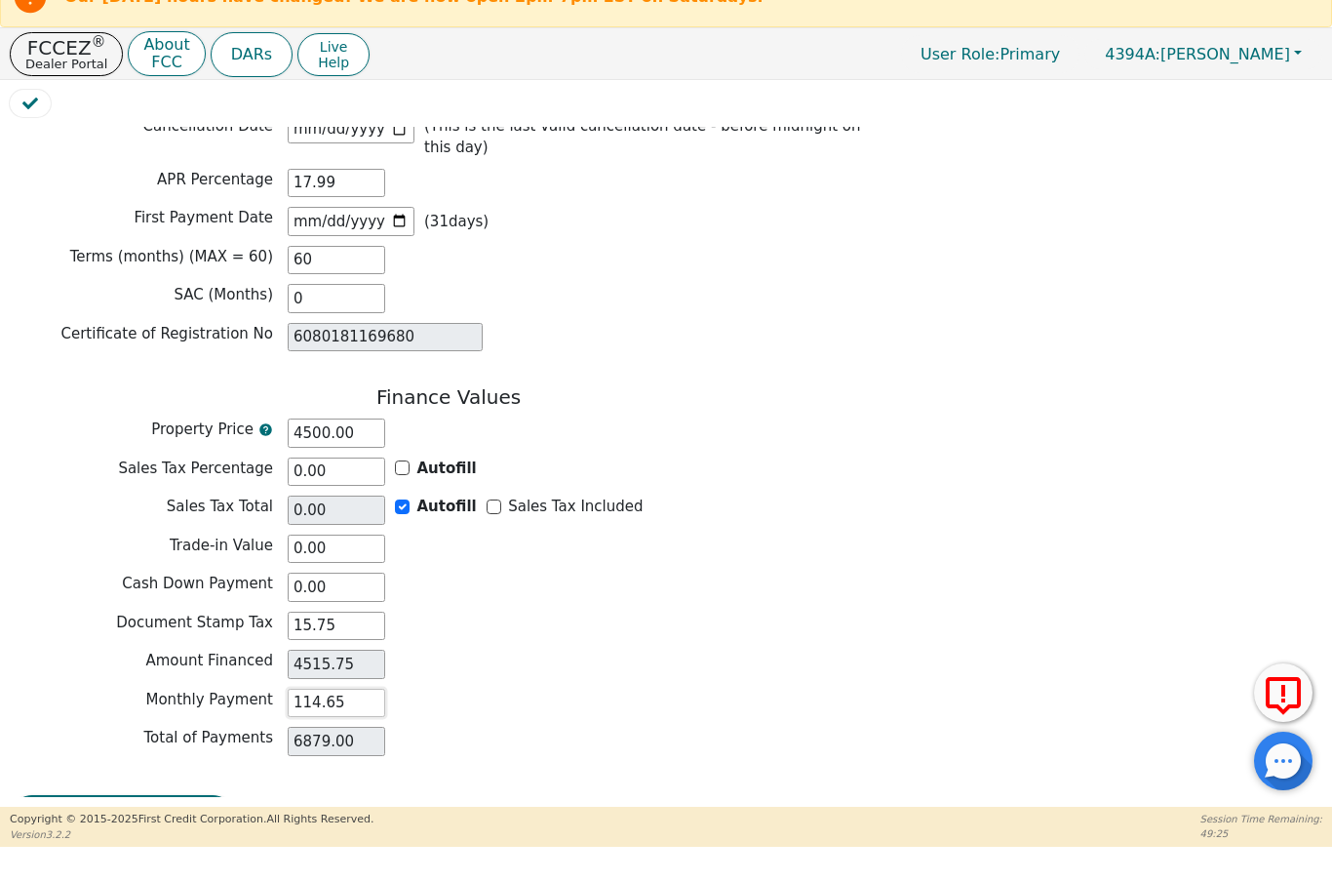
scroll to position [1476, 0]
type input "114.65"
click at [168, 829] on button "Review & Begin Contract" at bounding box center [122, 851] width 225 height 45
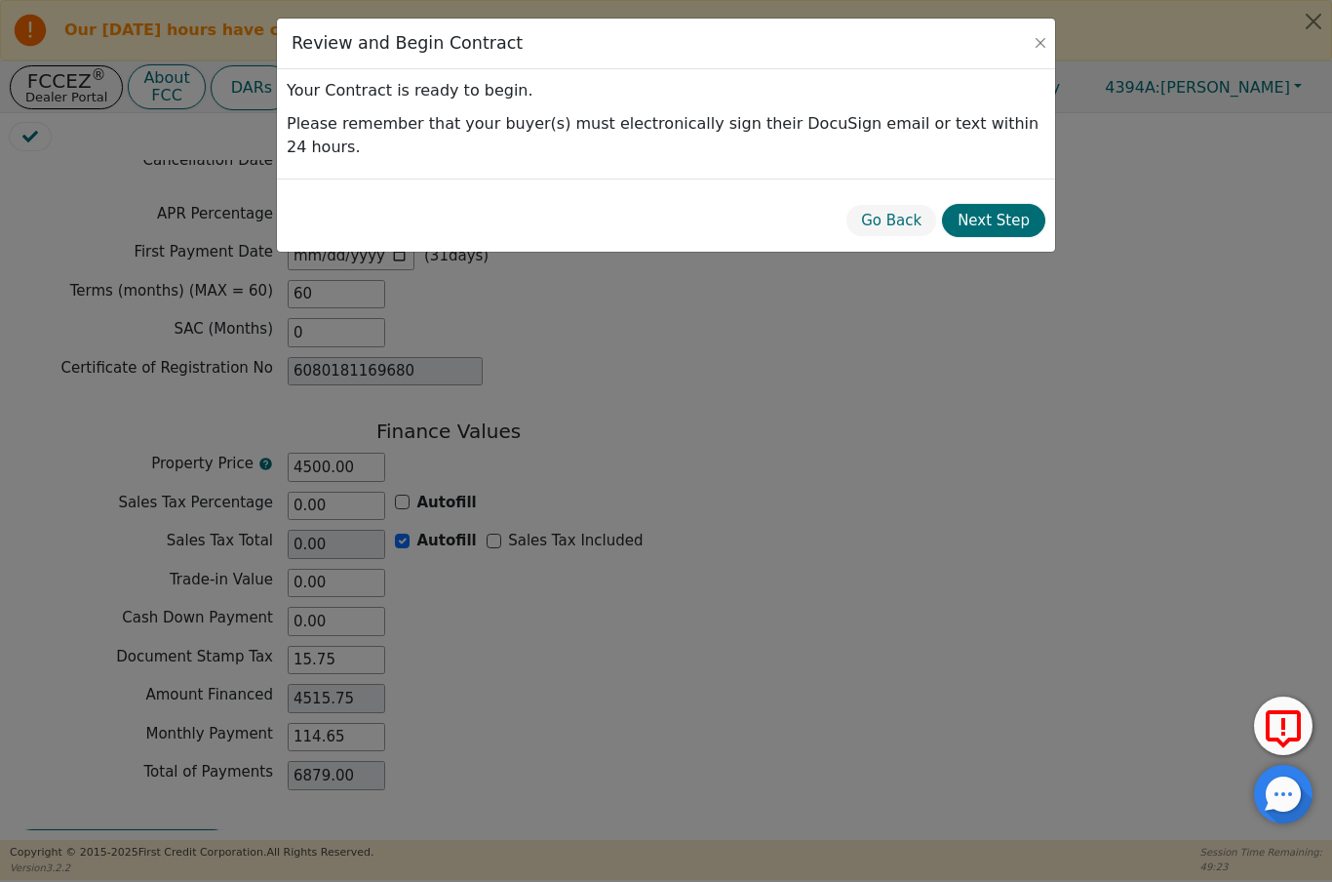
click at [1014, 204] on button "Next Step" at bounding box center [993, 221] width 103 height 34
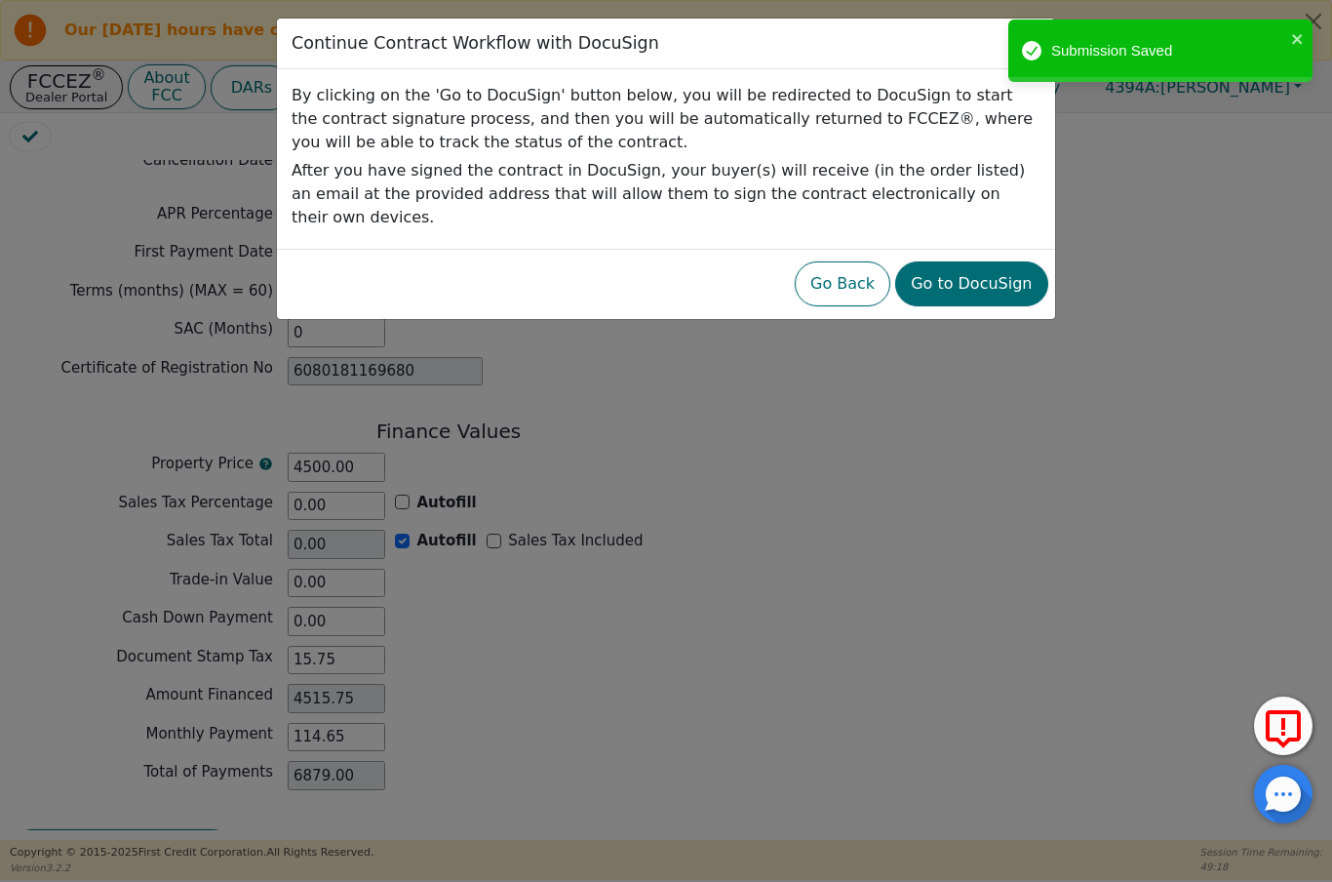
click at [1010, 261] on button "Go to DocuSign" at bounding box center [971, 283] width 152 height 45
